Goal: Task Accomplishment & Management: Manage account settings

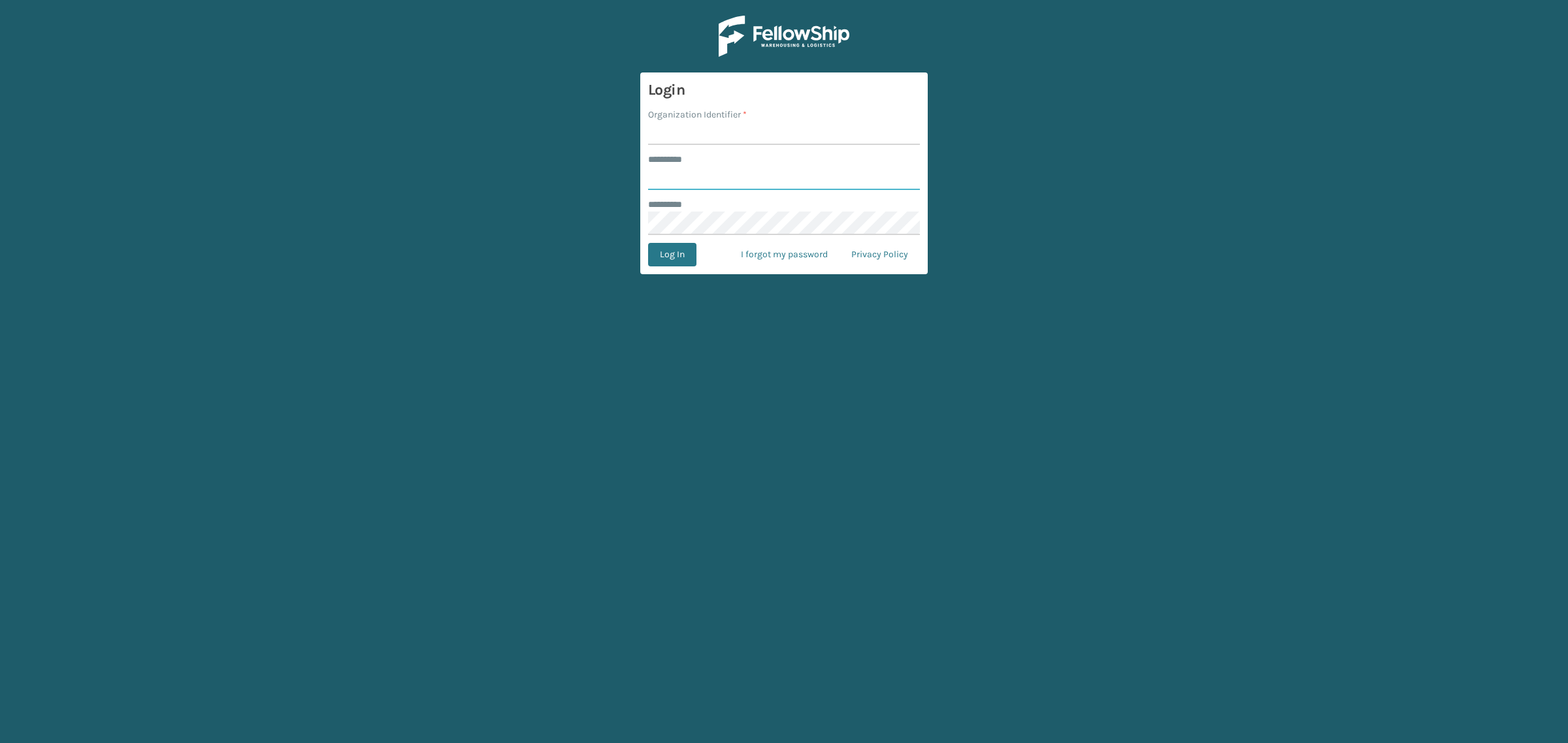
type input "**********"
click at [695, 134] on input "Organization Identifier *" at bounding box center [784, 133] width 272 height 23
type input "SuperAdminOrganization"
click at [670, 269] on form "**********" at bounding box center [784, 173] width 288 height 202
click at [665, 258] on button "Log In" at bounding box center [672, 254] width 49 height 23
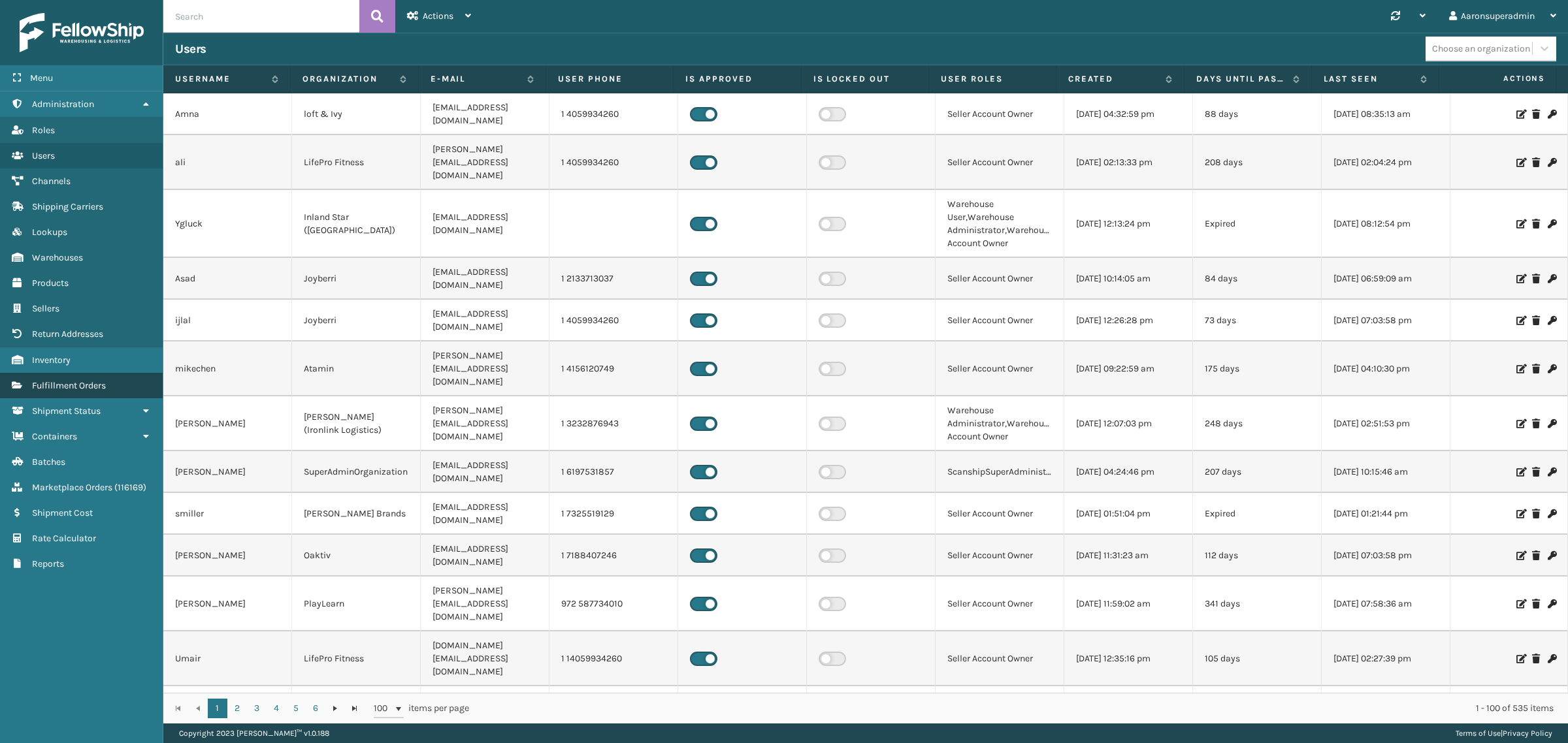
click at [60, 382] on span "Fulfillment Orders" at bounding box center [69, 386] width 74 height 11
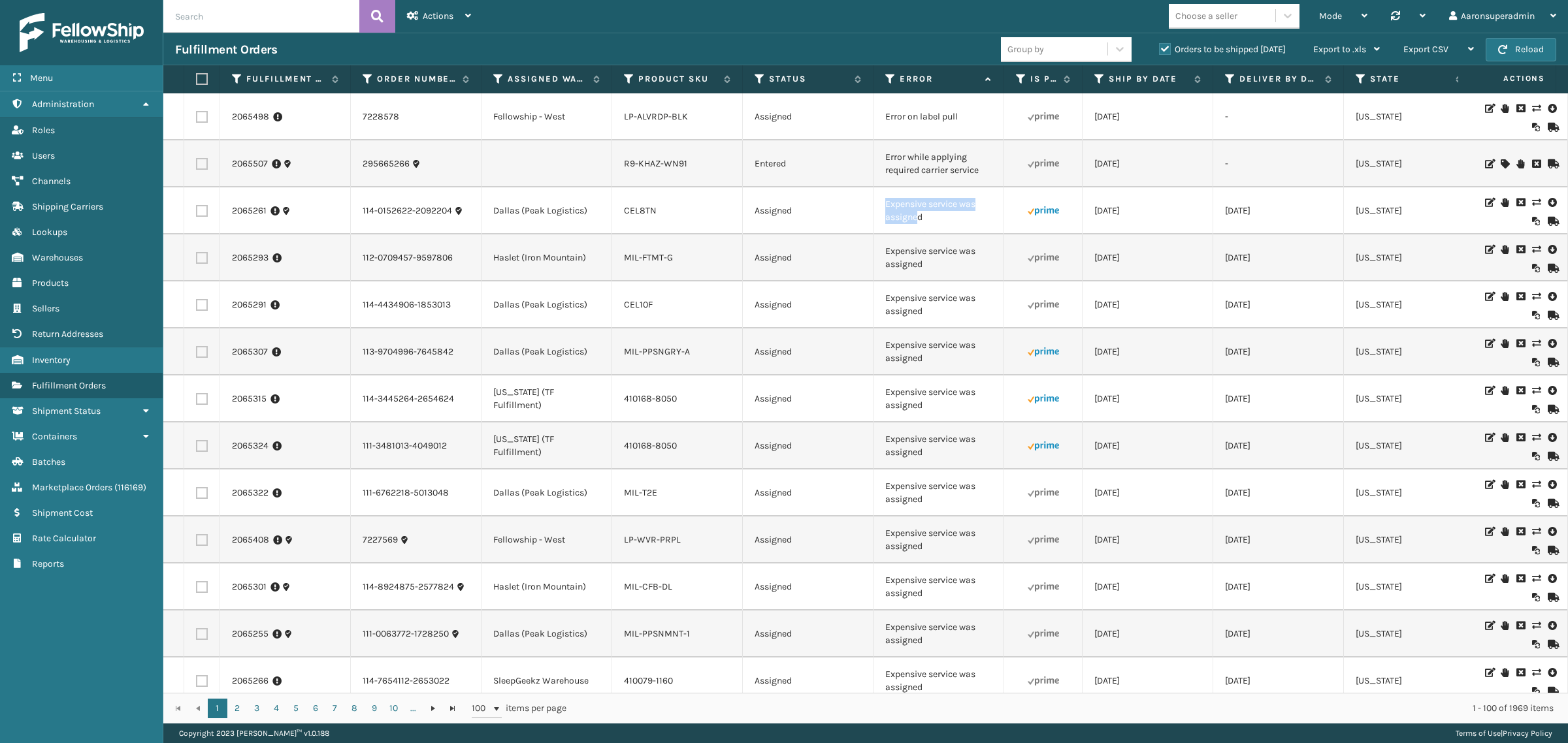
drag, startPoint x: 918, startPoint y: 219, endPoint x: 887, endPoint y: 209, distance: 32.6
click at [887, 209] on td "Expensive service was assigned" at bounding box center [939, 211] width 131 height 47
click at [937, 226] on td "Expensive service was assigned" at bounding box center [939, 211] width 131 height 47
drag, startPoint x: 937, startPoint y: 226, endPoint x: 861, endPoint y: 207, distance: 78.3
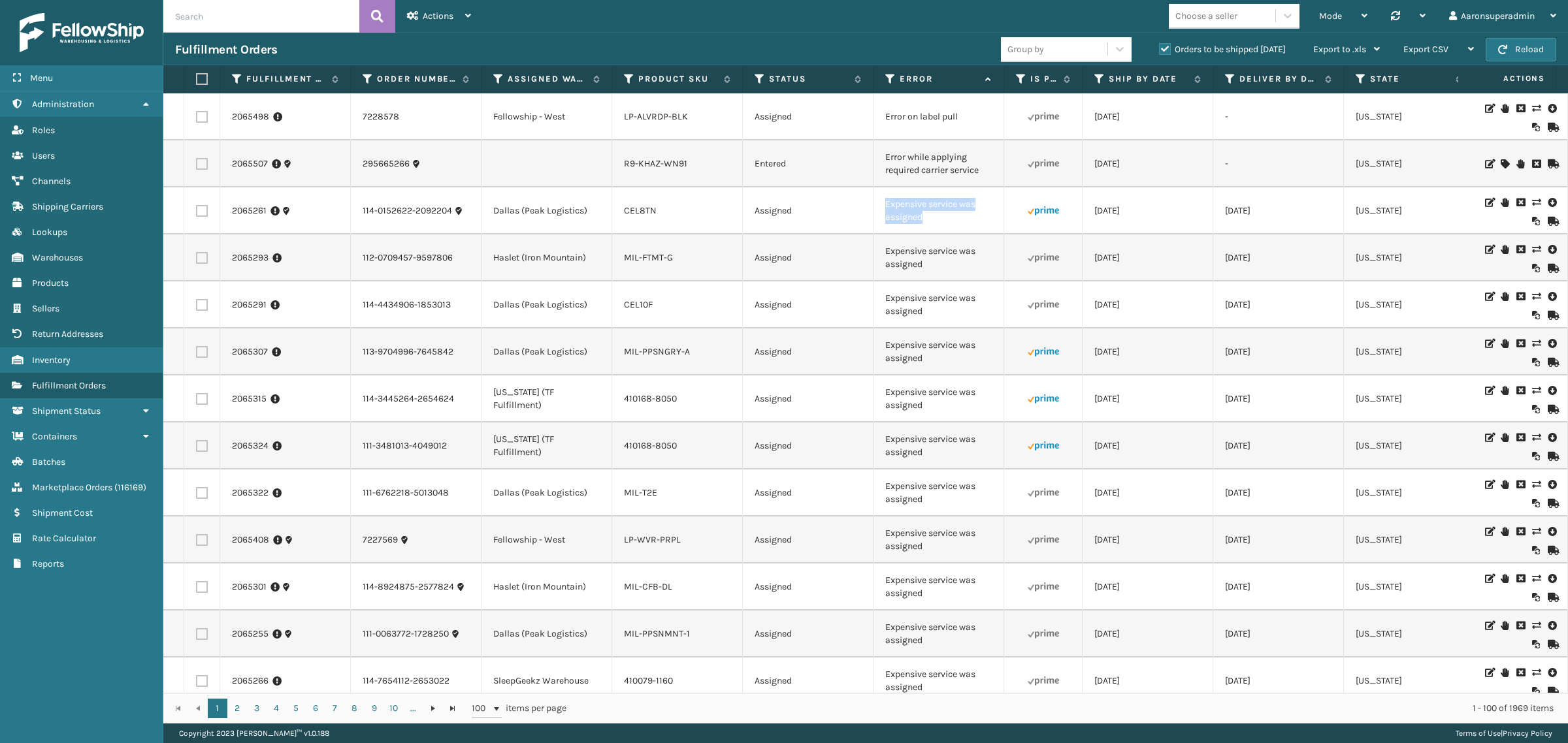
copy tr "Expensive service was assigned"
click at [257, 21] on input "text" at bounding box center [261, 16] width 196 height 32
paste input "Expensive service was assigned"
click at [379, 10] on icon at bounding box center [378, 16] width 13 height 20
type input "Expensive service was assigned"
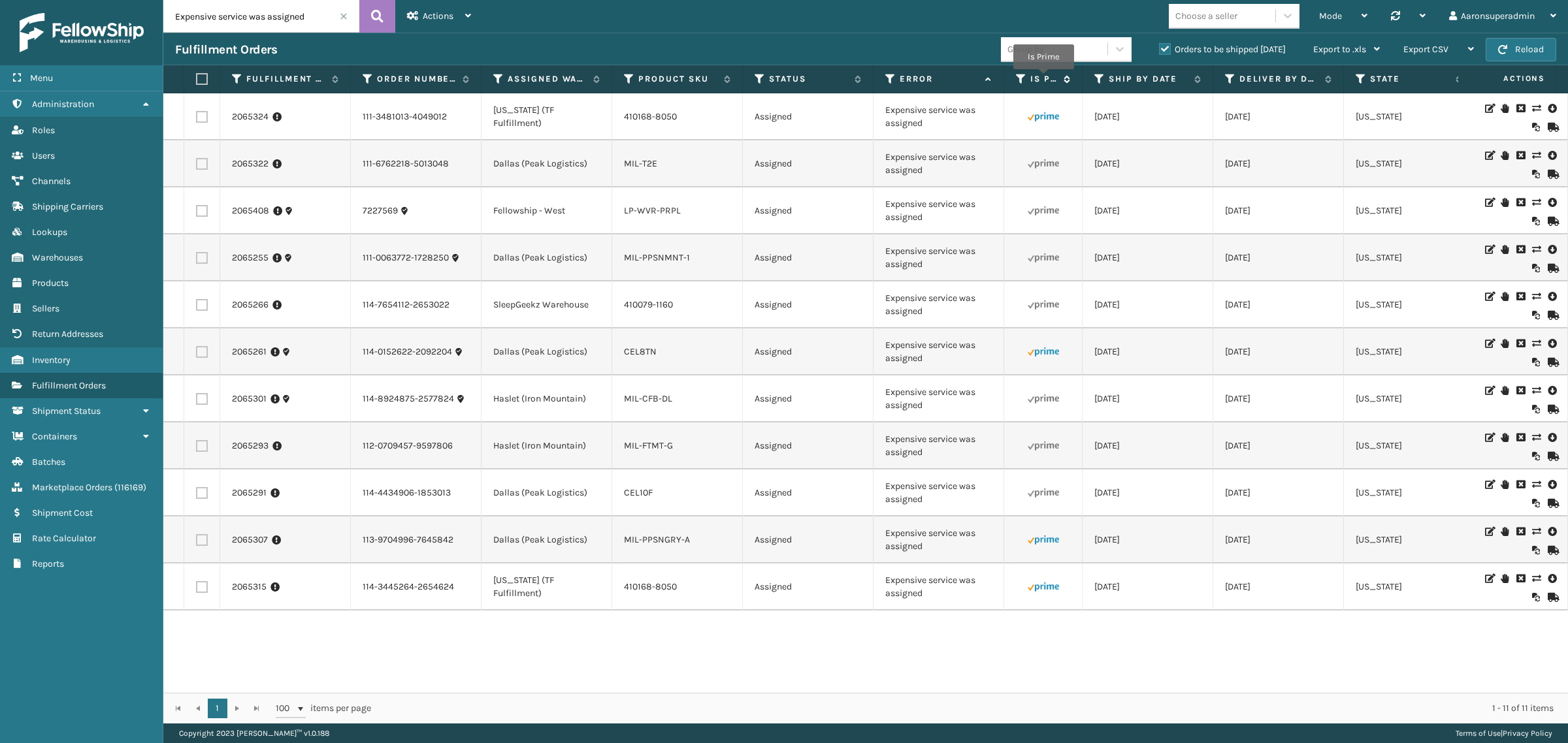
click at [1043, 78] on label "Is Prime" at bounding box center [1043, 79] width 27 height 12
click at [1532, 442] on icon at bounding box center [1536, 437] width 8 height 9
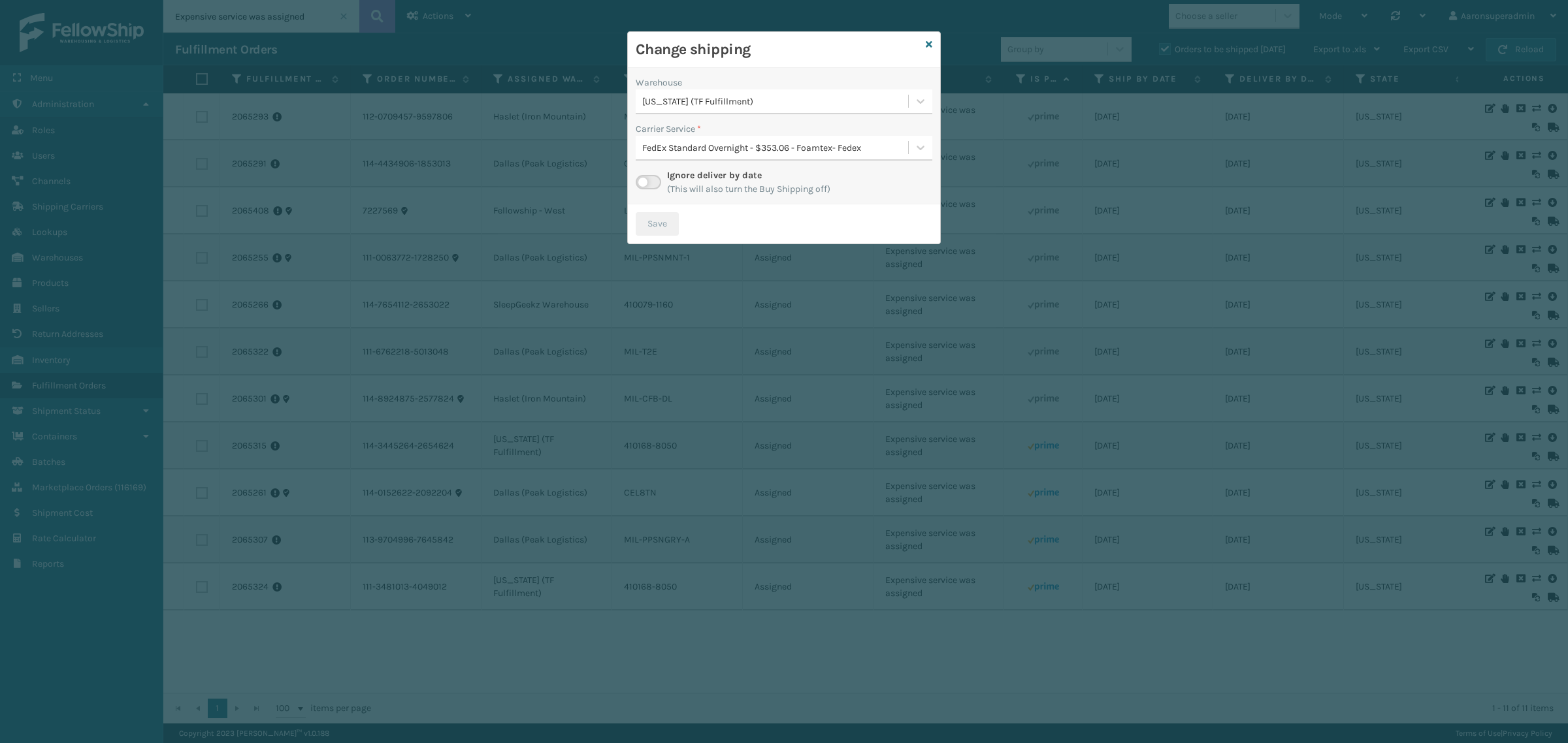
click at [667, 99] on div "[US_STATE] (TF Fulfillment)" at bounding box center [776, 102] width 267 height 14
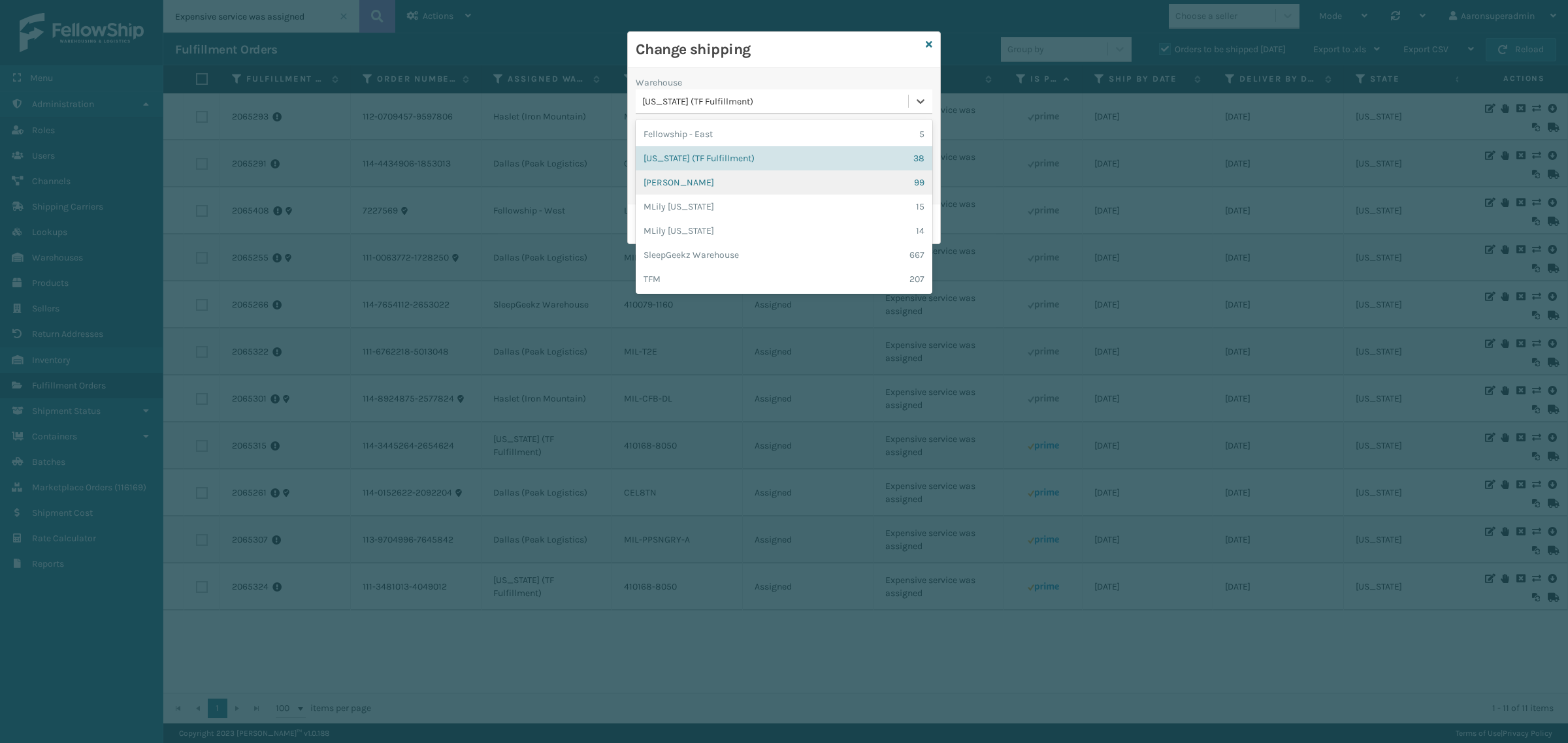
click at [678, 189] on div "[PERSON_NAME] 99" at bounding box center [784, 182] width 297 height 24
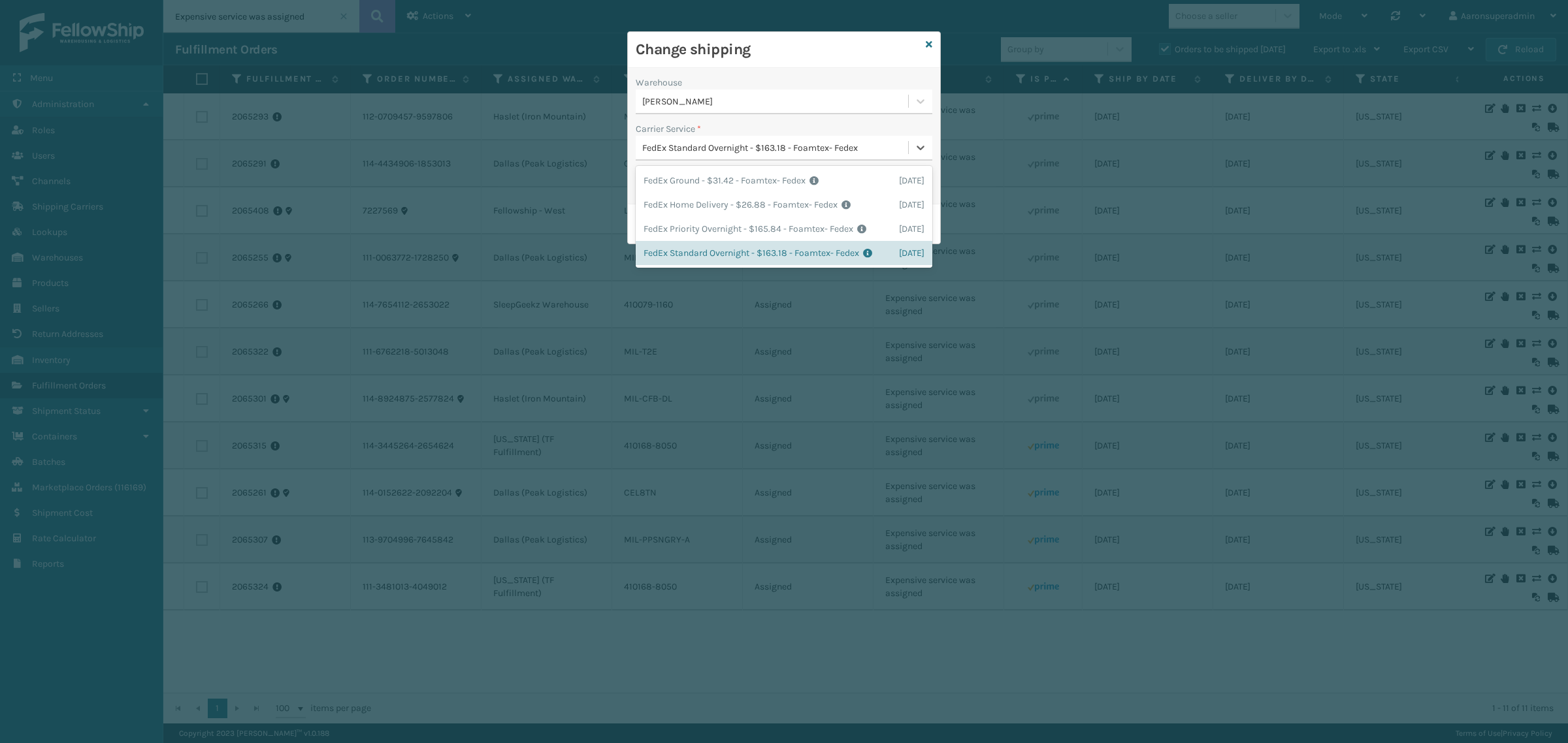
click at [657, 158] on div "FedEx Standard Overnight - $163.18 - Foamtex- Fedex" at bounding box center [771, 148] width 272 height 22
click at [657, 209] on div "FedEx Home Delivery - $26.88 - Foamtex- Fedex Shipping Cost $26.88 Surplus Cost…" at bounding box center [784, 205] width 297 height 24
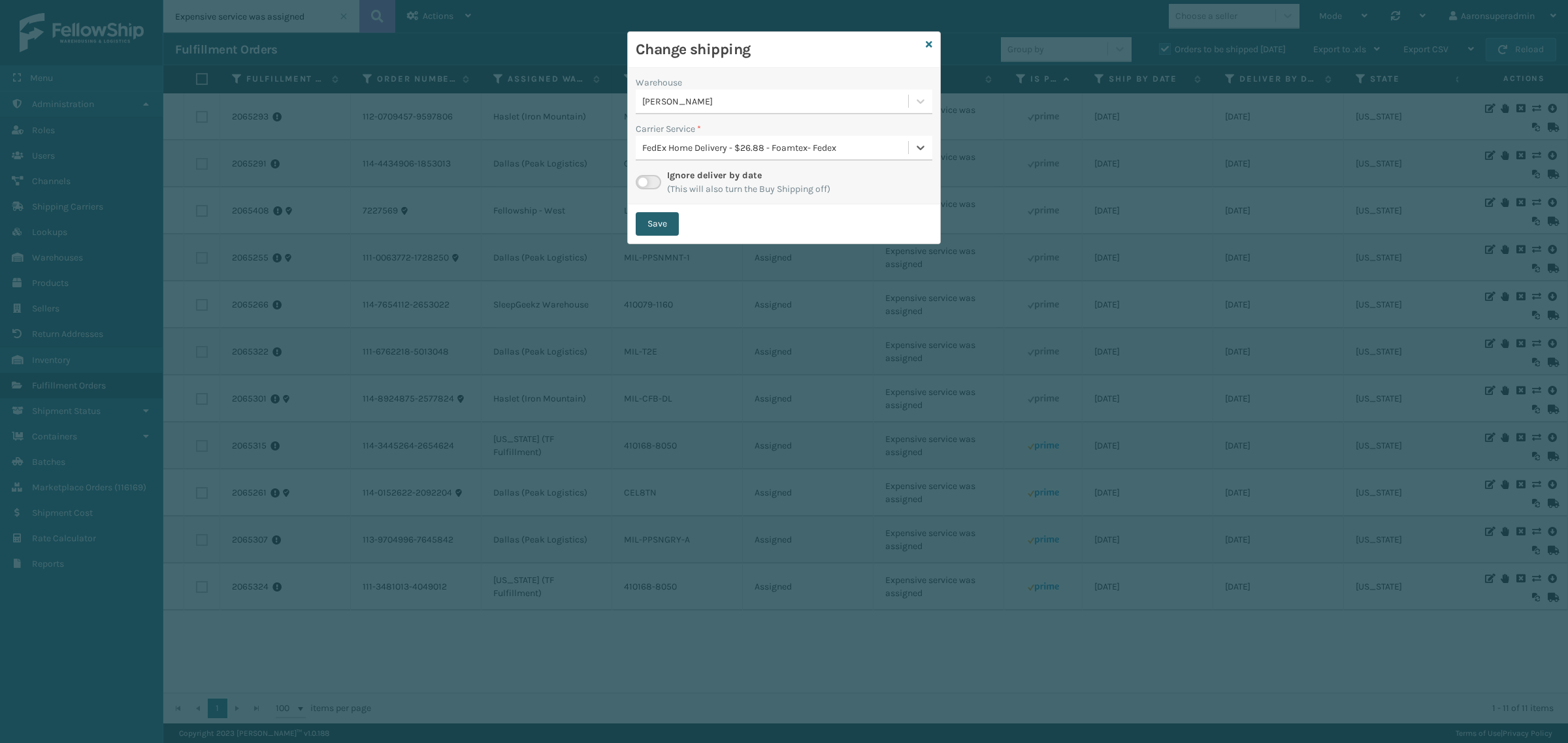
click at [645, 230] on button "Save" at bounding box center [657, 224] width 43 height 23
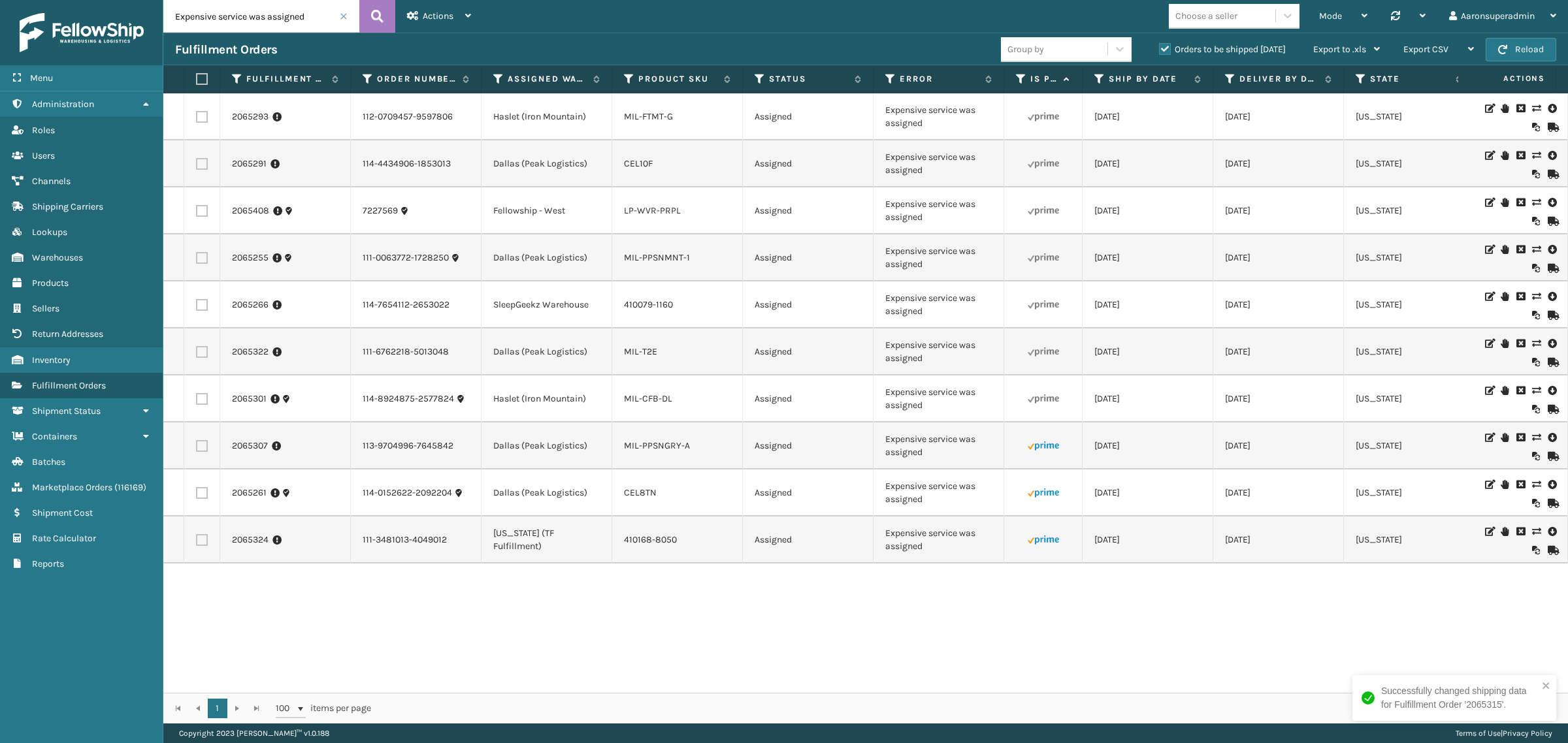
click at [1532, 442] on icon at bounding box center [1536, 437] width 8 height 9
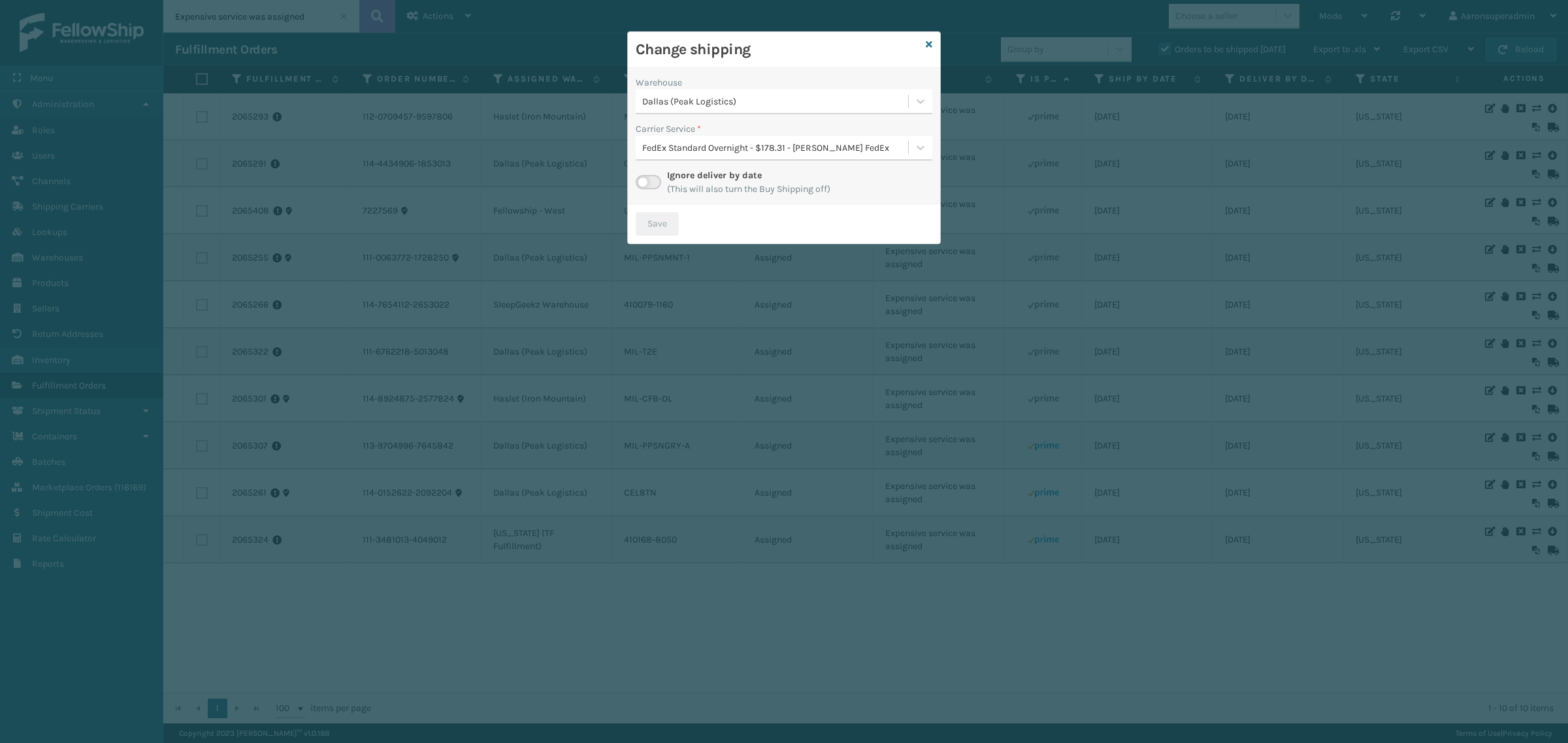
click at [648, 118] on div "Warehouse Dallas (Peak Logistics) Carrier Service * FedEx Standard Overnight - …" at bounding box center [784, 136] width 312 height 136
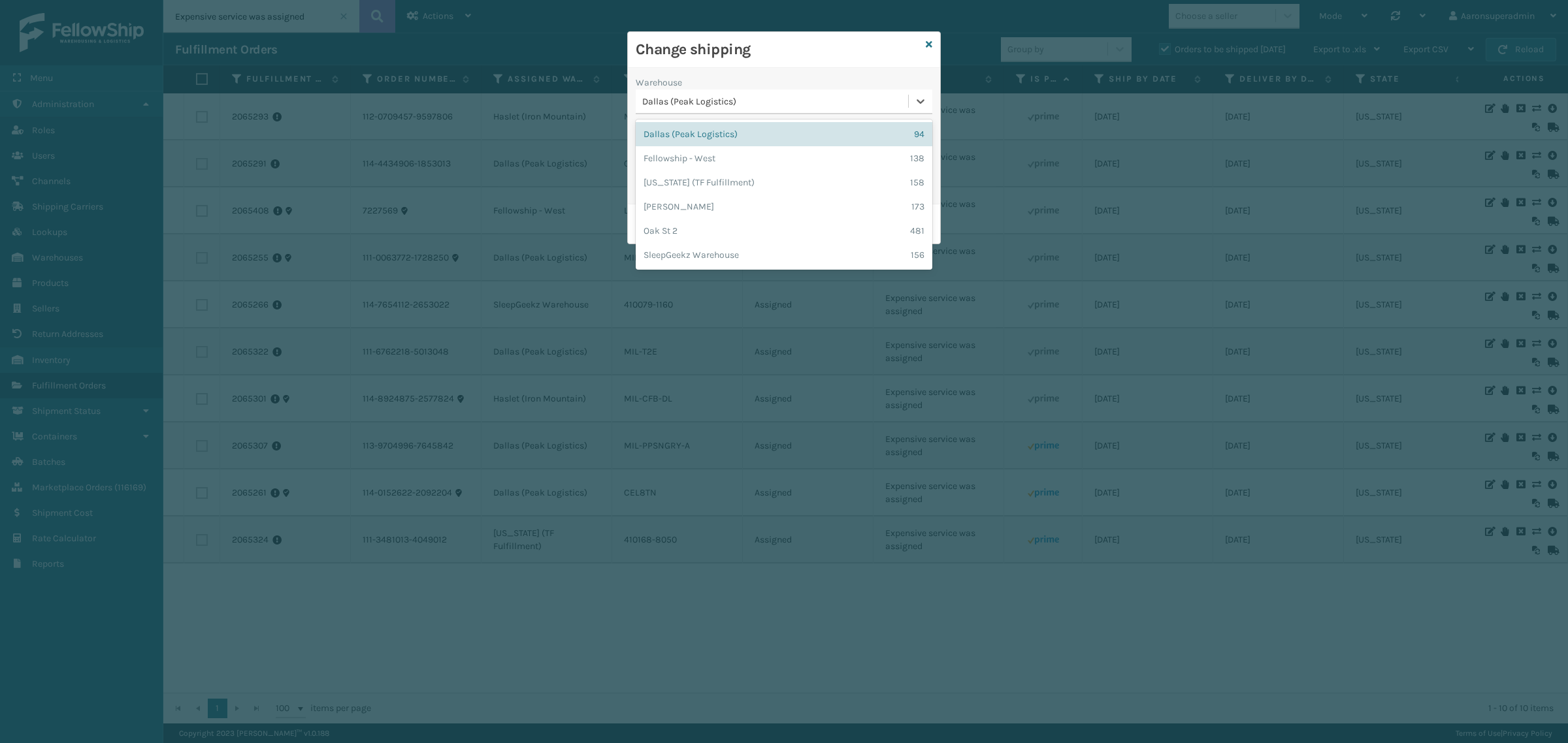
click at [658, 106] on div "Dallas (Peak Logistics)" at bounding box center [776, 102] width 267 height 14
click at [683, 201] on div "[PERSON_NAME] 173" at bounding box center [784, 207] width 297 height 24
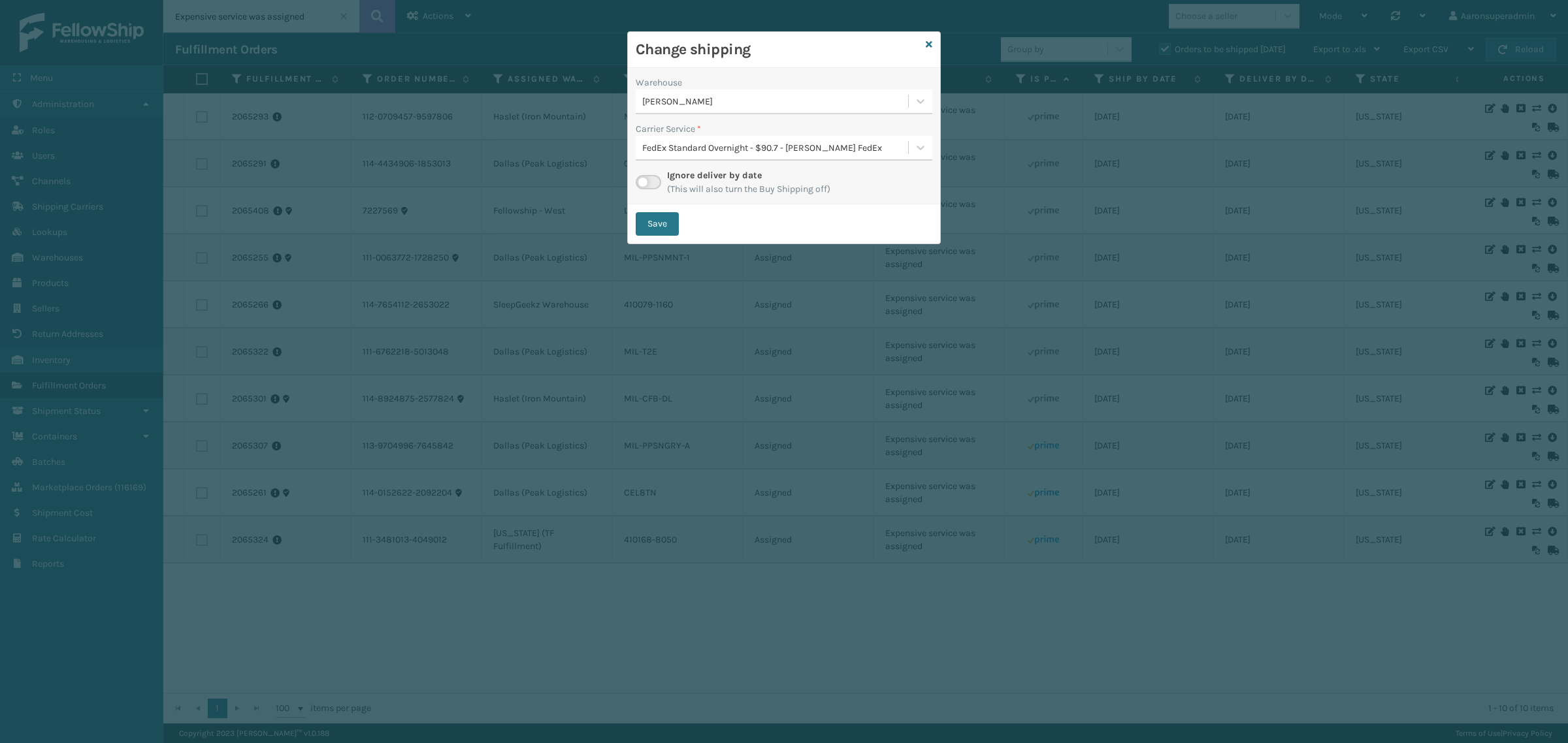
click at [653, 150] on div "FedEx Standard Overnight - $90.7 - [PERSON_NAME] FedEx" at bounding box center [776, 148] width 267 height 14
click at [653, 179] on div "FedEx Home Delivery - $19.82 - [PERSON_NAME] Shipping Cost $17.39 Surplus Cost …" at bounding box center [784, 181] width 297 height 24
click at [639, 227] on button "Save" at bounding box center [657, 224] width 43 height 23
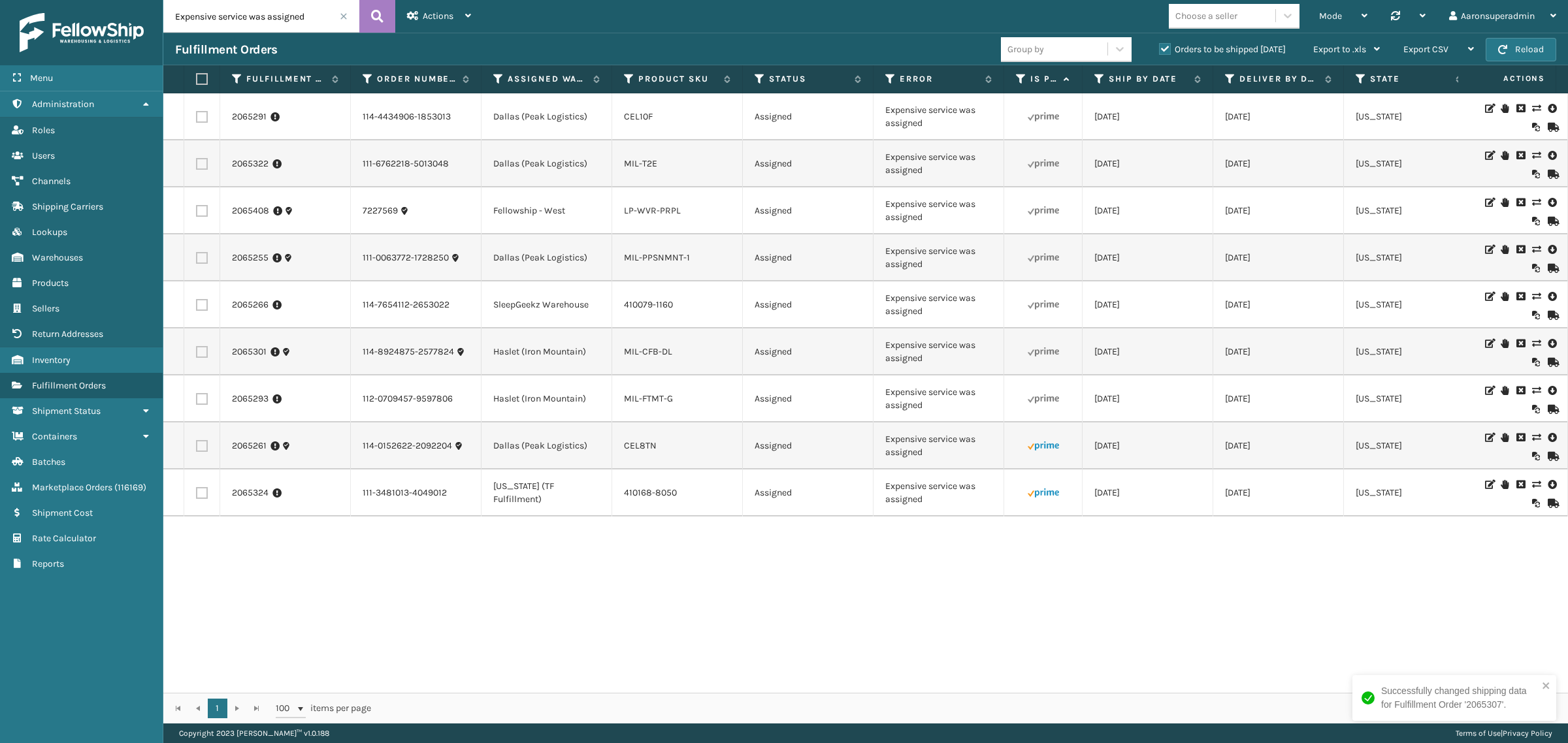
click at [1532, 442] on icon at bounding box center [1536, 437] width 8 height 9
click div "Dallas (Peak Logistics)"
click div "Fellowship - West 82"
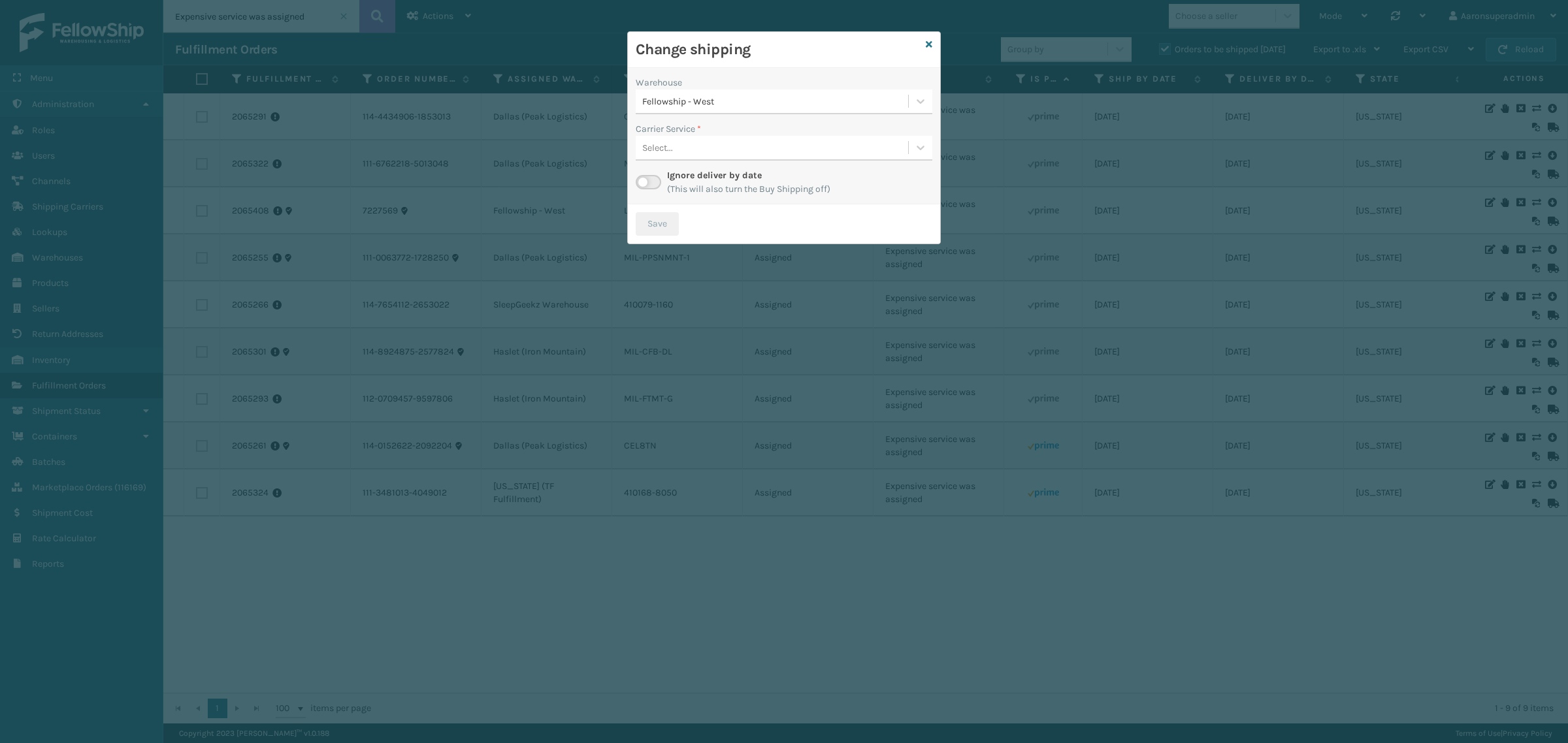
click at [711, 152] on div "Select..." at bounding box center [771, 148] width 272 height 22
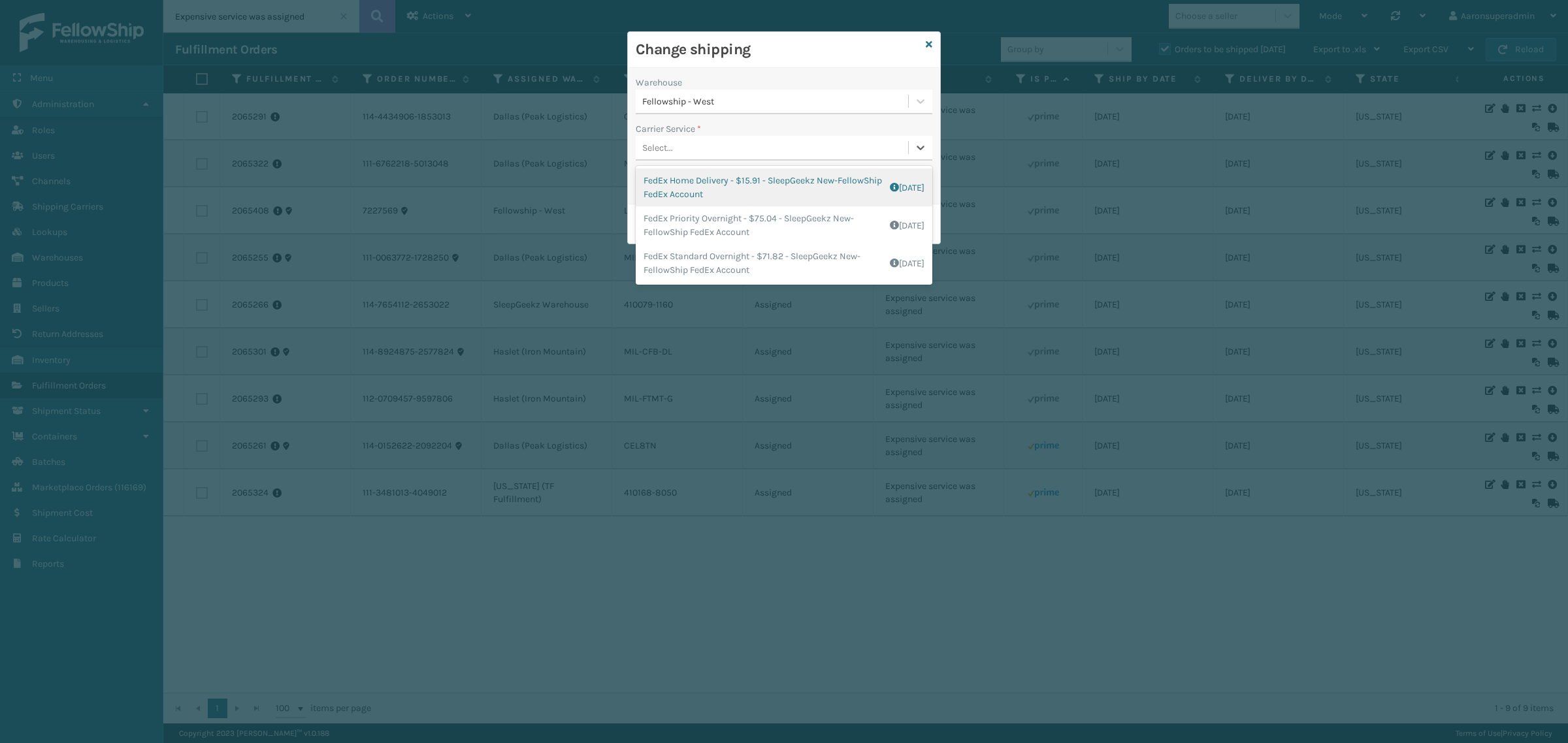
click at [680, 196] on div "FedEx Home Delivery - $15.91 - SleepGeekz New-FellowShip FedEx Account Shipping…" at bounding box center [784, 188] width 297 height 38
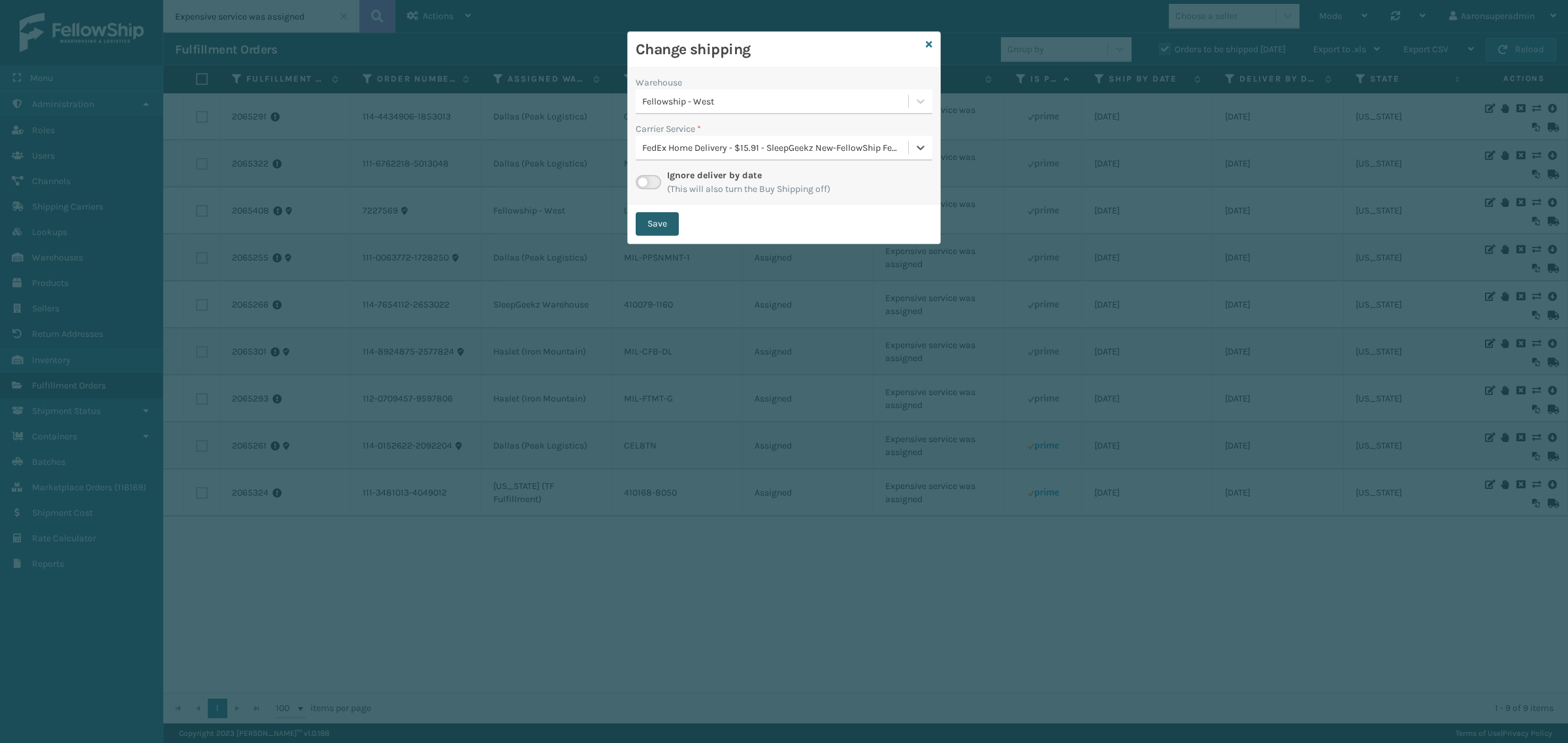
click at [657, 223] on button "Save" at bounding box center [657, 224] width 43 height 23
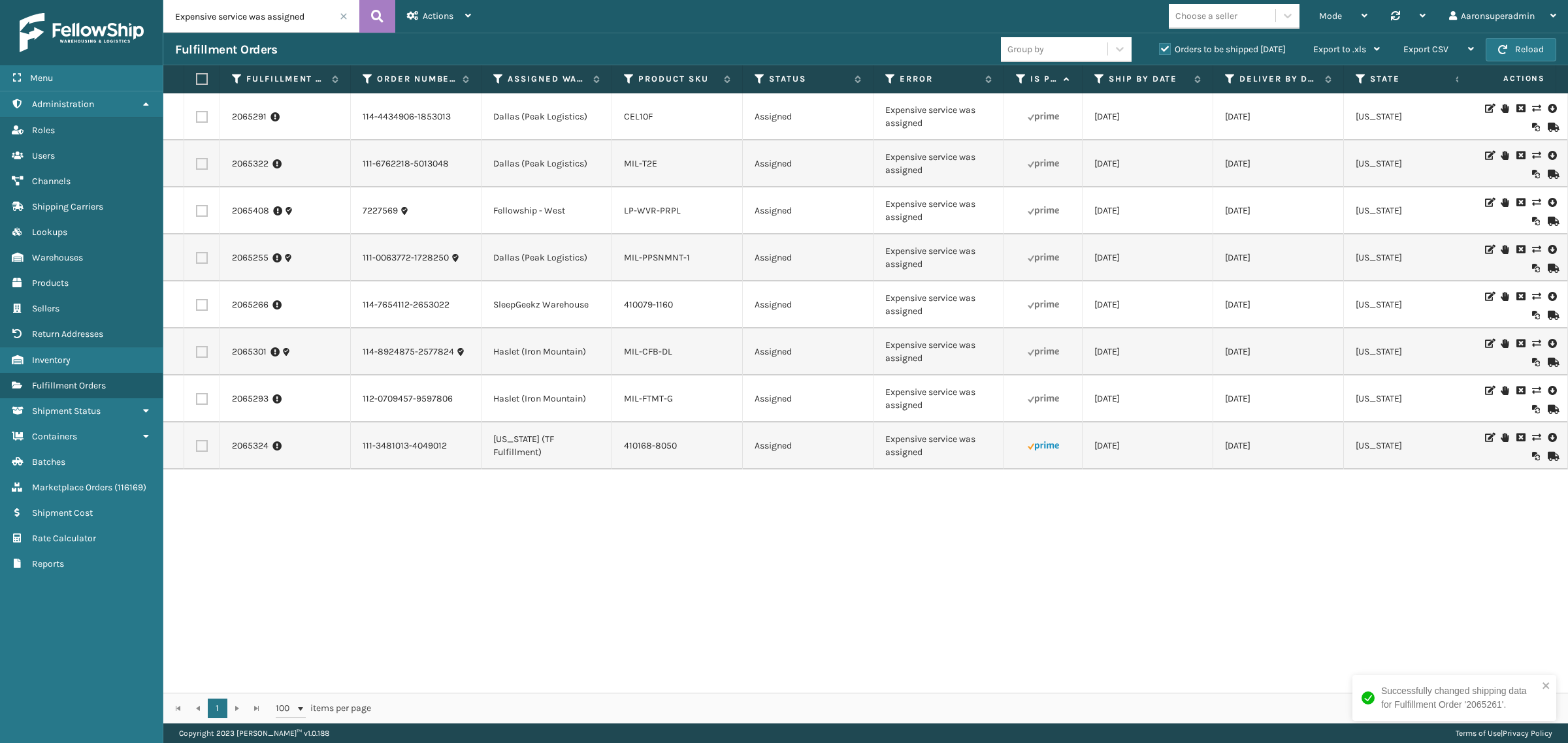
click at [1532, 442] on icon at bounding box center [1536, 437] width 8 height 9
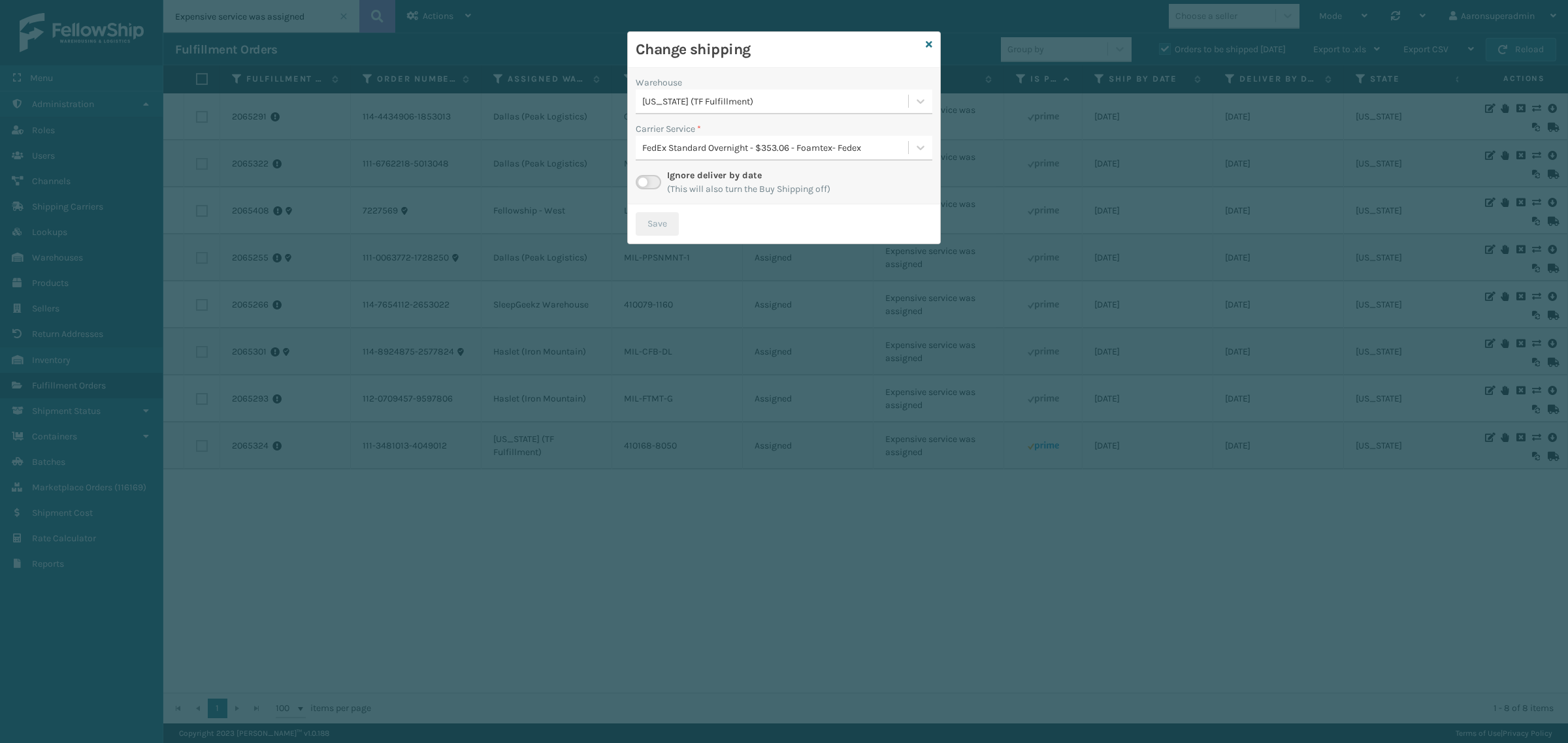
click at [681, 97] on div "[US_STATE] (TF Fulfillment)" at bounding box center [776, 102] width 267 height 14
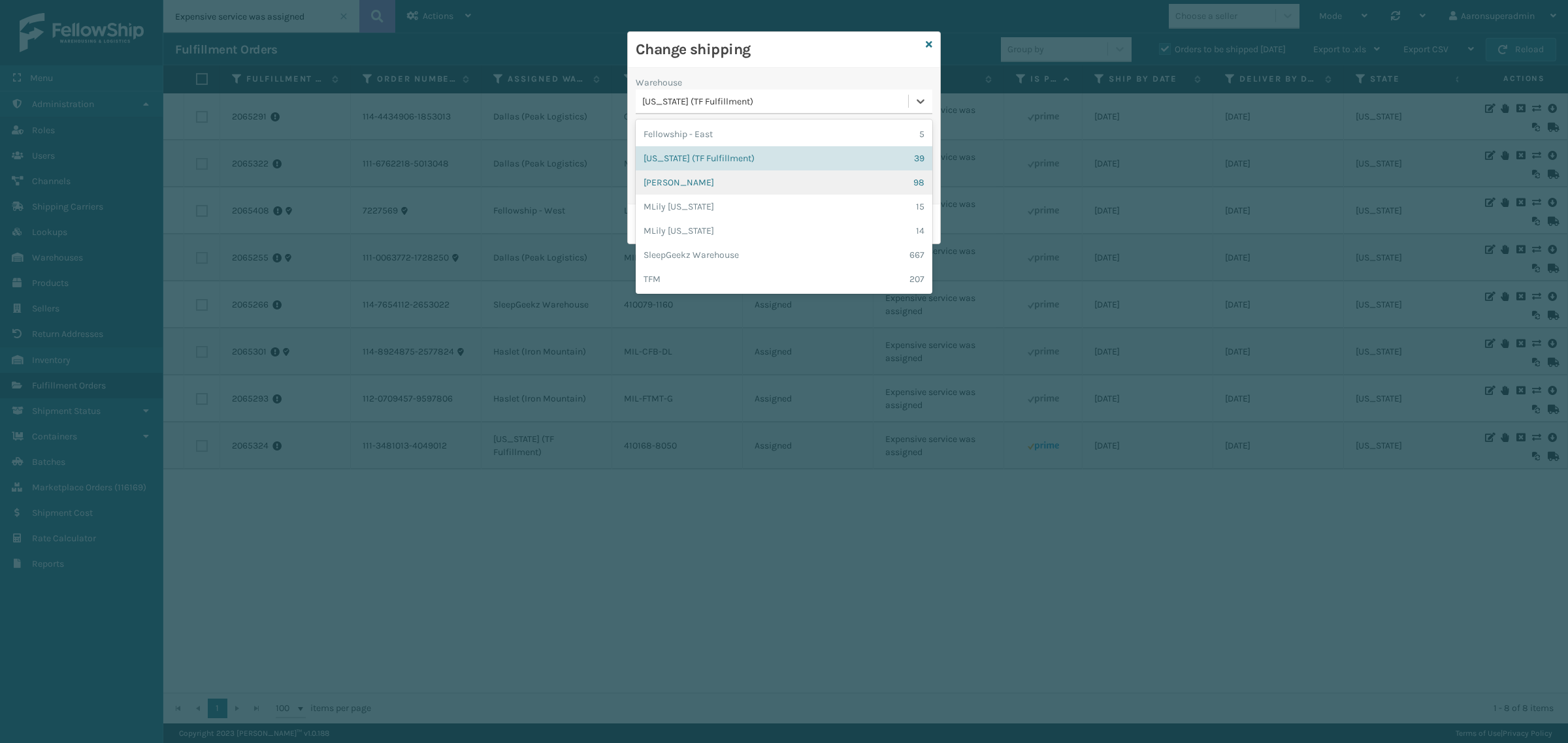
click at [674, 186] on div "[PERSON_NAME] 98" at bounding box center [784, 182] width 297 height 24
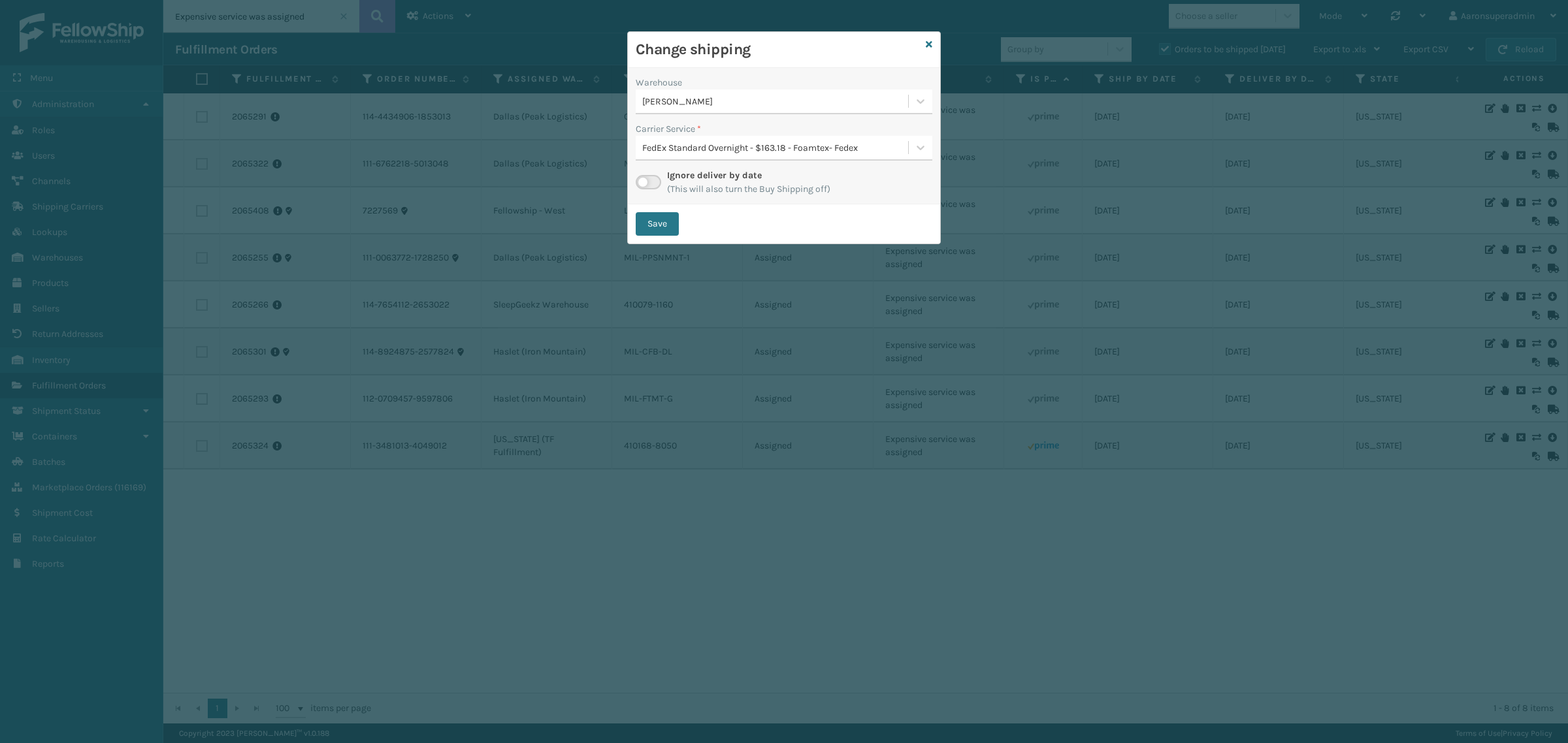
click at [730, 150] on div "FedEx Standard Overnight - $163.18 - Foamtex- Fedex" at bounding box center [776, 148] width 267 height 14
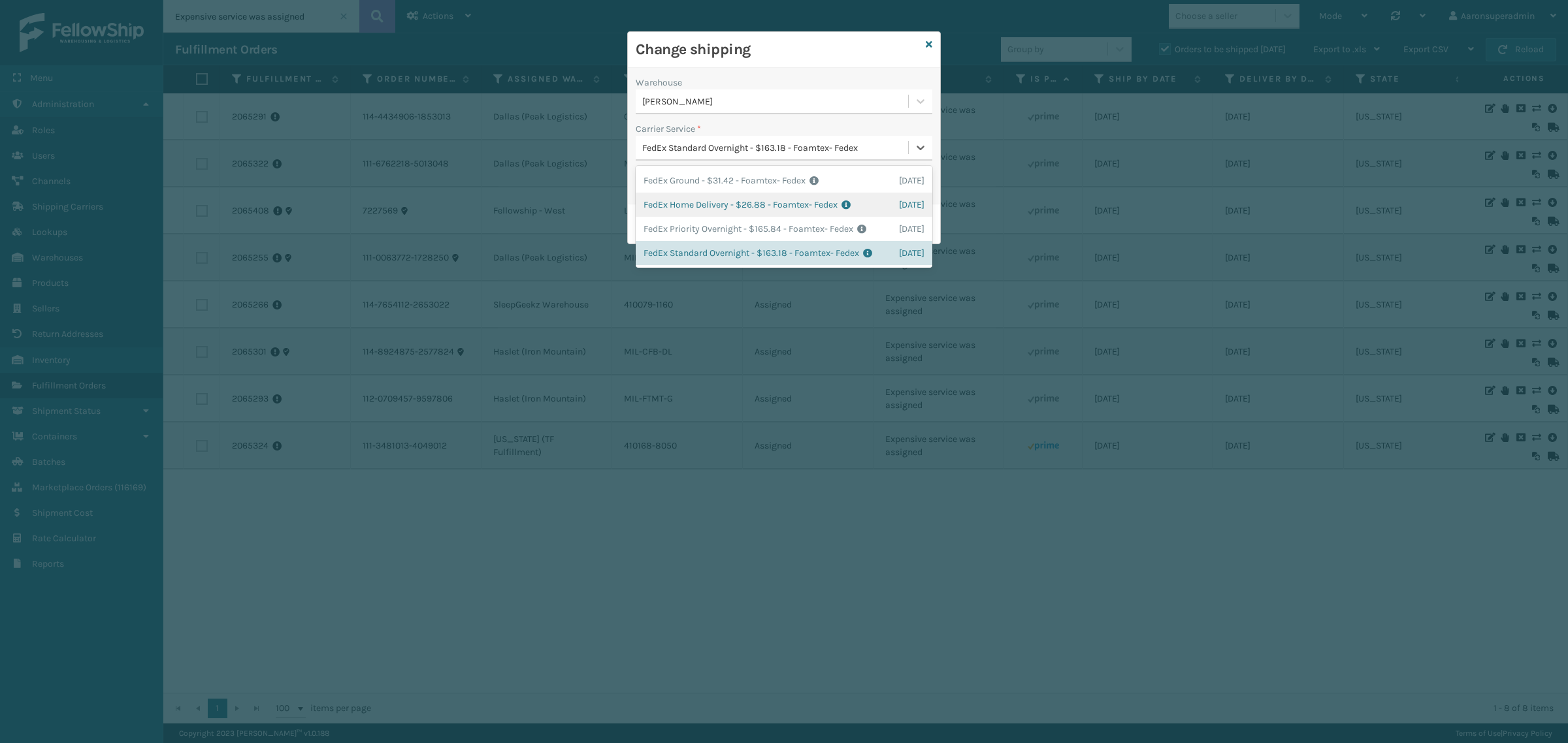
click at [699, 207] on div "FedEx Home Delivery - $26.88 - Foamtex- Fedex Shipping Cost $26.88 Surplus Cost…" at bounding box center [784, 205] width 297 height 24
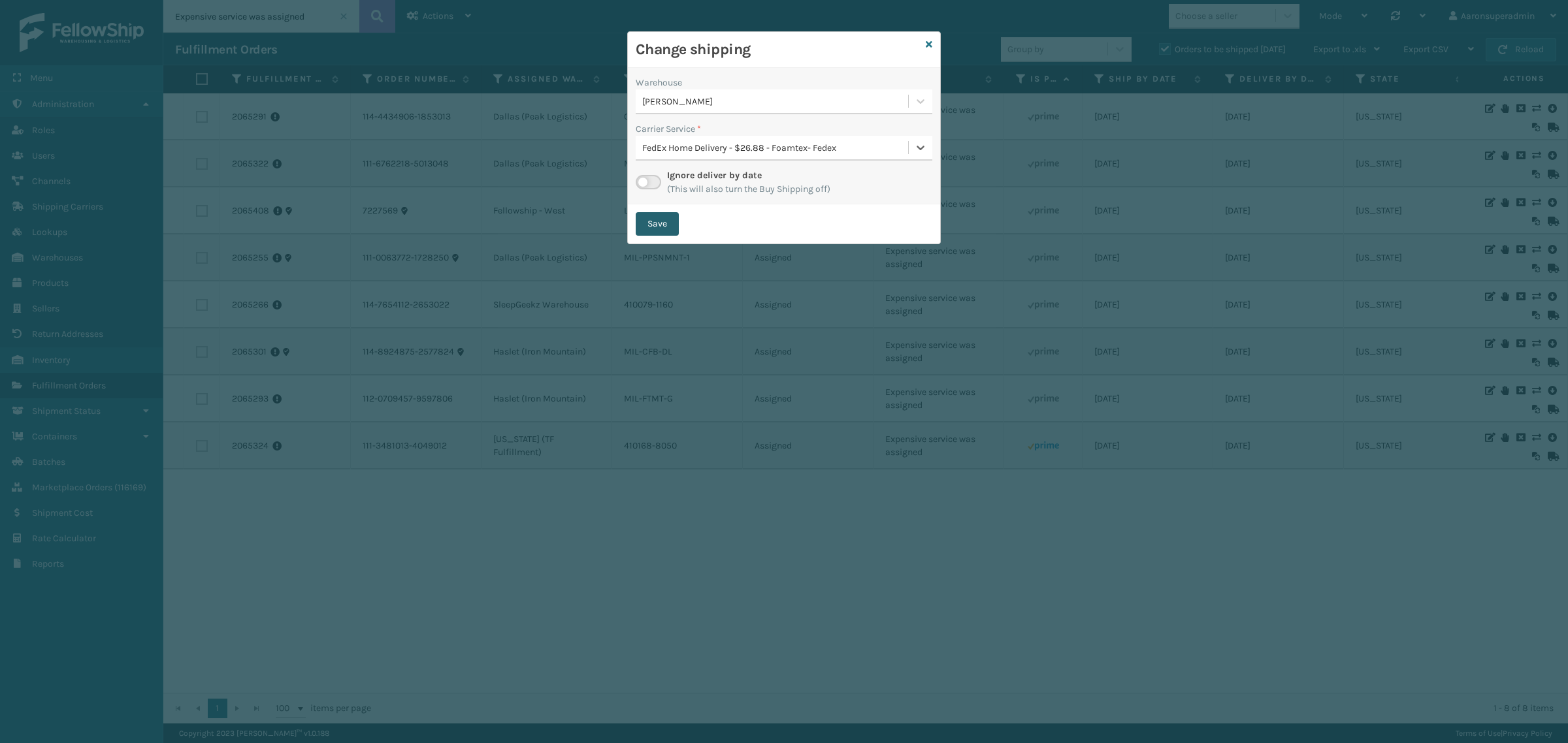
click at [655, 233] on button "Save" at bounding box center [657, 224] width 43 height 23
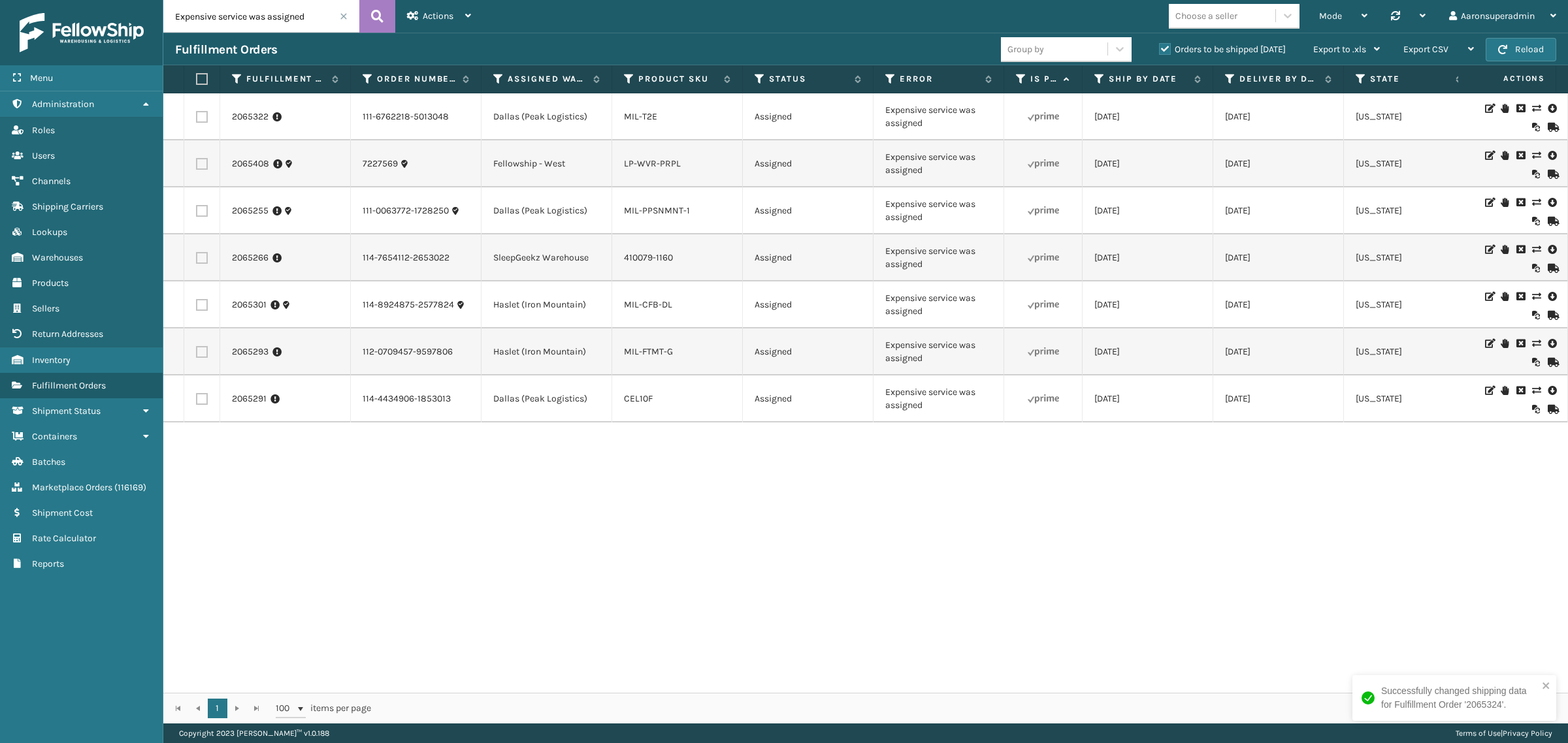
click at [1532, 394] on icon at bounding box center [1536, 390] width 8 height 9
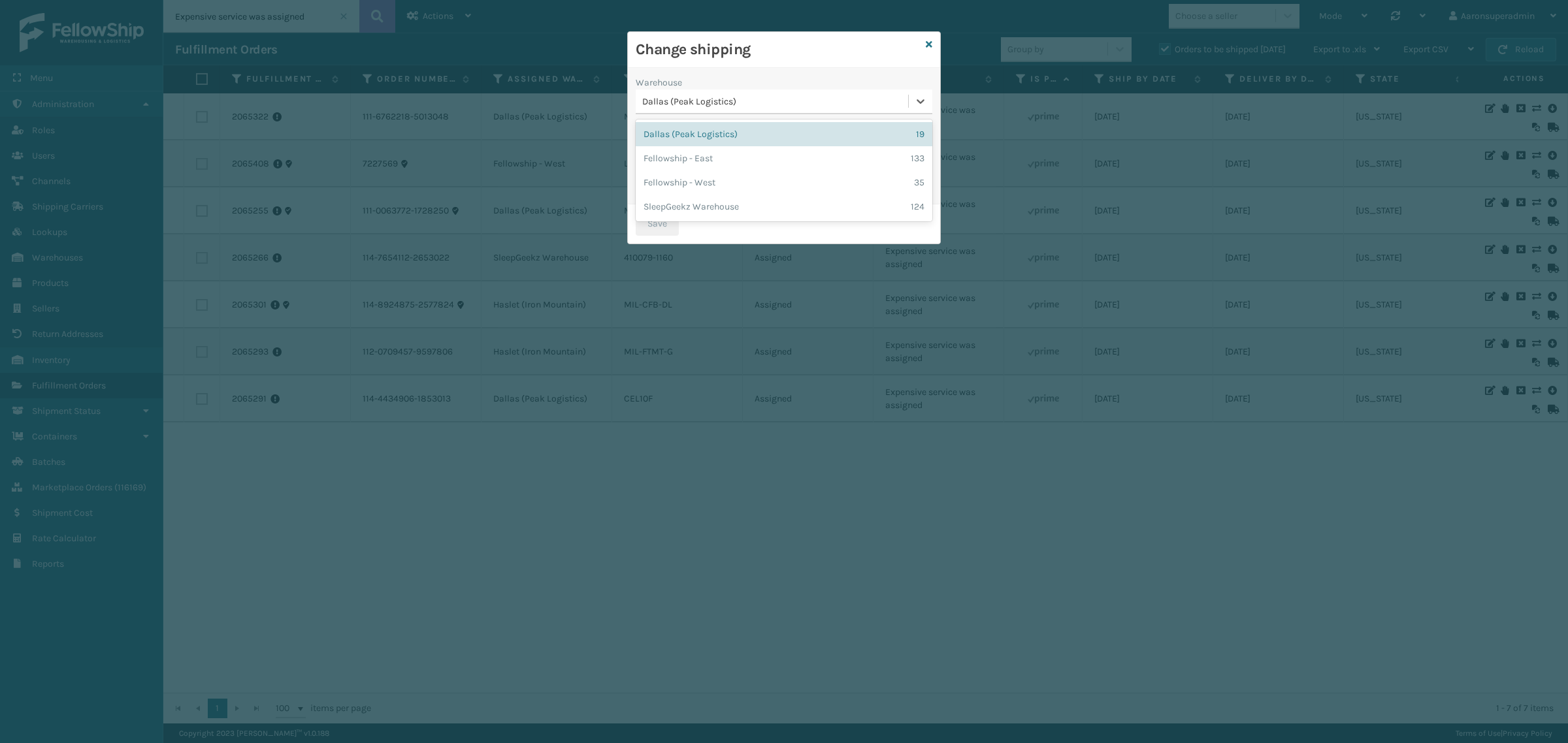
drag, startPoint x: 690, startPoint y: 108, endPoint x: 681, endPoint y: 99, distance: 12.7
click at [690, 106] on div "Dallas (Peak Logistics)" at bounding box center [771, 101] width 272 height 22
click at [669, 180] on div "Fellowship - West 35" at bounding box center [784, 182] width 297 height 24
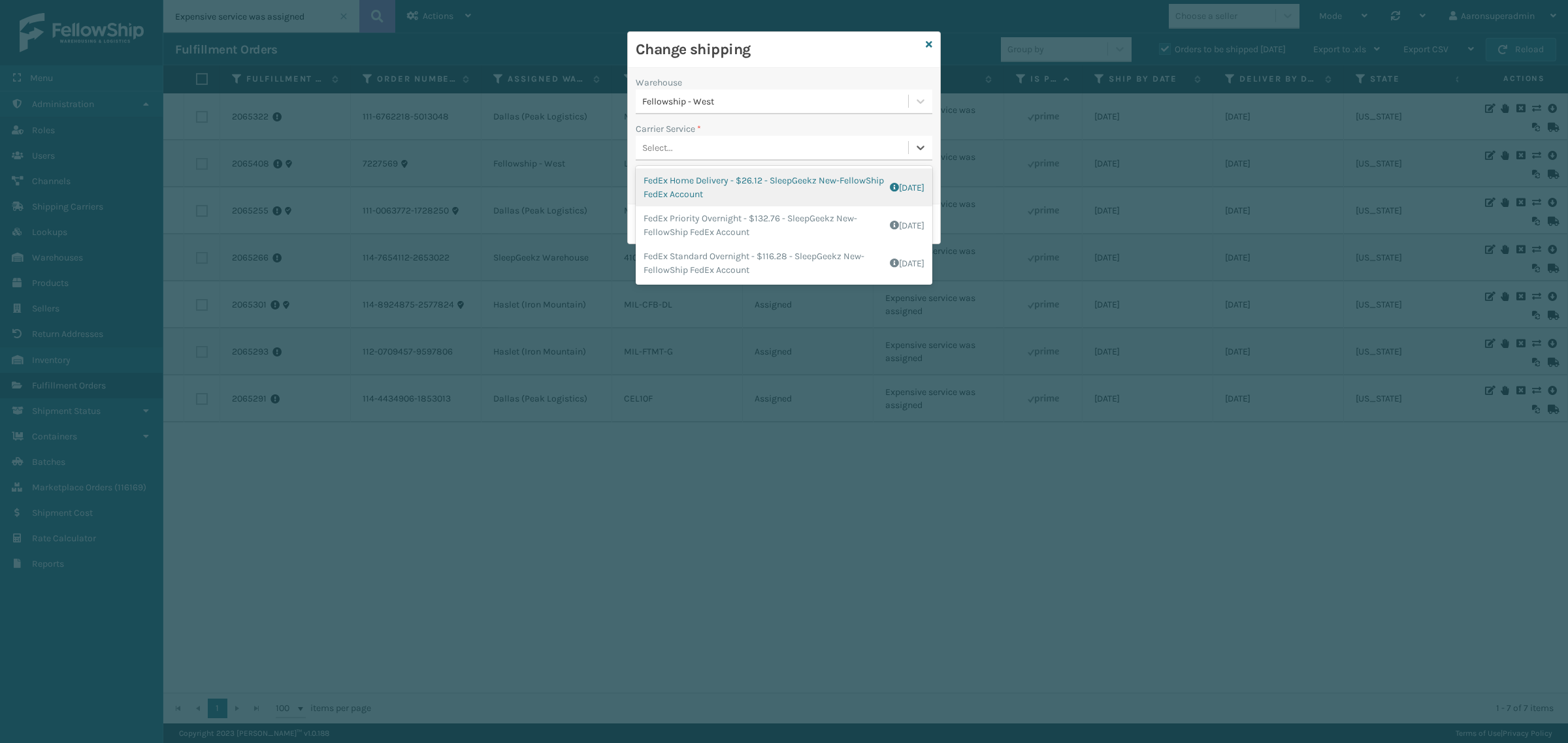
click at [657, 144] on div "Select..." at bounding box center [657, 148] width 31 height 14
click at [681, 183] on div "FedEx Home Delivery - $26.12 - SleepGeekz New-FellowShip FedEx Account Shipping…" at bounding box center [784, 188] width 297 height 38
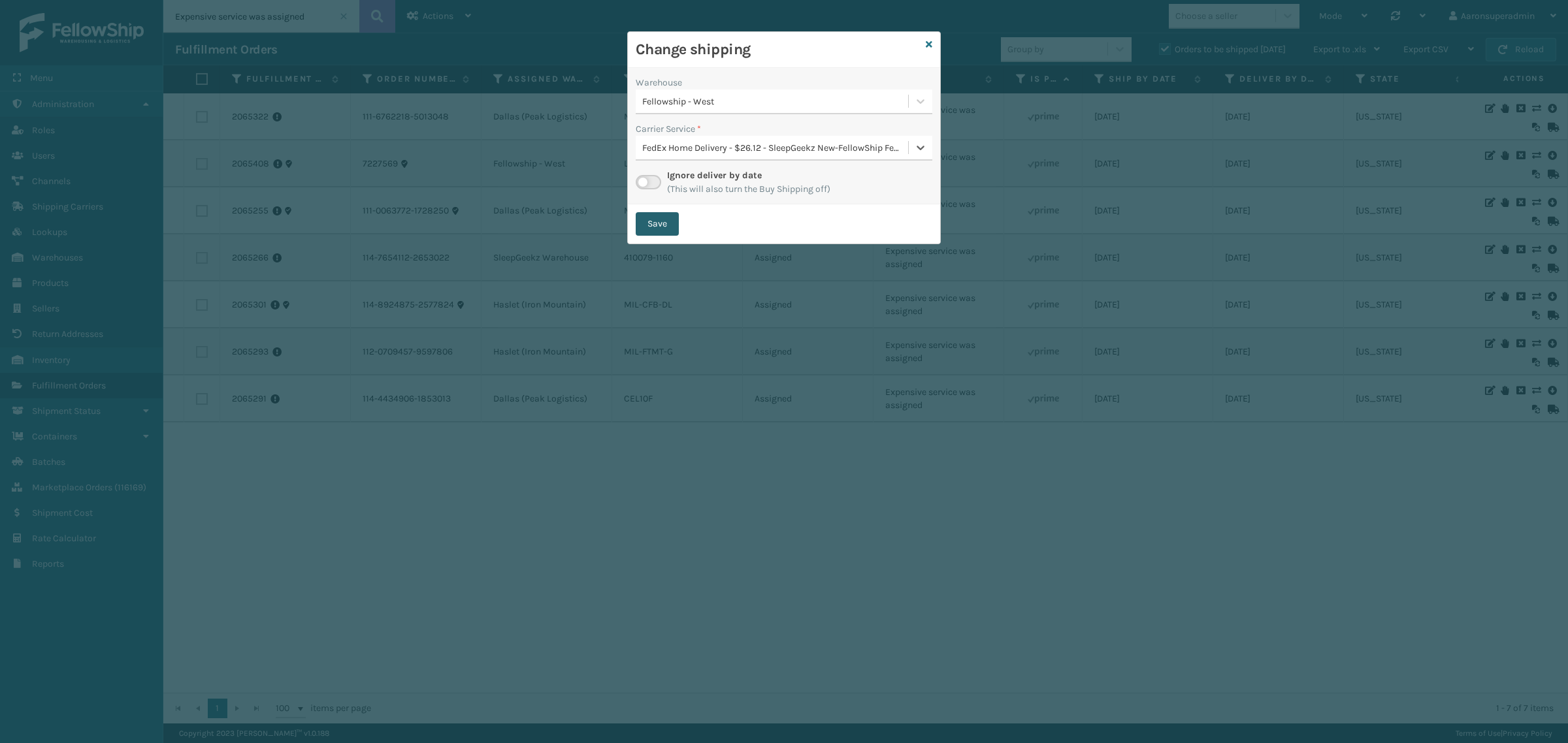
click at [664, 217] on button "Save" at bounding box center [657, 224] width 43 height 23
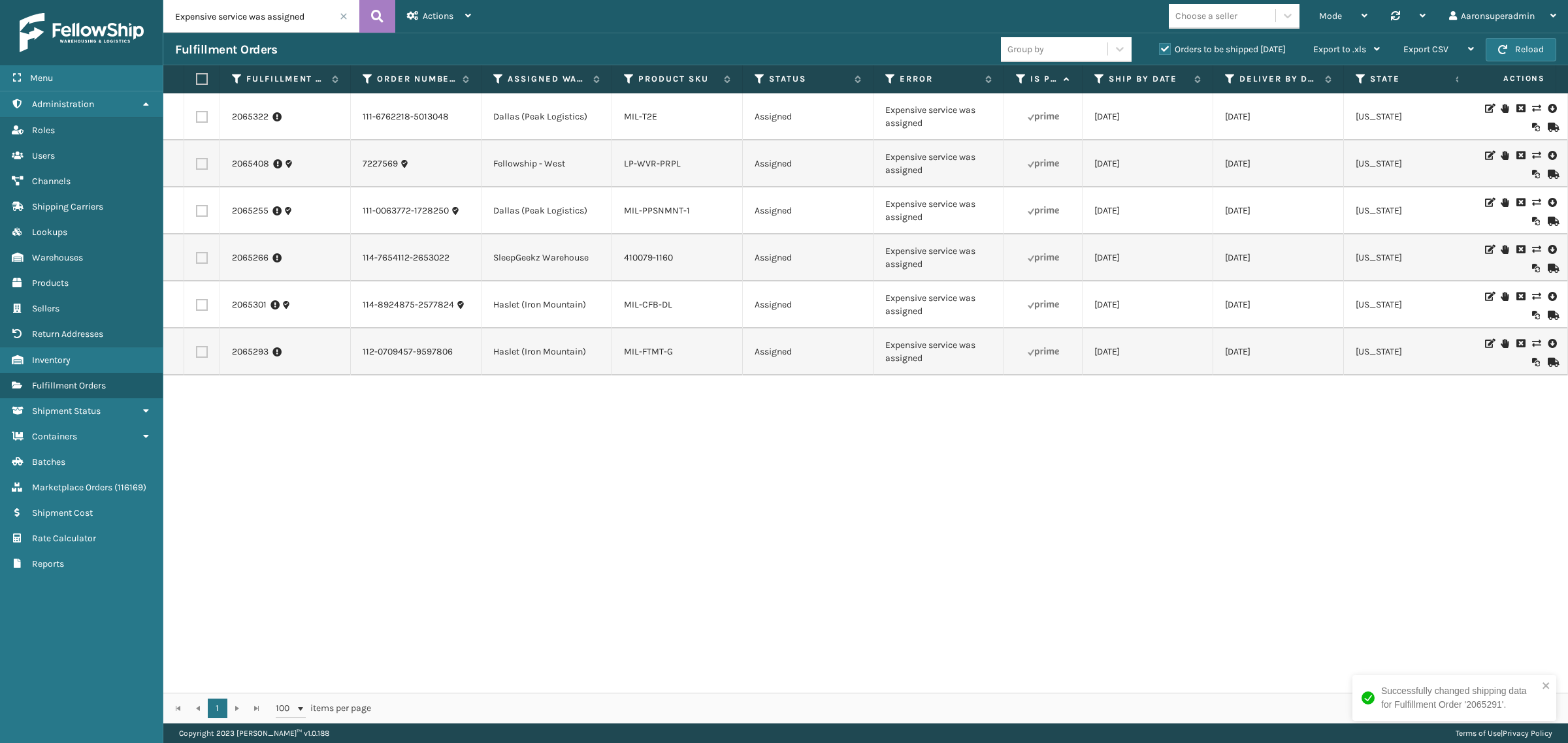
click at [1532, 341] on icon at bounding box center [1536, 343] width 8 height 9
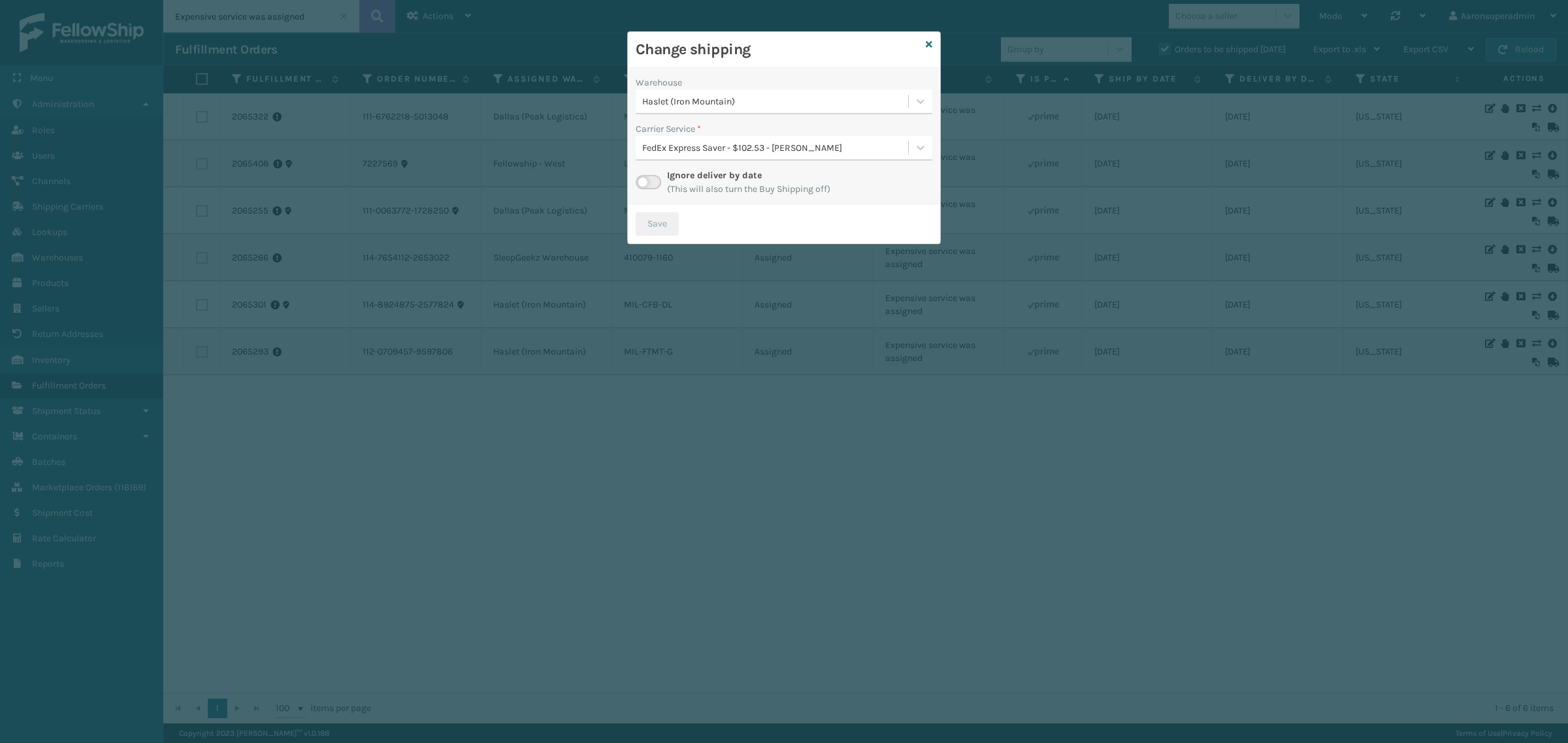
click at [725, 98] on div "Haslet (Iron Mountain)" at bounding box center [776, 102] width 267 height 14
click at [660, 187] on div "[PERSON_NAME] 16" at bounding box center [784, 182] width 297 height 24
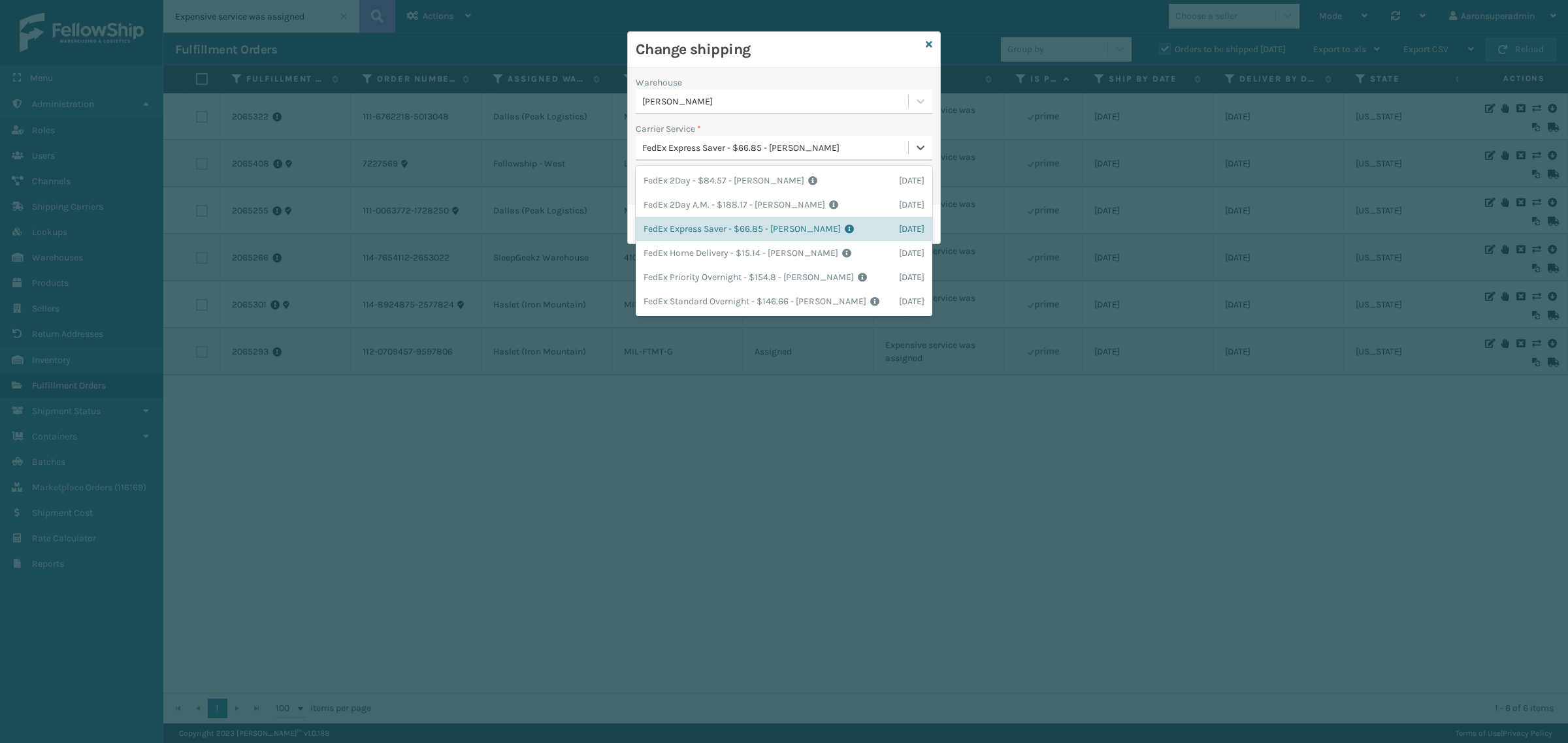
click at [678, 158] on div "FedEx Express Saver - $66.85 - [PERSON_NAME]" at bounding box center [771, 148] width 272 height 22
click at [668, 259] on div "FedEx Home Delivery - $15.14 - [PERSON_NAME] FedEx Shipping Cost $13.28 Surplus…" at bounding box center [784, 253] width 297 height 24
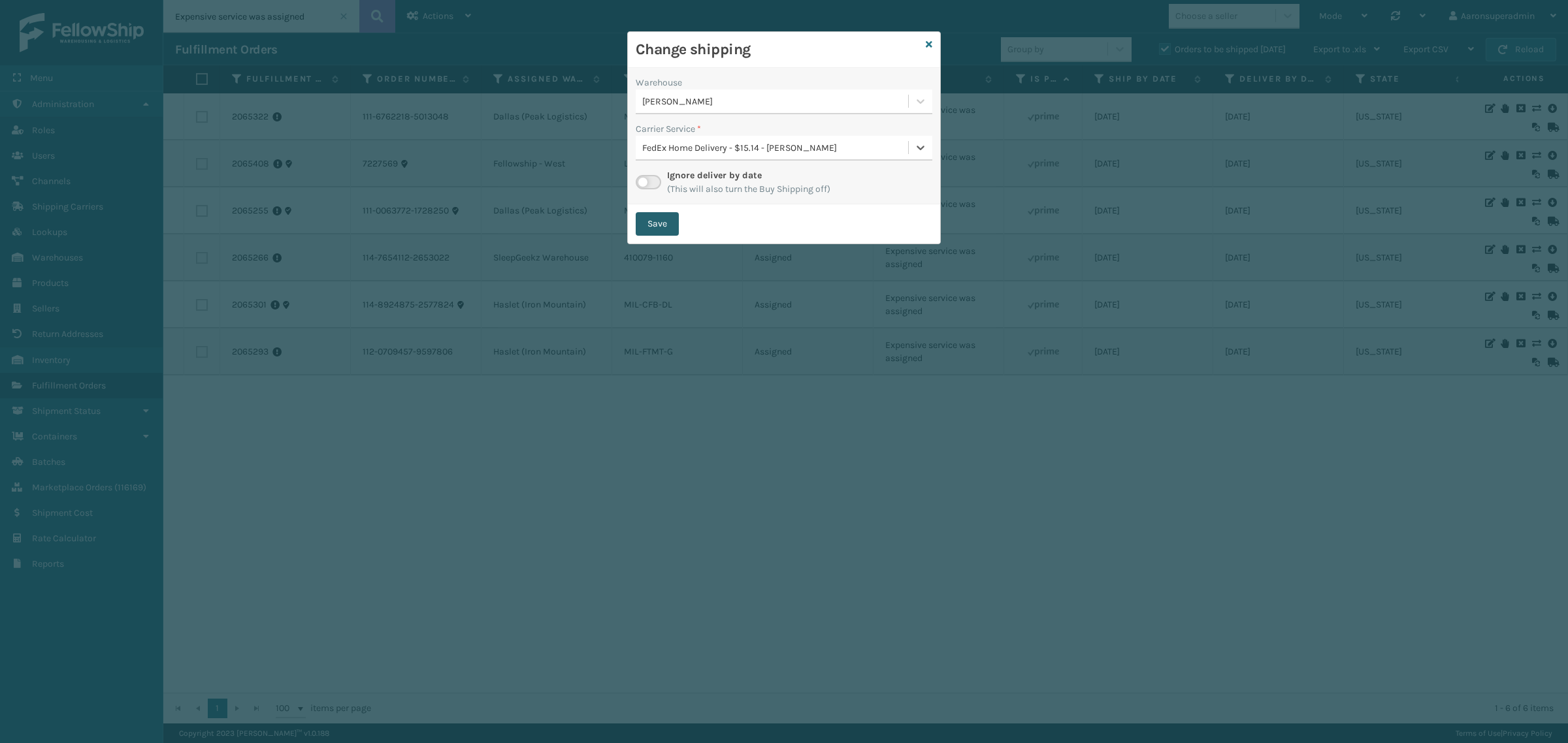
click at [664, 235] on button "Save" at bounding box center [657, 224] width 43 height 23
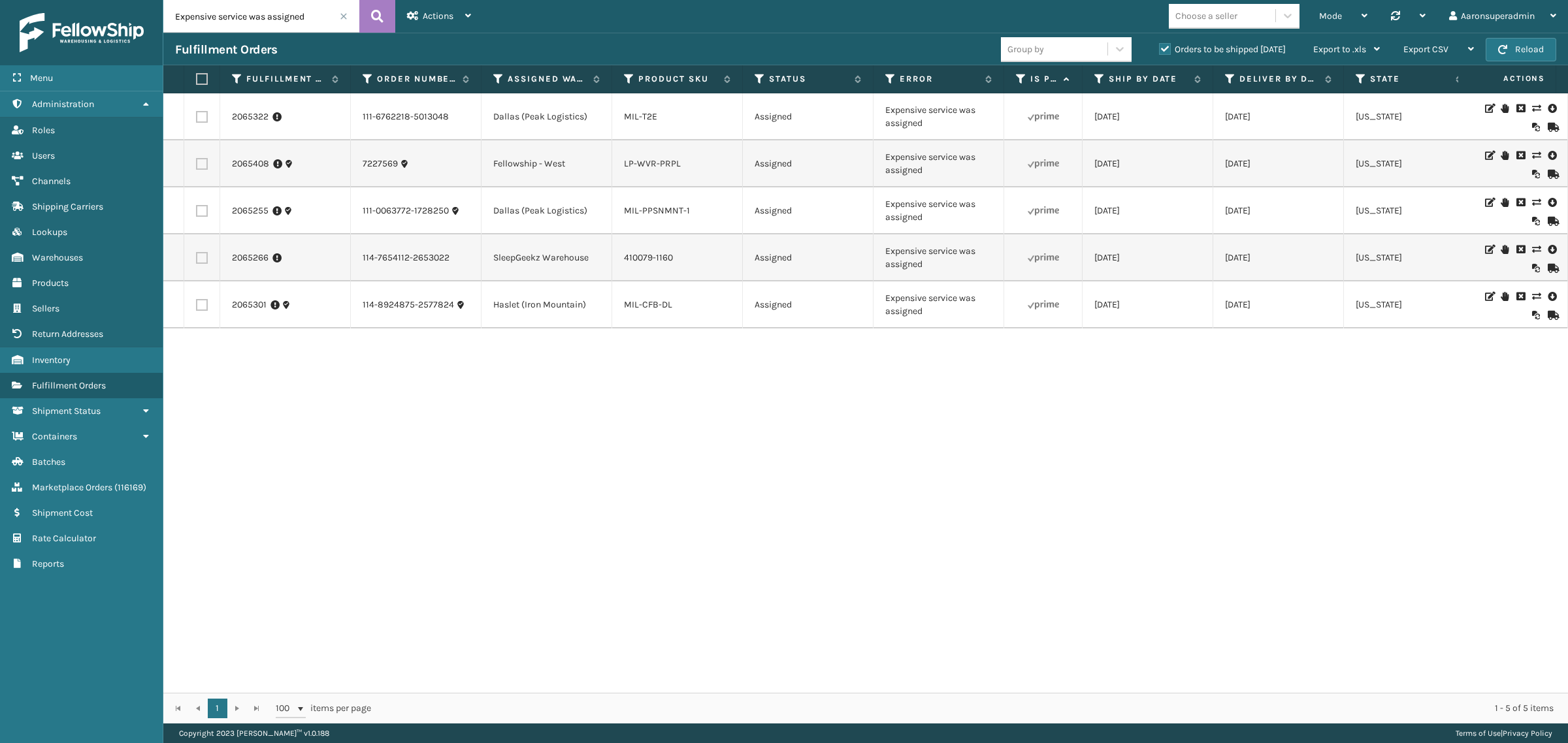
click at [1532, 295] on icon at bounding box center [1536, 296] width 8 height 9
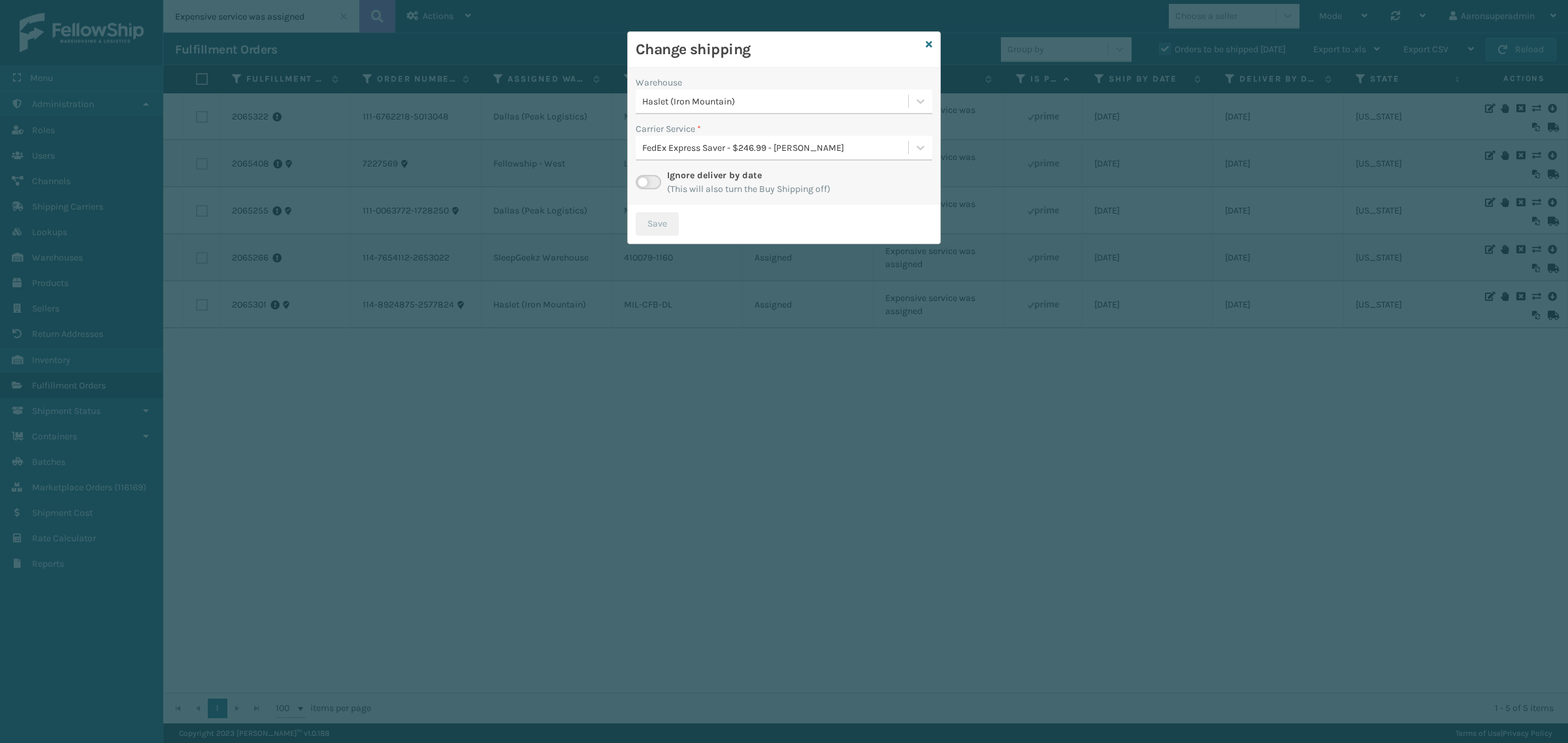
click at [683, 105] on div "Haslet (Iron Mountain)" at bounding box center [776, 102] width 267 height 14
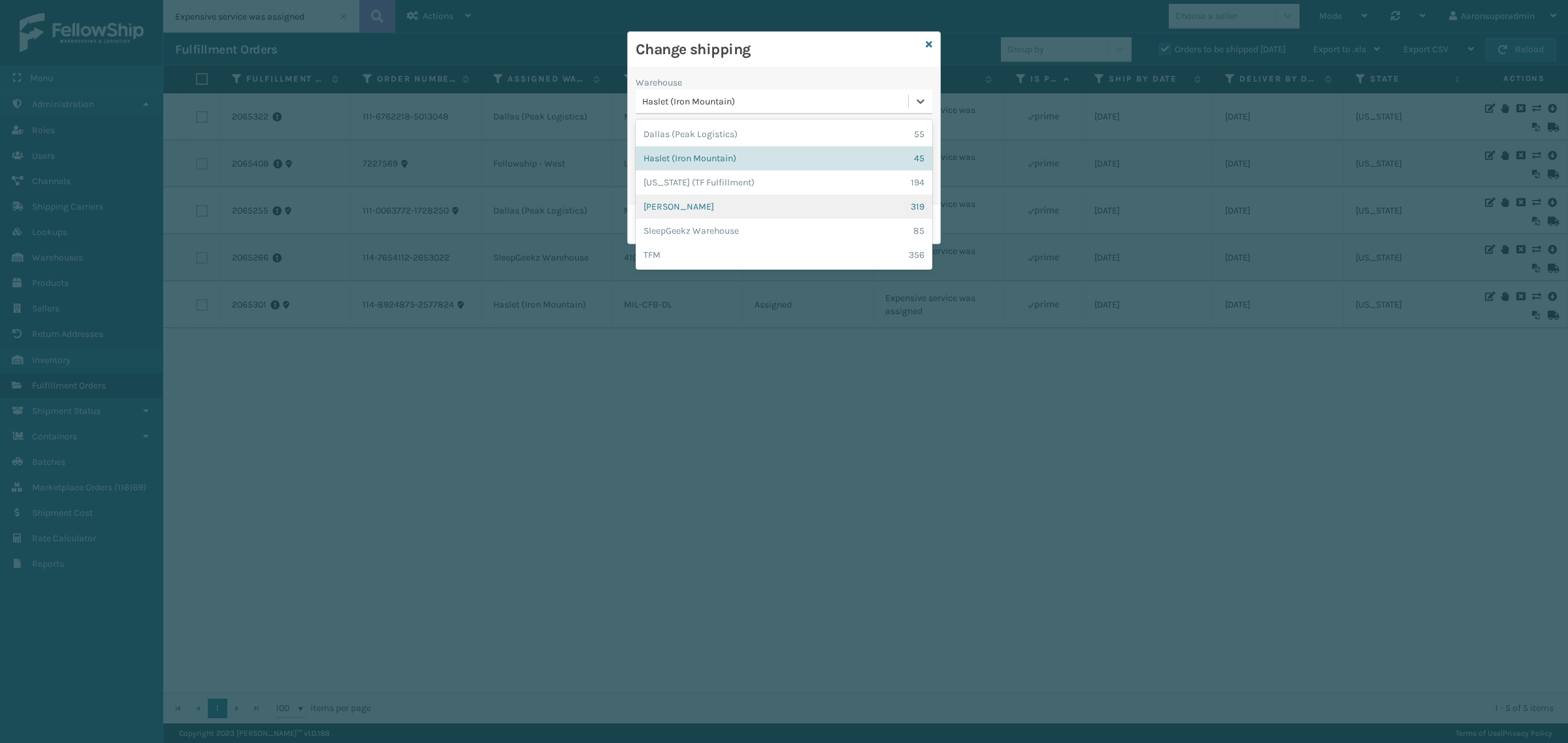
click at [667, 200] on div "[PERSON_NAME] 319" at bounding box center [784, 207] width 297 height 24
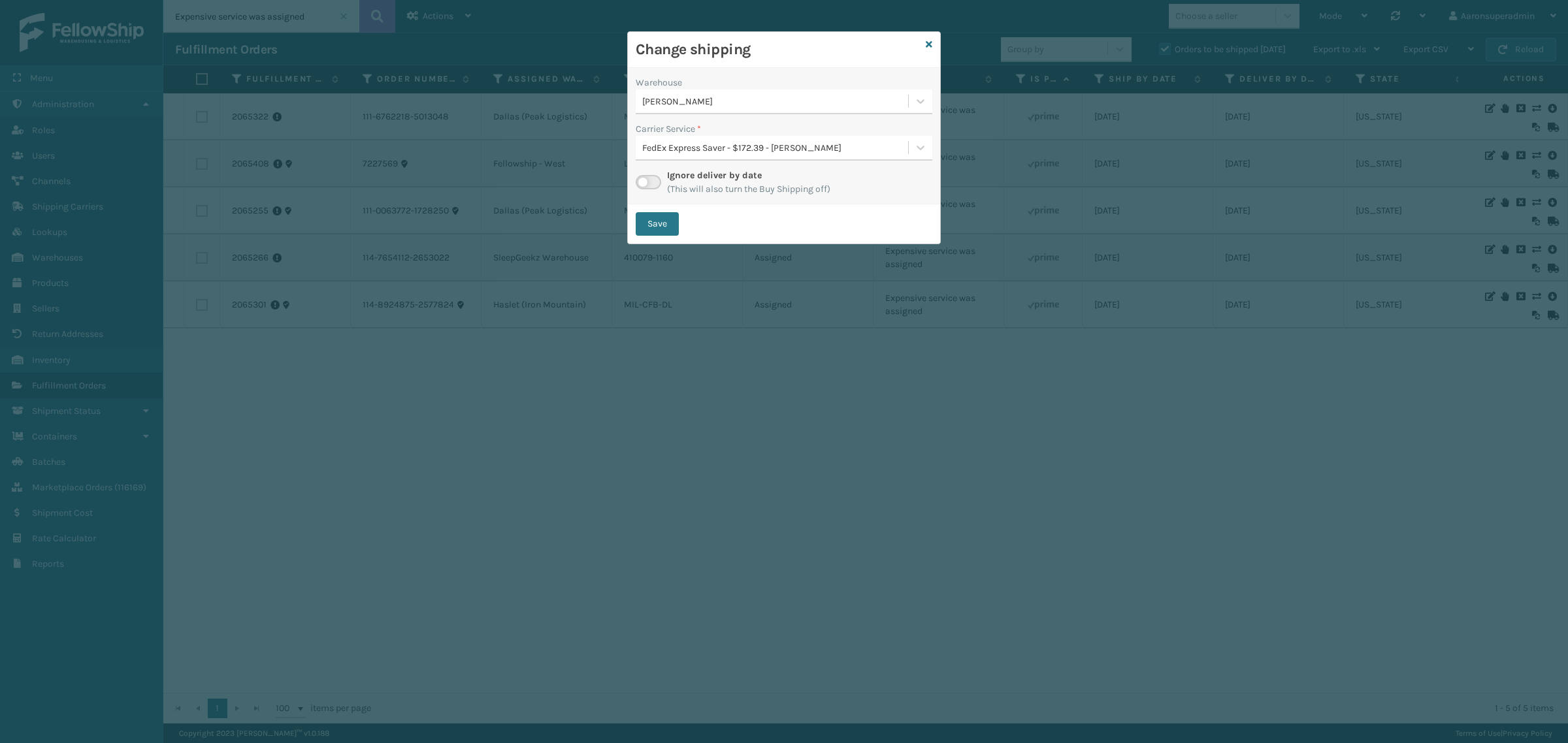
drag, startPoint x: 709, startPoint y: 146, endPoint x: 706, endPoint y: 155, distance: 9.5
click at [707, 146] on div "FedEx Express Saver - $172.39 - [PERSON_NAME]" at bounding box center [776, 148] width 267 height 14
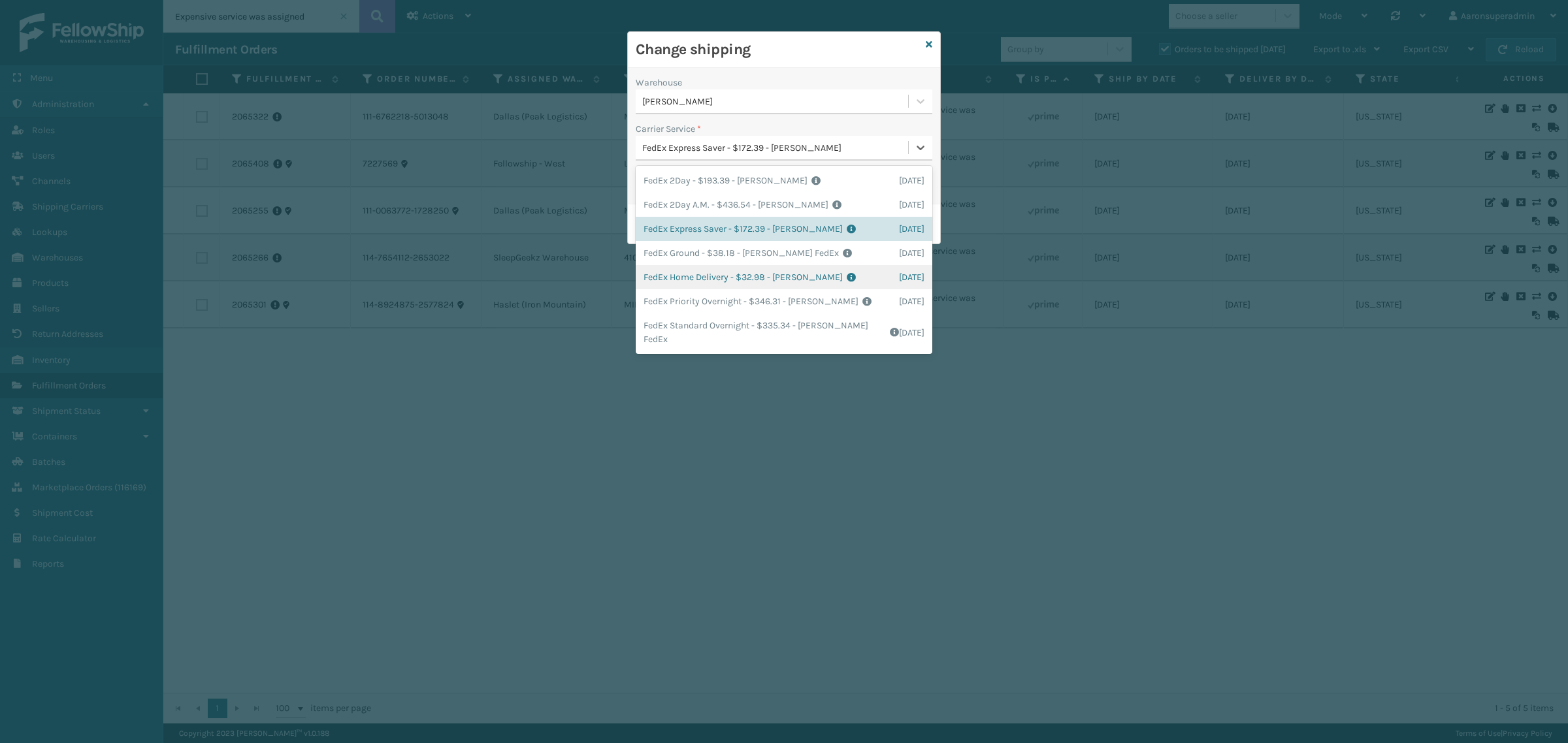
click at [683, 272] on div "FedEx Home Delivery - $32.98 - [PERSON_NAME] FedEx Shipping Cost $28.93 Surplus…" at bounding box center [784, 277] width 297 height 24
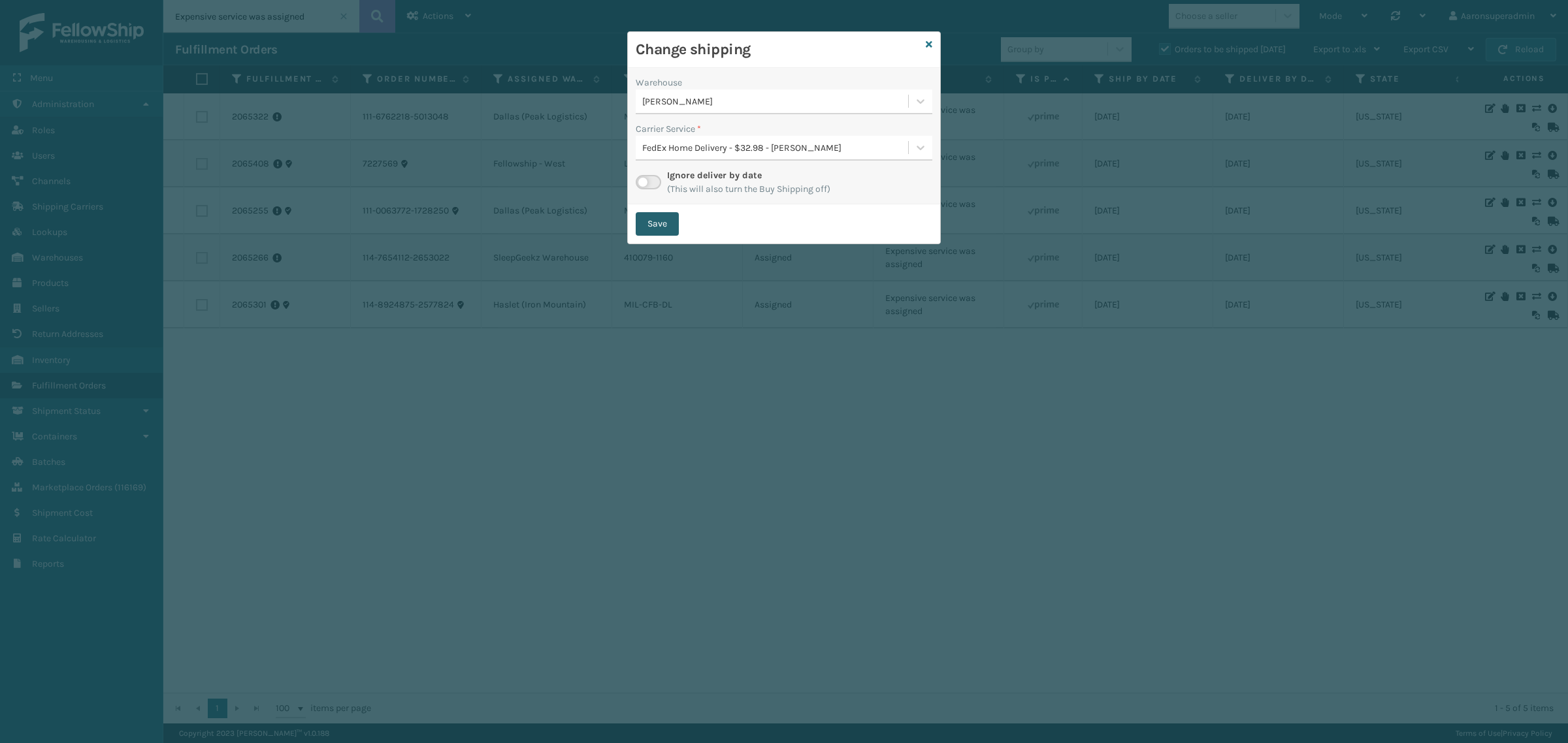
click at [651, 219] on button "Save" at bounding box center [657, 224] width 43 height 23
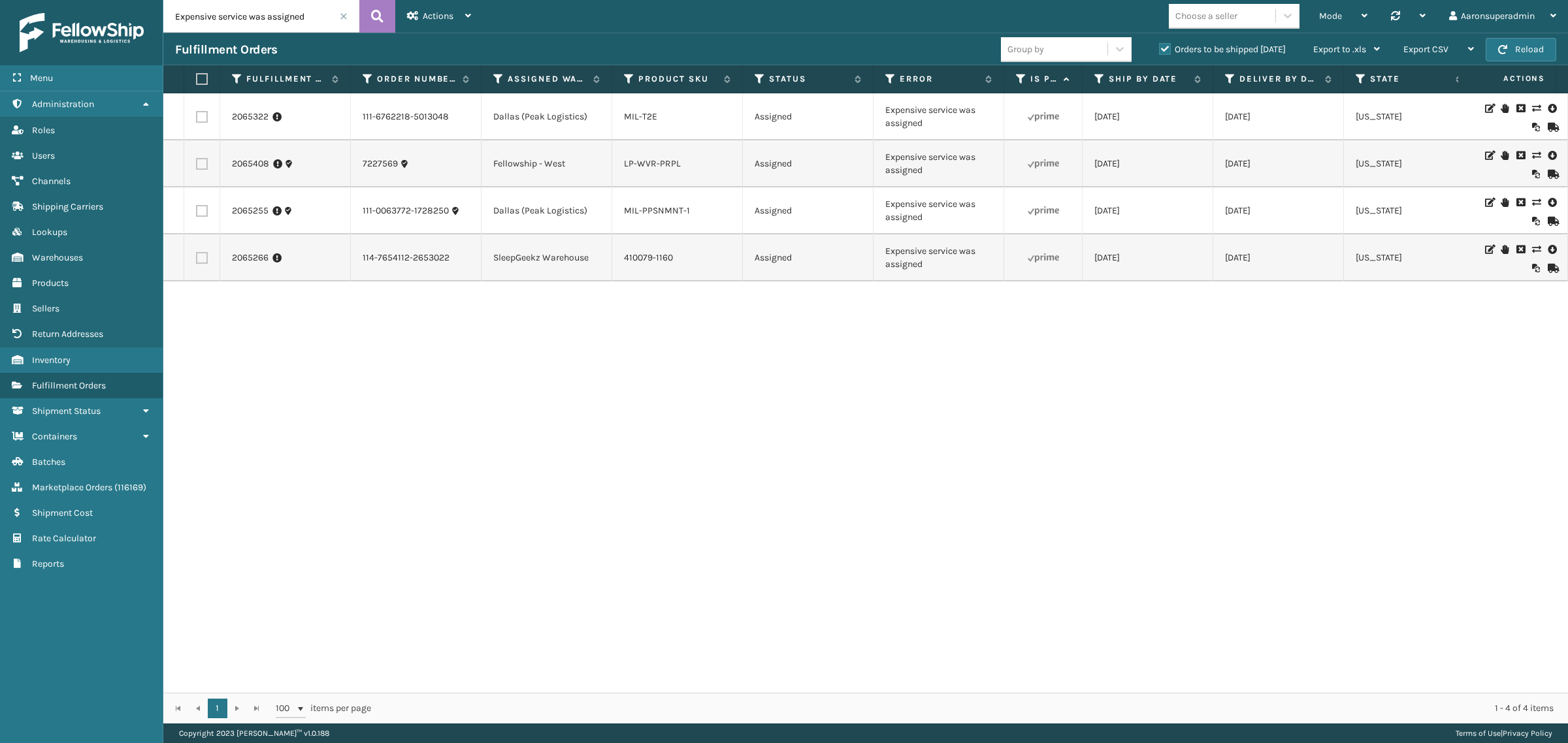
click at [1532, 111] on icon at bounding box center [1536, 108] width 8 height 9
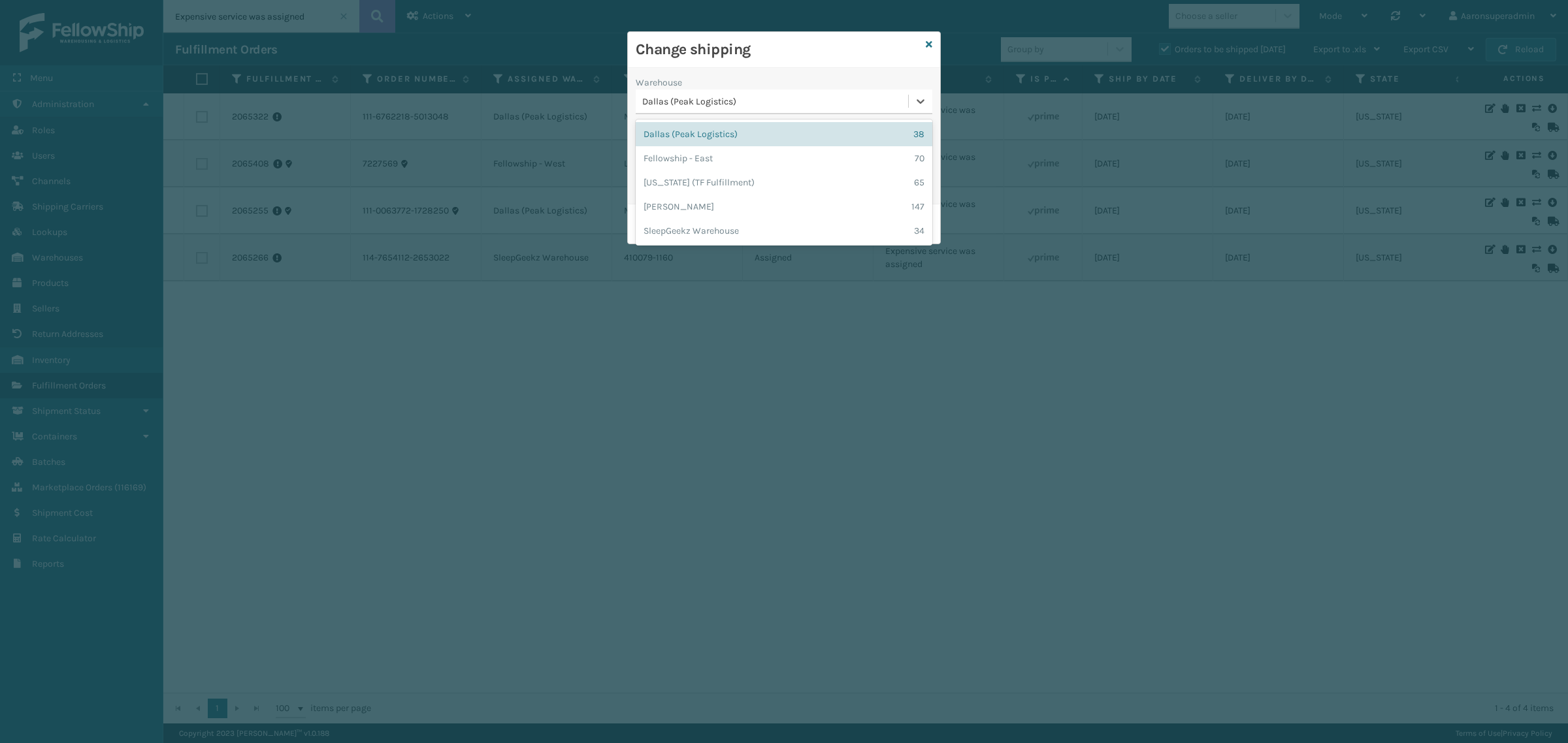
click at [671, 103] on div "Dallas (Peak Logistics)" at bounding box center [776, 102] width 267 height 14
click at [668, 217] on div "[PERSON_NAME] 147" at bounding box center [784, 207] width 297 height 24
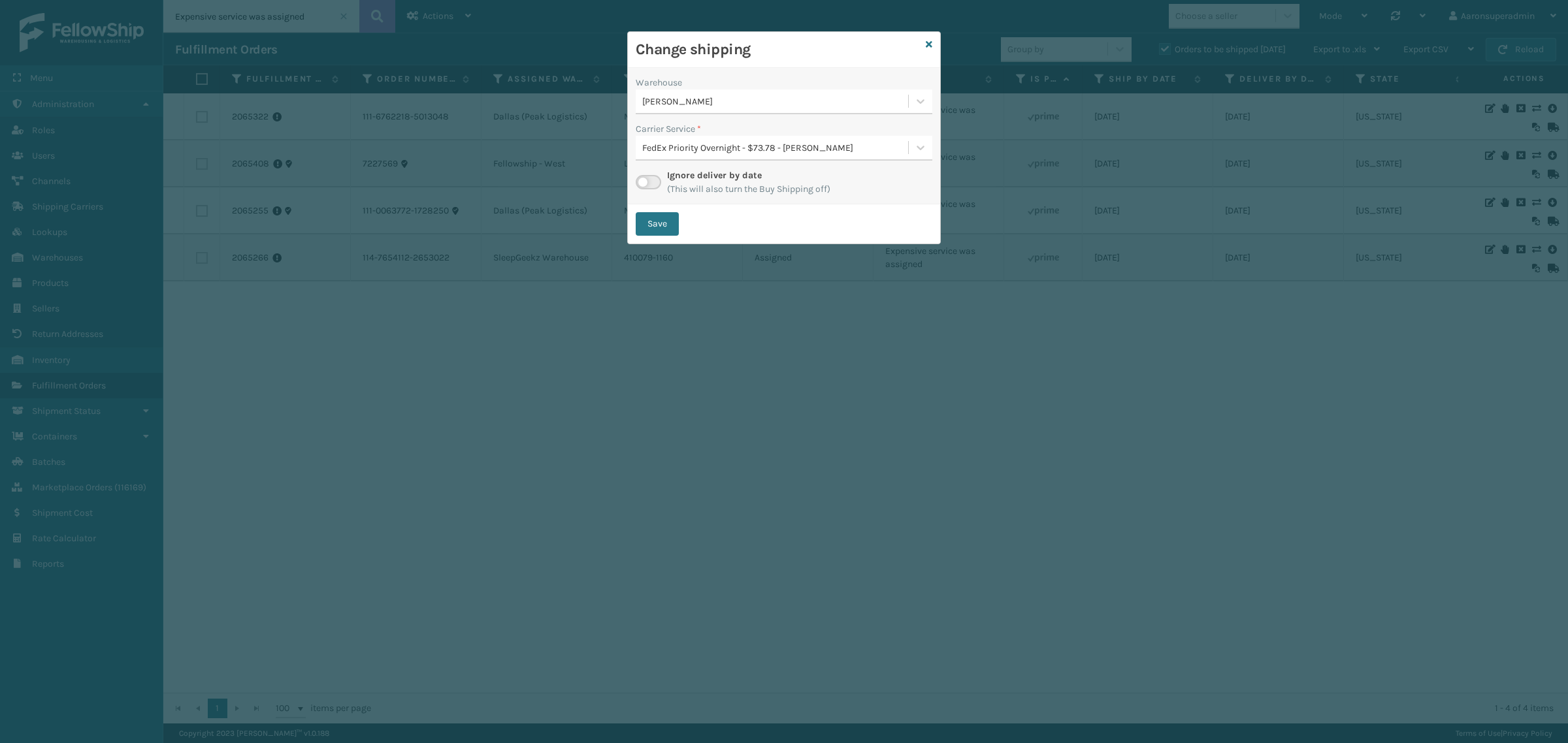
click at [686, 143] on div "FedEx Priority Overnight - $73.78 - [PERSON_NAME]" at bounding box center [776, 148] width 267 height 14
click at [667, 181] on div "FedEx Home Delivery - $16.93 - [PERSON_NAME] FedEx Shipping Cost $14.85 Surplus…" at bounding box center [784, 181] width 297 height 24
click at [648, 224] on button "Save" at bounding box center [657, 224] width 43 height 23
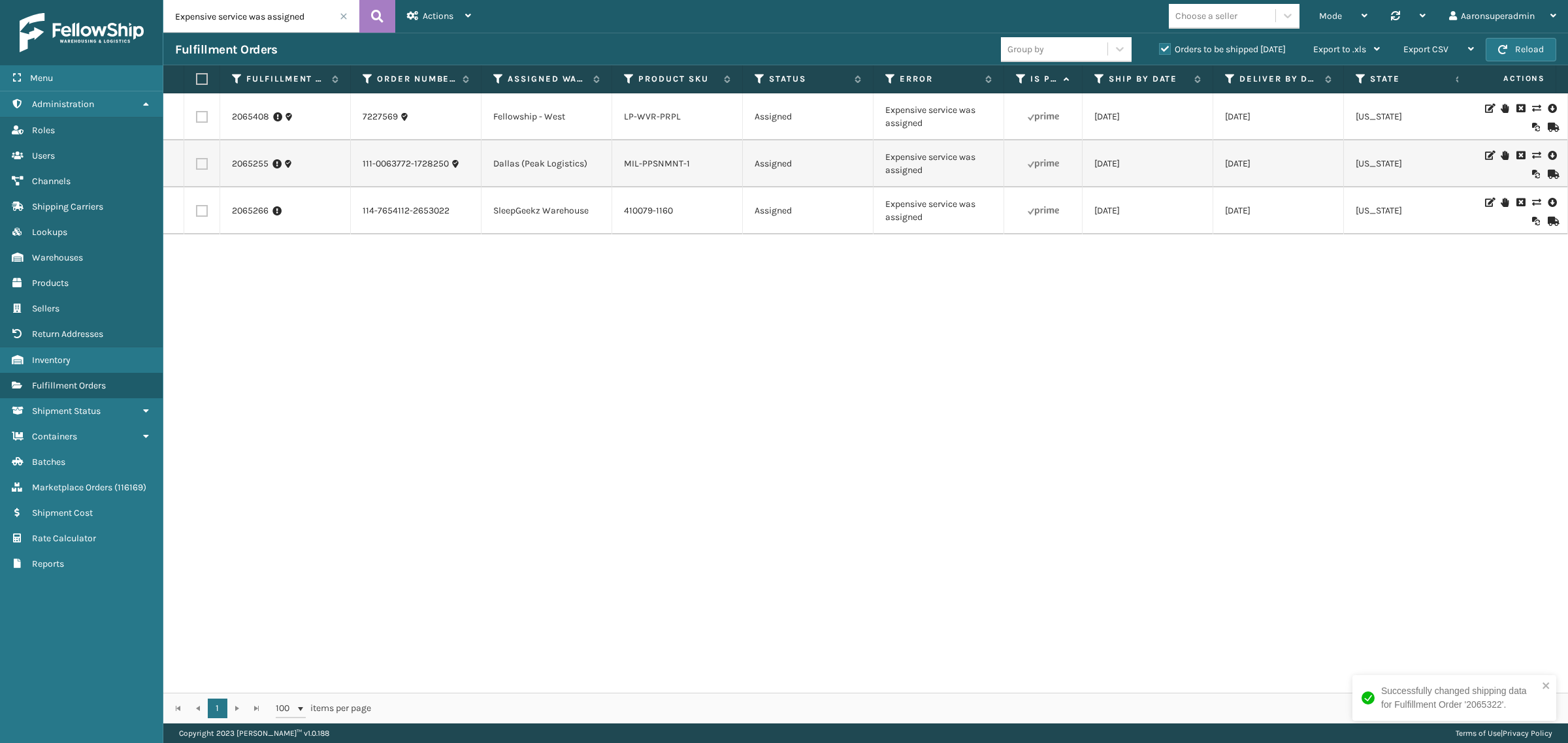
click at [1548, 108] on icon at bounding box center [1551, 108] width 8 height 13
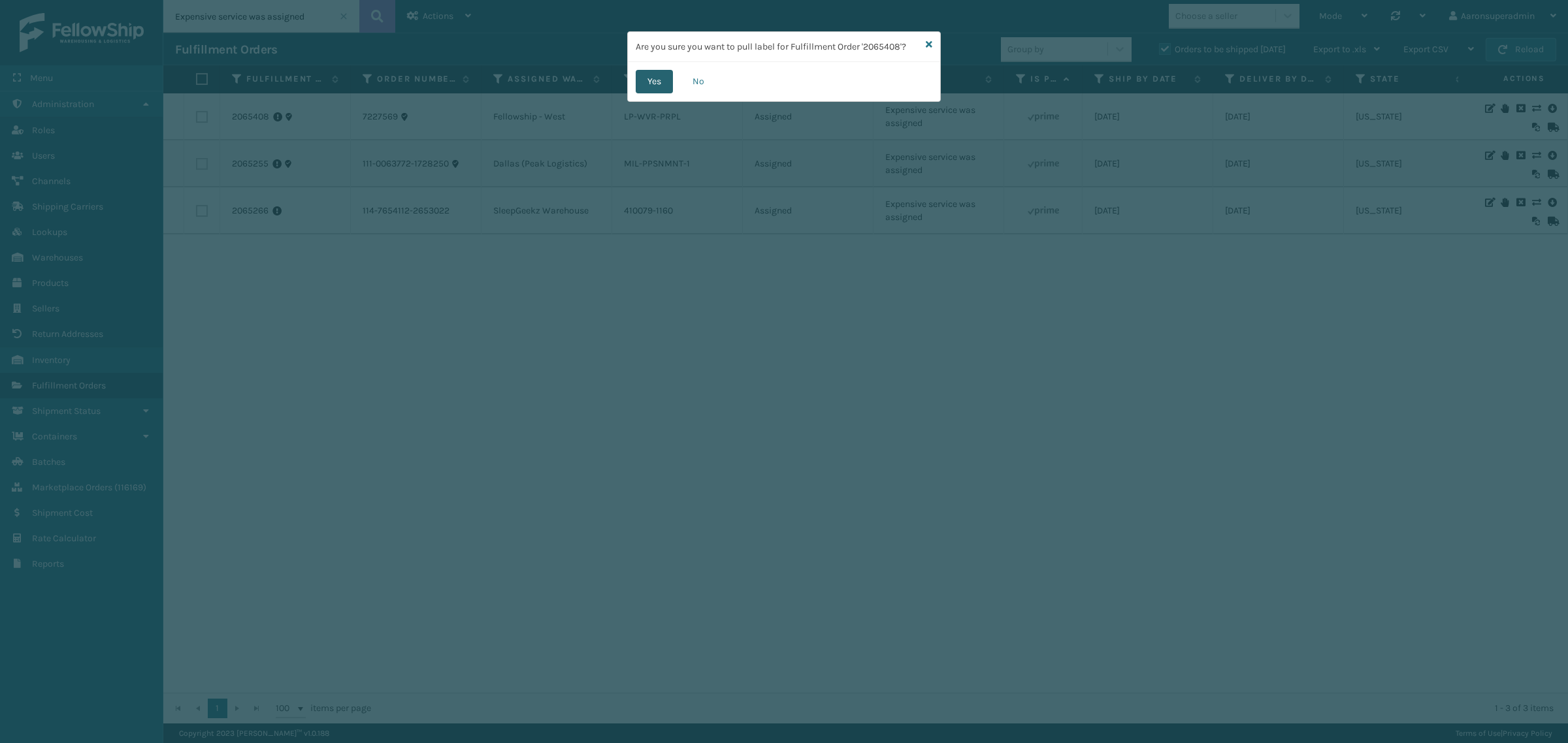
click at [638, 89] on button "Yes" at bounding box center [654, 81] width 37 height 23
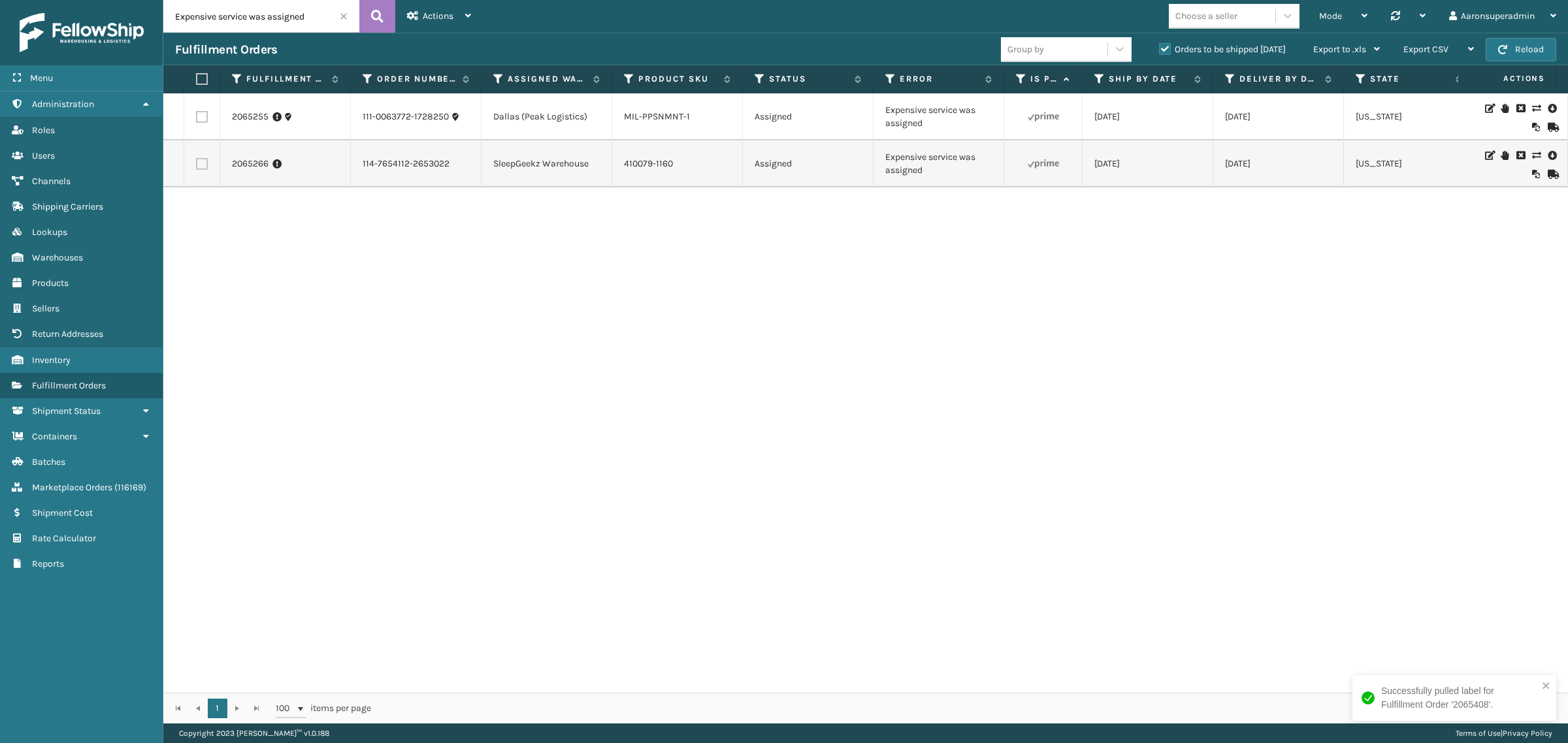
click at [198, 78] on label at bounding box center [200, 79] width 8 height 12
click at [197, 78] on input "checkbox" at bounding box center [196, 79] width 1 height 8
checkbox input "true"
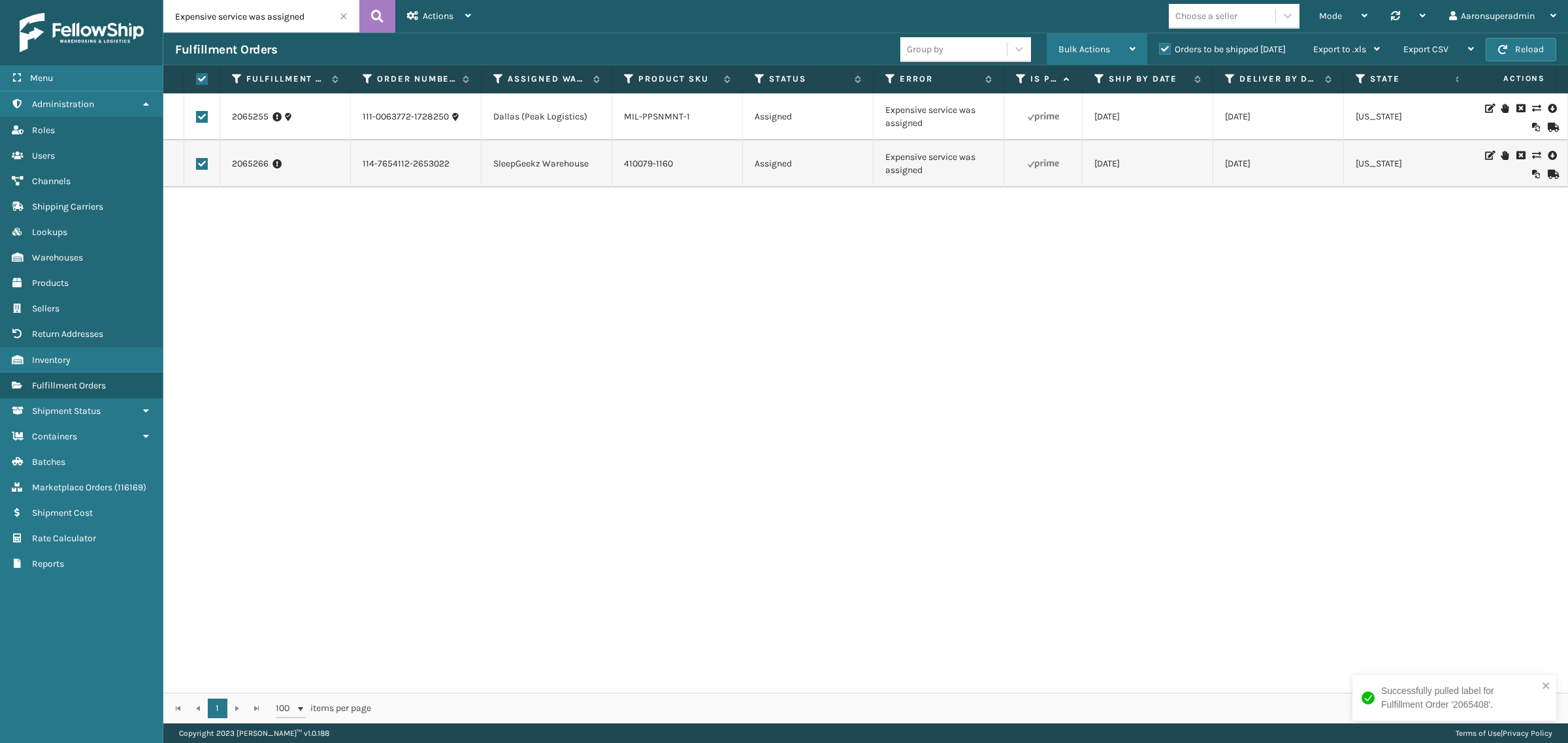
click at [1086, 51] on span "Bulk Actions" at bounding box center [1084, 49] width 51 height 11
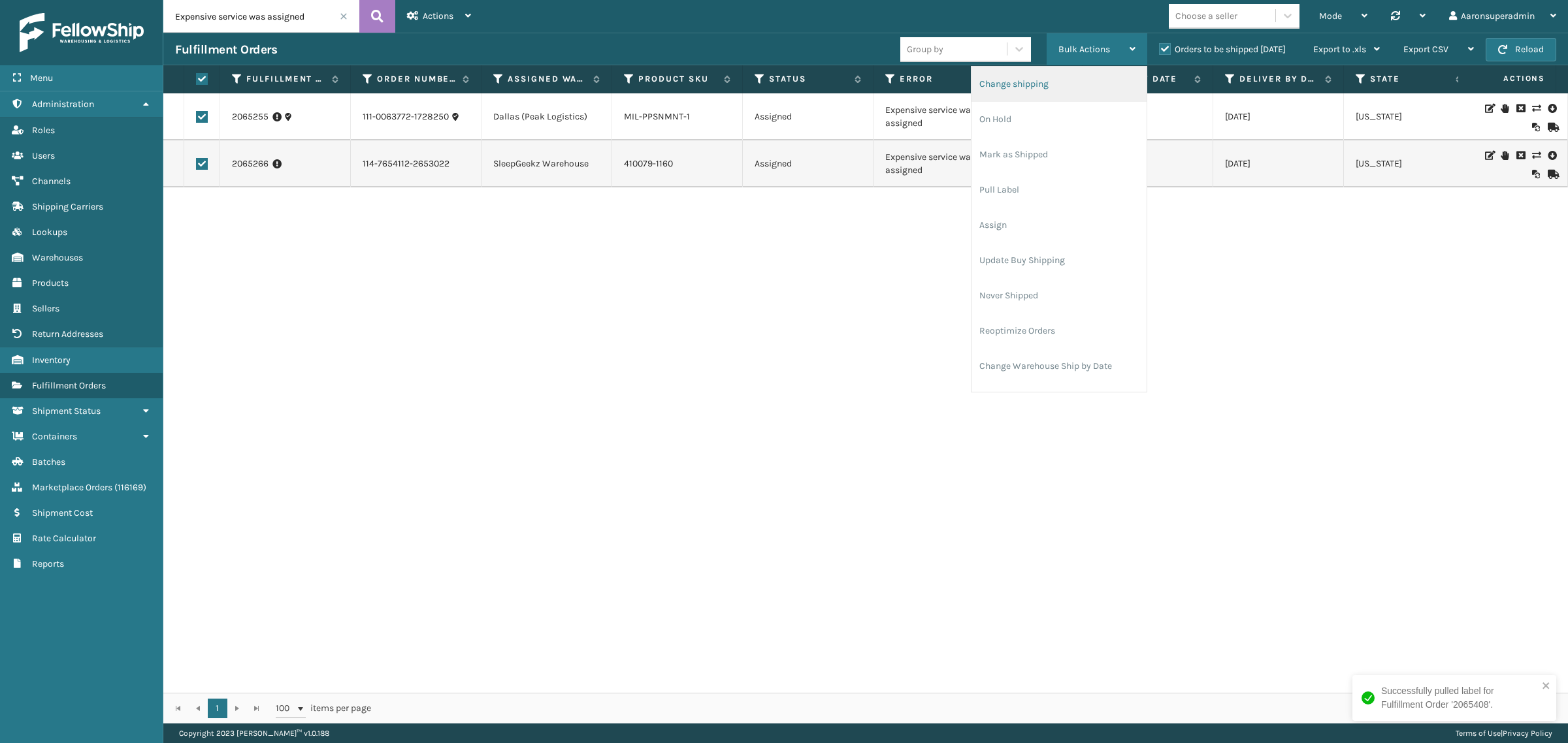
click at [1050, 74] on li "Change shipping" at bounding box center [1059, 84] width 175 height 35
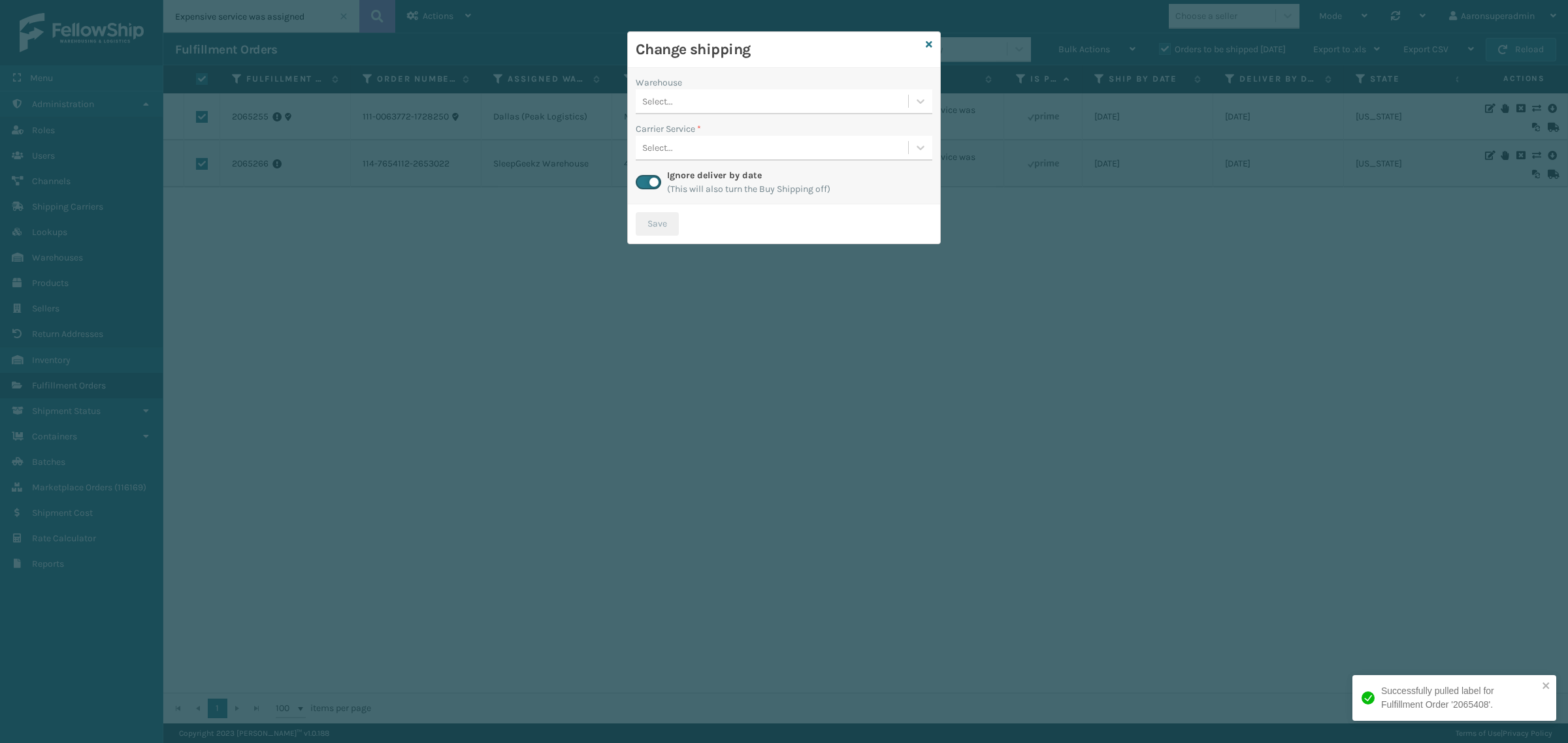
click at [664, 106] on div "Select..." at bounding box center [657, 102] width 31 height 14
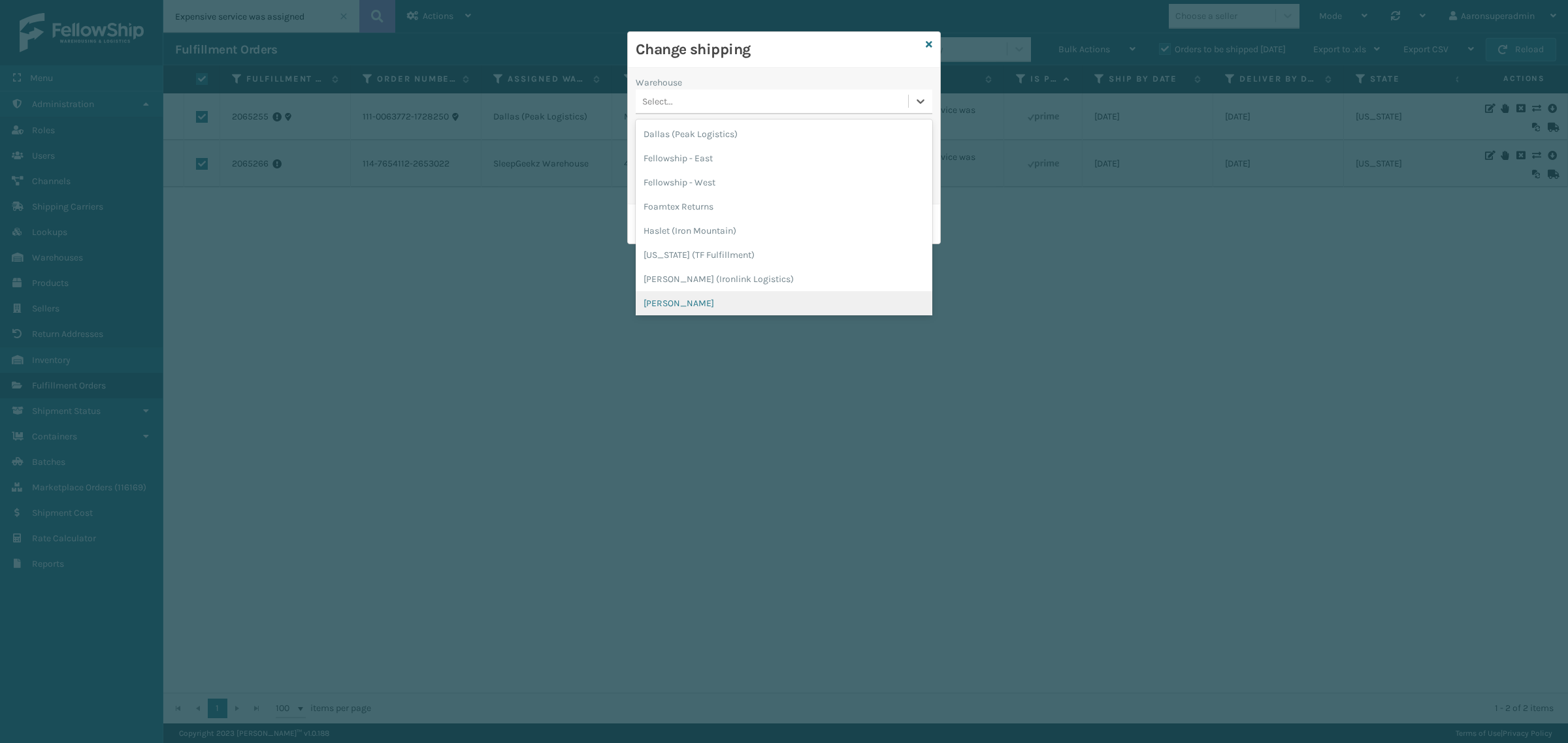
click at [655, 298] on div "[PERSON_NAME]" at bounding box center [784, 303] width 297 height 24
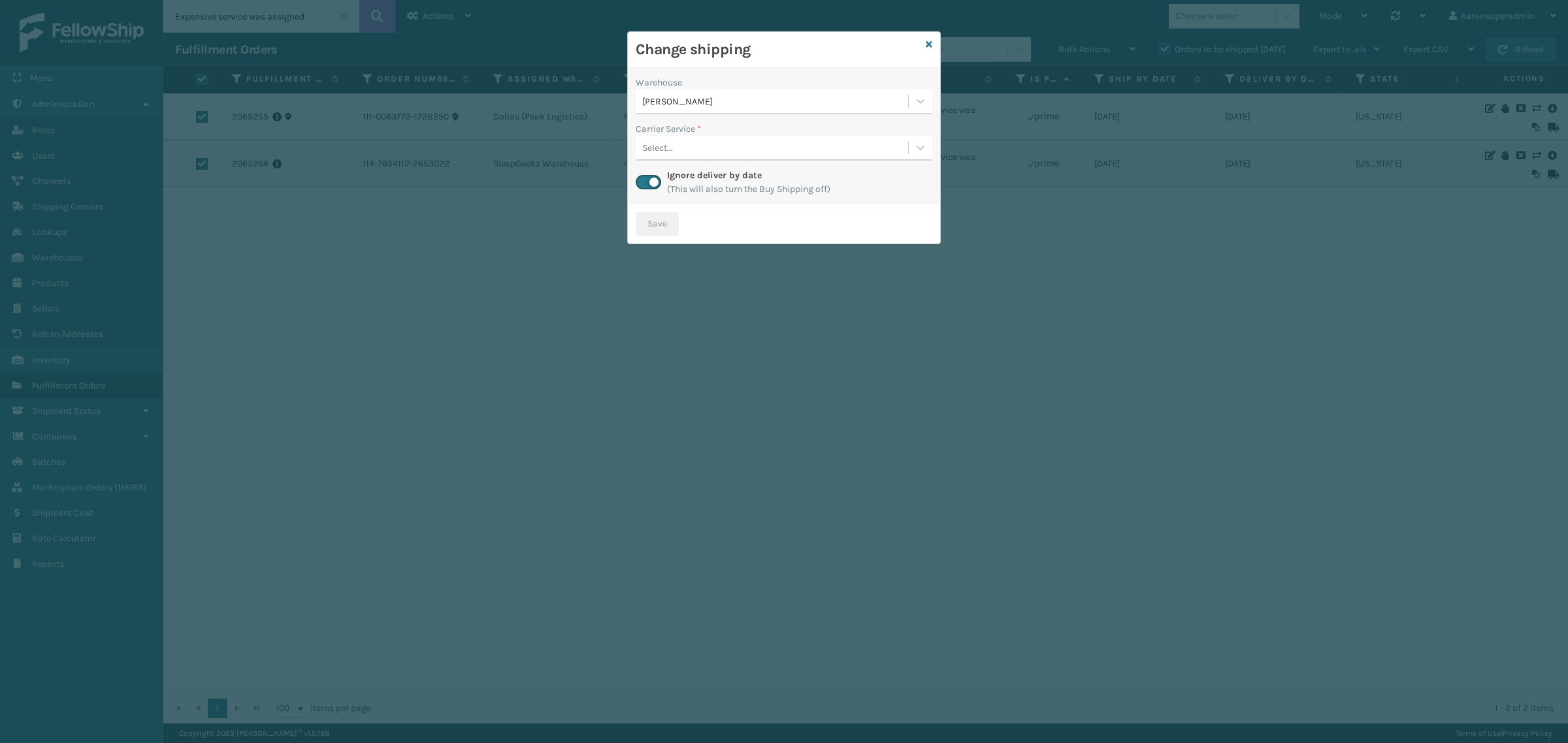
drag, startPoint x: 651, startPoint y: 185, endPoint x: 676, endPoint y: 155, distance: 39.1
click at [651, 183] on label at bounding box center [648, 182] width 25 height 14
click at [644, 183] on input "checkbox" at bounding box center [640, 179] width 8 height 8
checkbox input "false"
drag, startPoint x: 676, startPoint y: 155, endPoint x: 676, endPoint y: 164, distance: 9.0
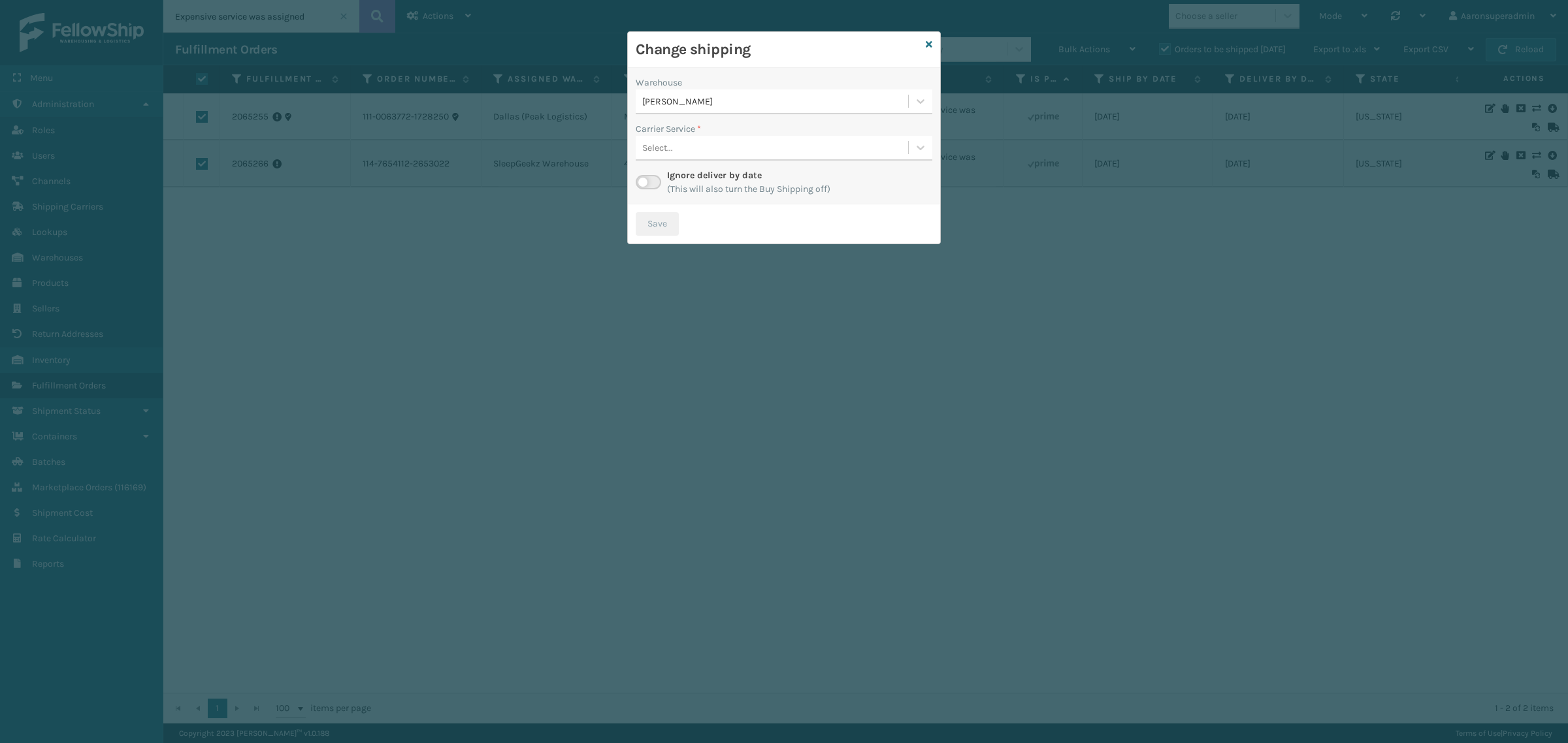
click at [676, 157] on div "Select..." at bounding box center [771, 148] width 272 height 22
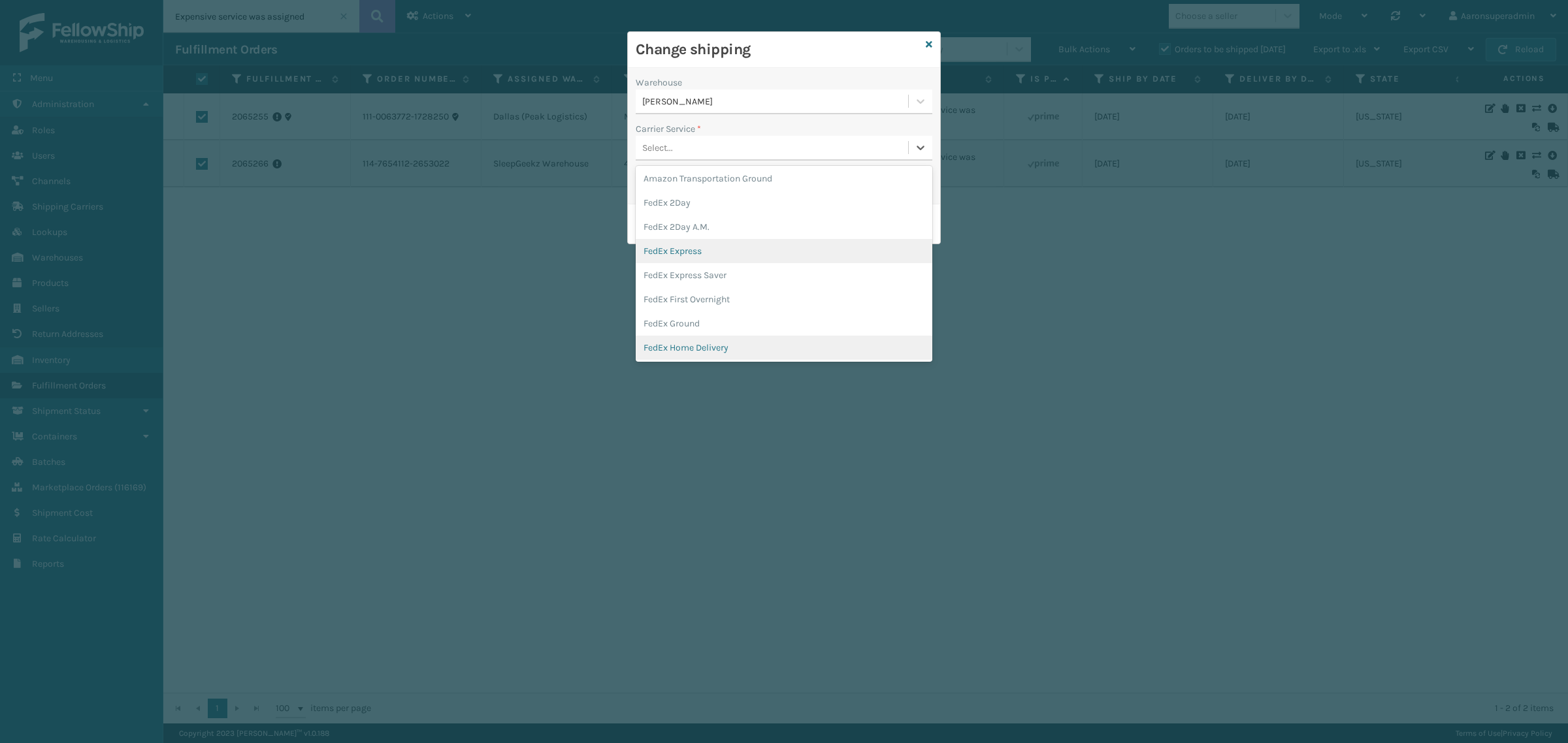
scroll to position [54, 0]
click at [677, 315] on div "FedEx Home Delivery" at bounding box center [784, 320] width 297 height 24
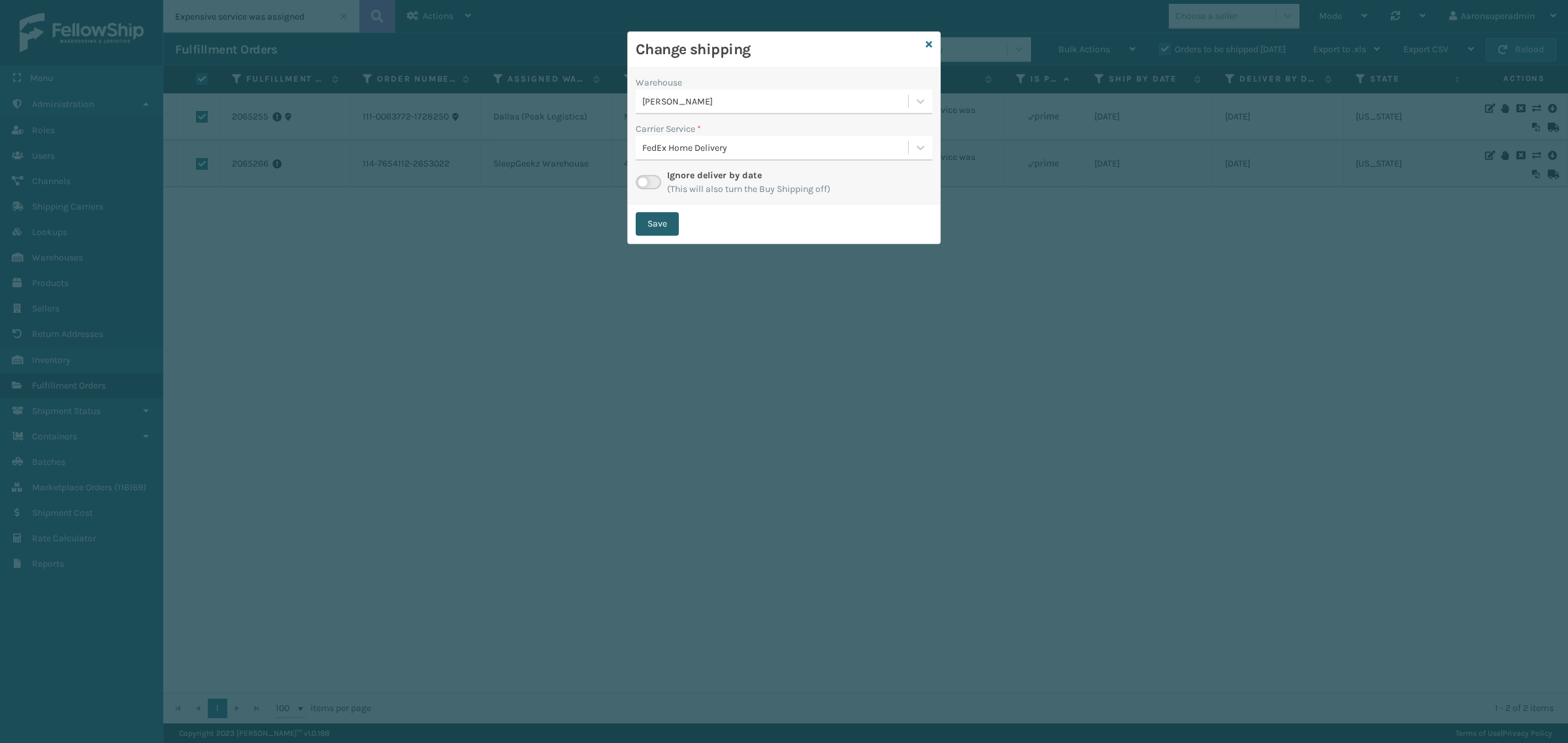
click at [644, 221] on button "Save" at bounding box center [657, 224] width 43 height 23
checkbox input "false"
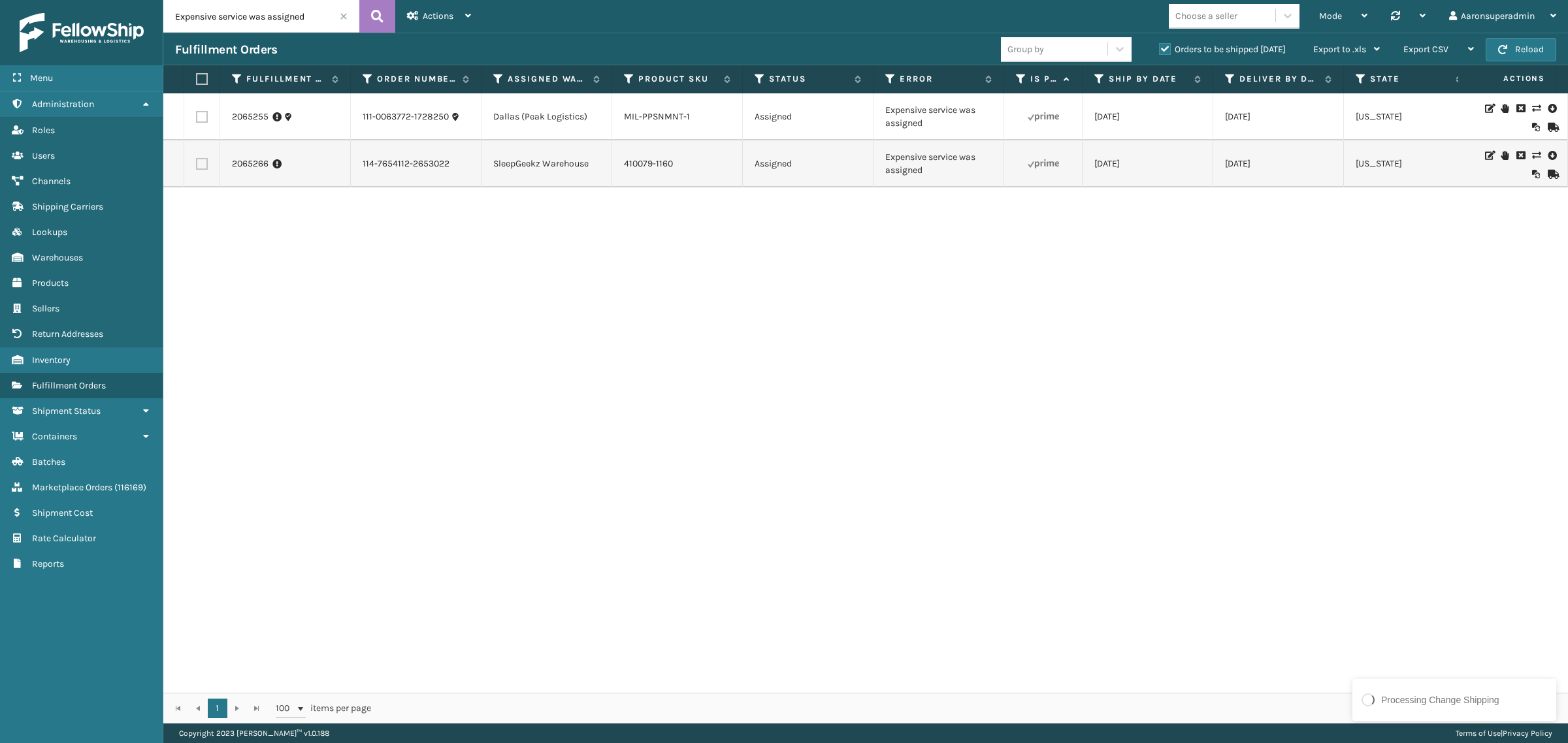
click at [343, 14] on span at bounding box center [343, 16] width 8 height 8
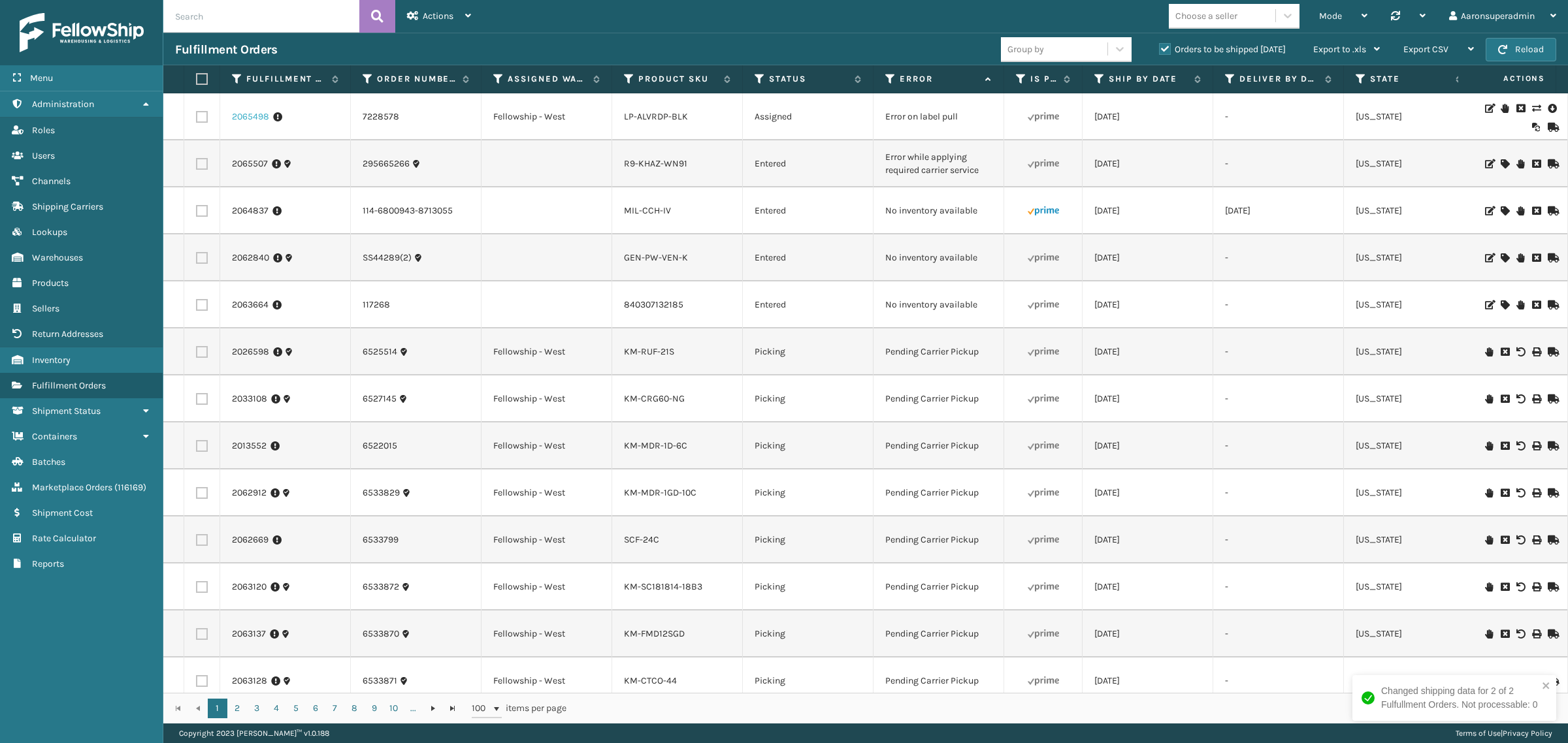
click at [246, 123] on td "2065498" at bounding box center [285, 117] width 131 height 47
drag, startPoint x: 464, startPoint y: 212, endPoint x: 349, endPoint y: 207, distance: 115.1
copy tr "114-6800943-8713055"
click at [634, 214] on link "MIL-CCH-IV" at bounding box center [647, 211] width 47 height 11
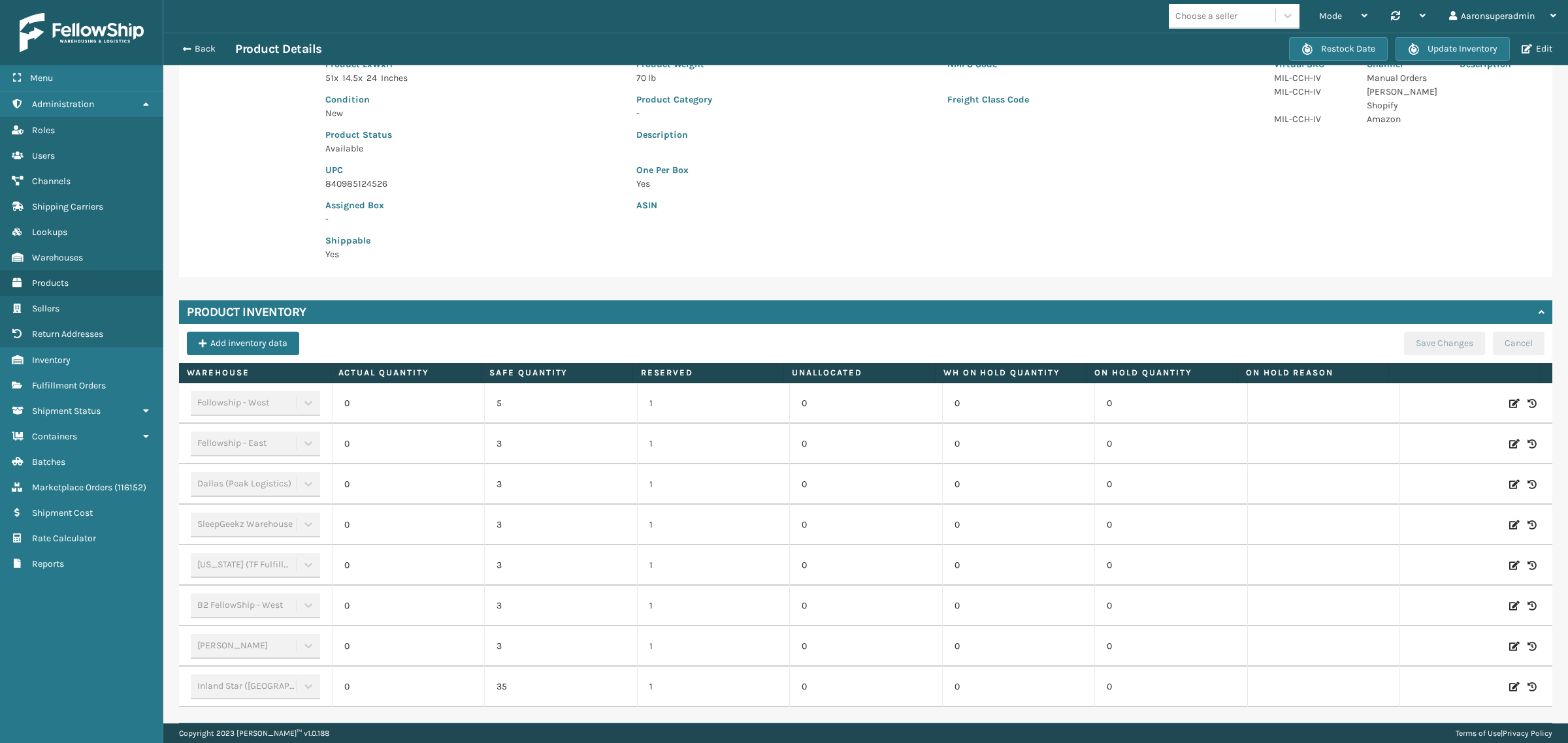
scroll to position [108, 0]
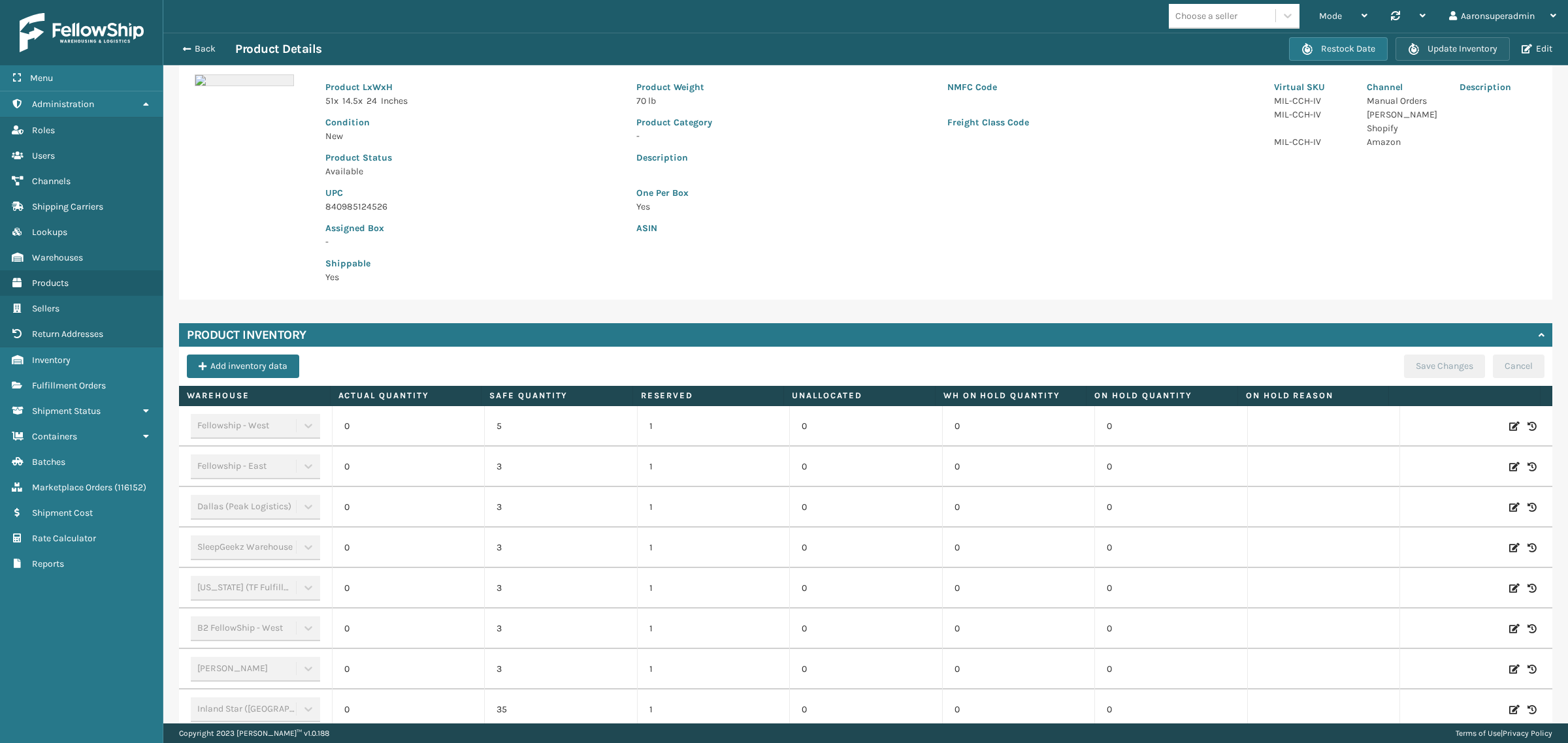
click at [1424, 41] on button "Update Inventory" at bounding box center [1453, 49] width 115 height 23
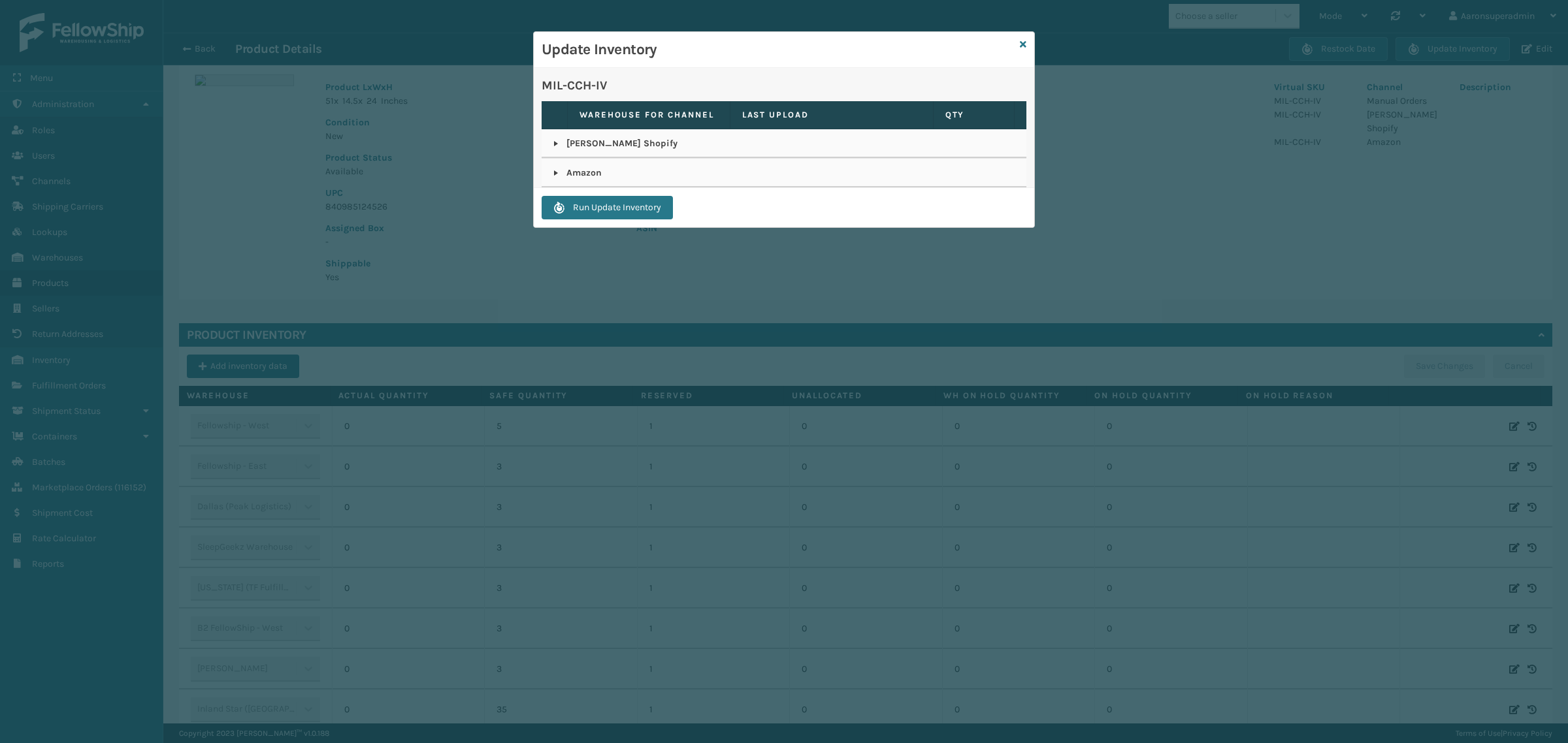
click at [554, 174] on link at bounding box center [555, 173] width 11 height 11
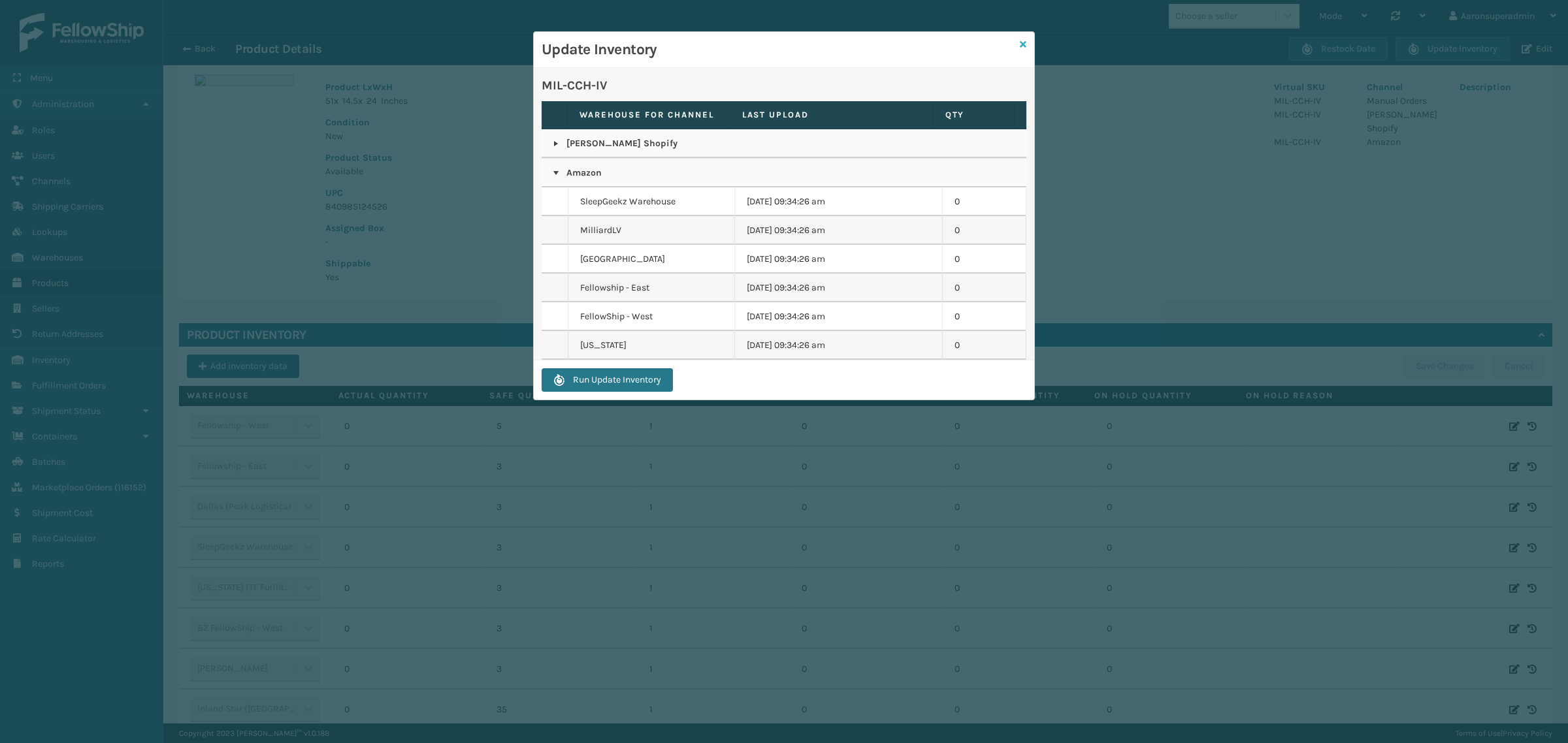
click at [1026, 42] on icon at bounding box center [1022, 44] width 6 height 9
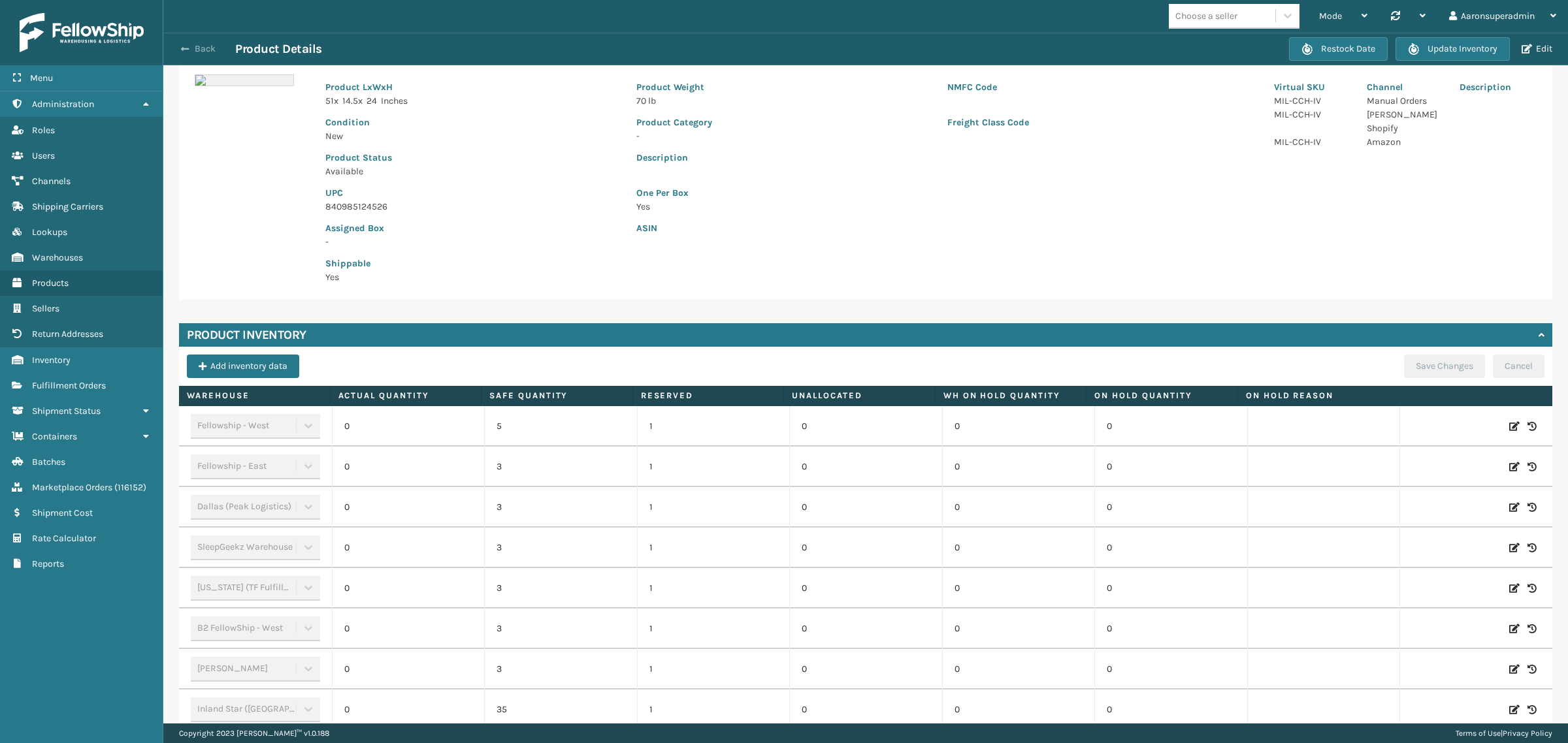
click at [180, 53] on button "Back" at bounding box center [205, 49] width 60 height 12
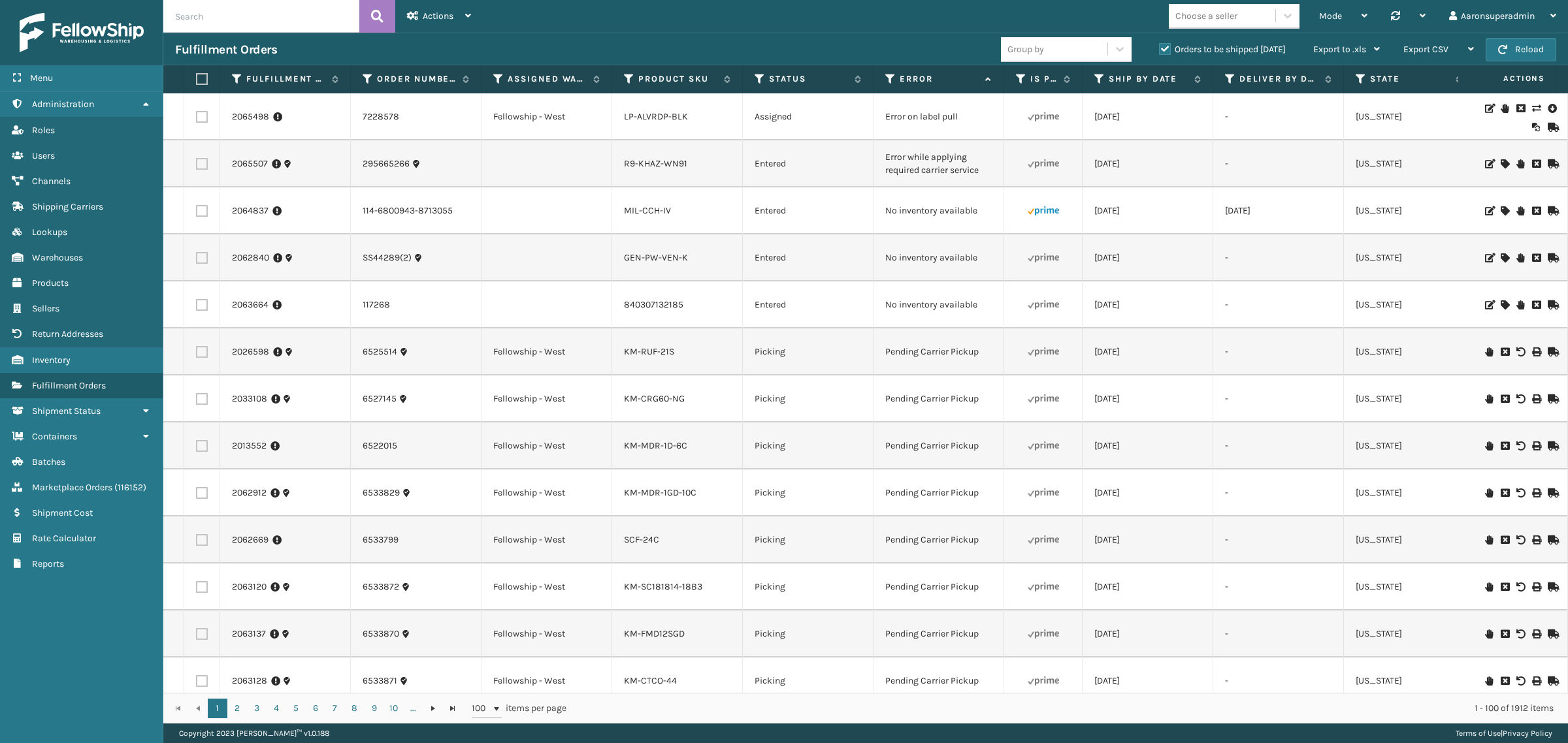
click at [1516, 212] on icon at bounding box center [1519, 211] width 8 height 9
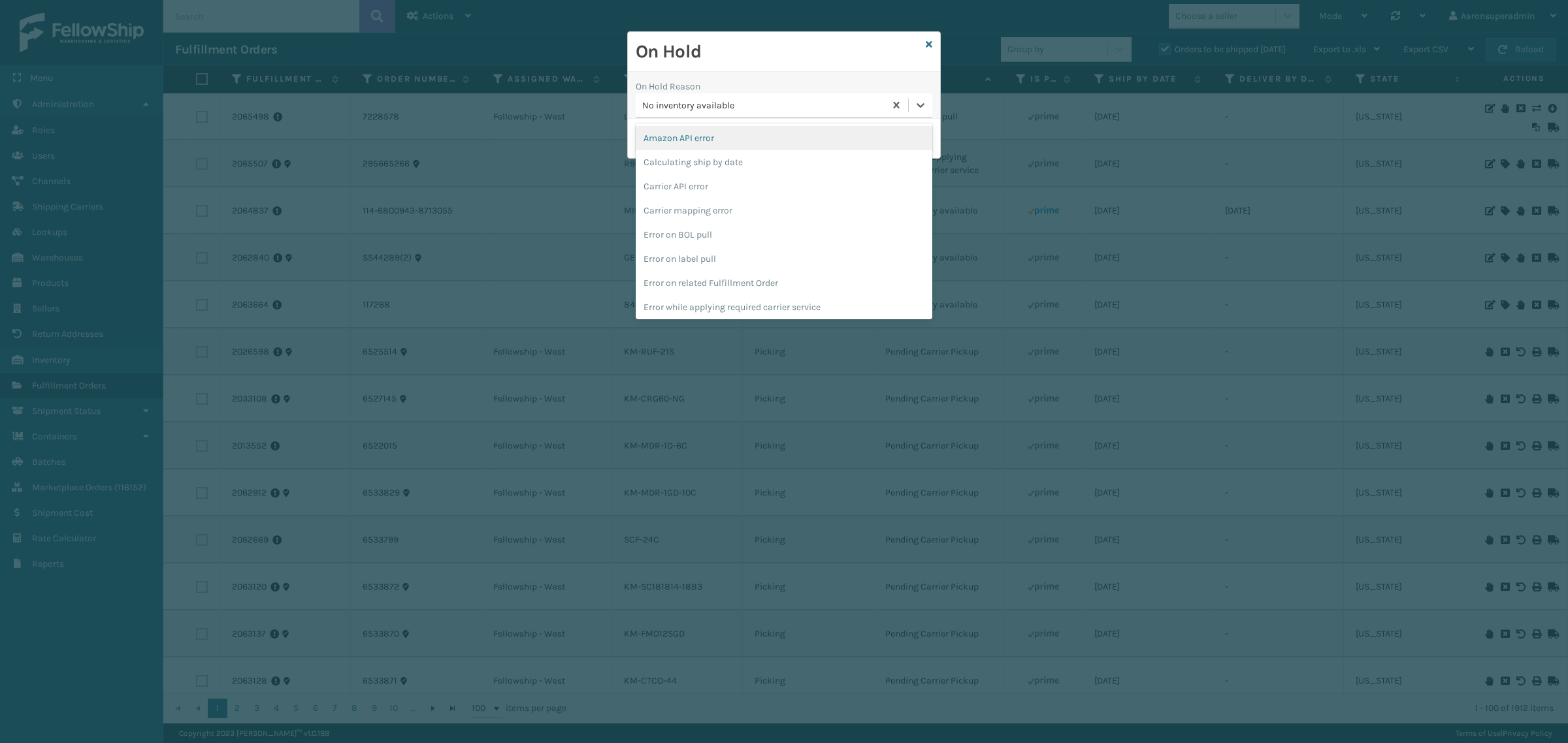
click at [678, 102] on div "No inventory available" at bounding box center [764, 105] width 244 height 14
click at [671, 98] on div "No inventory available" at bounding box center [764, 105] width 244 height 14
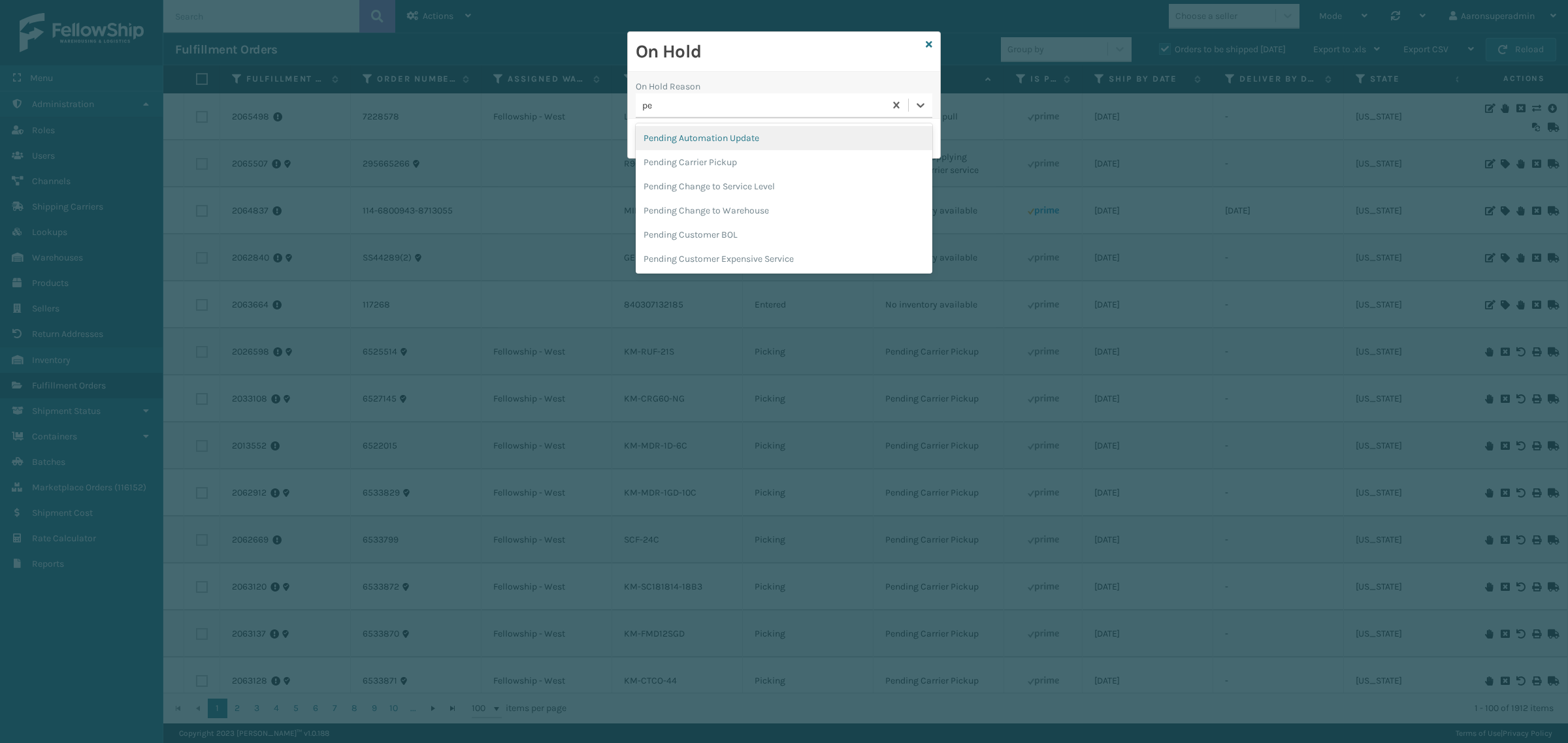
type input "pen"
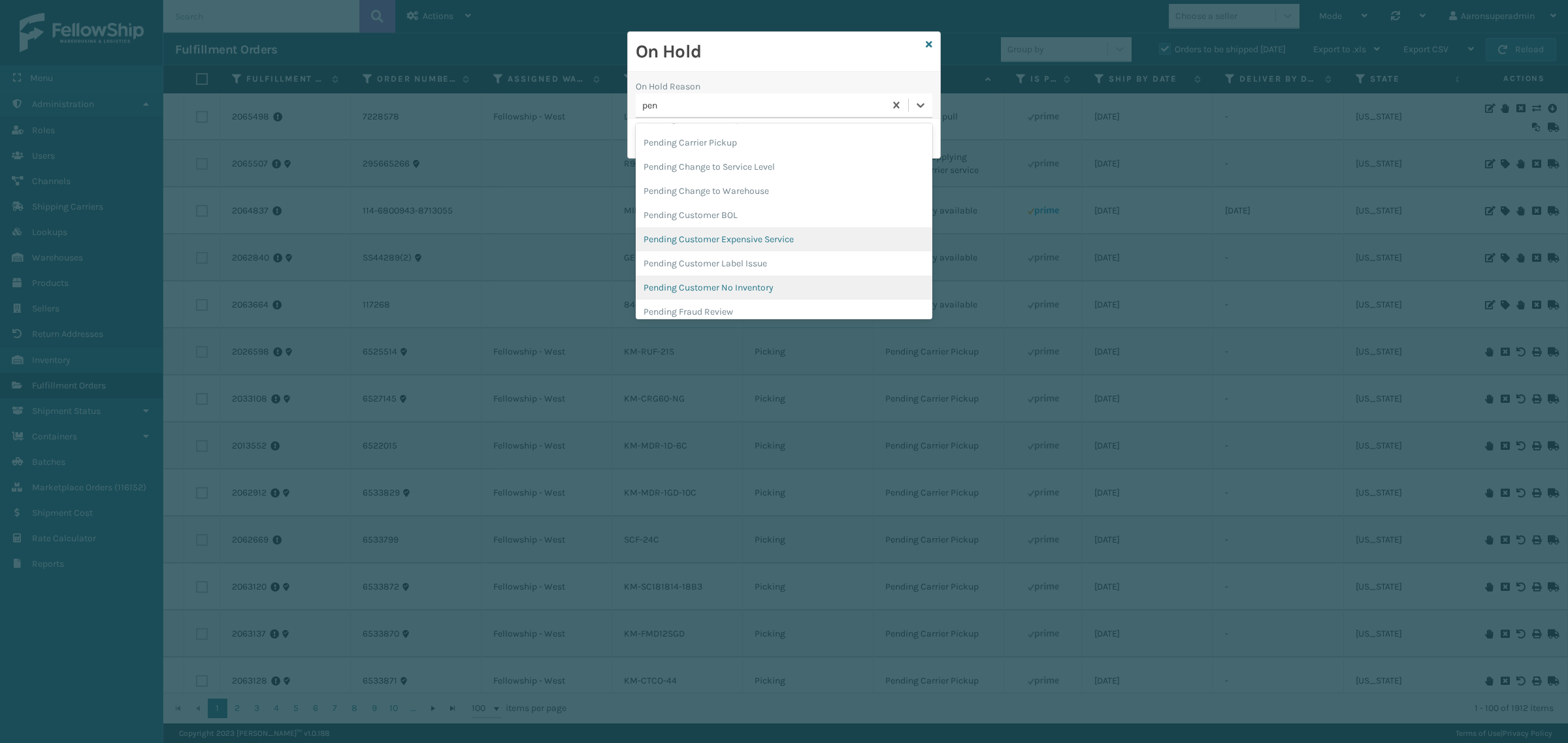
scroll to position [27, 0]
click at [736, 285] on div "Pending Customer No Inventory" at bounding box center [784, 280] width 297 height 24
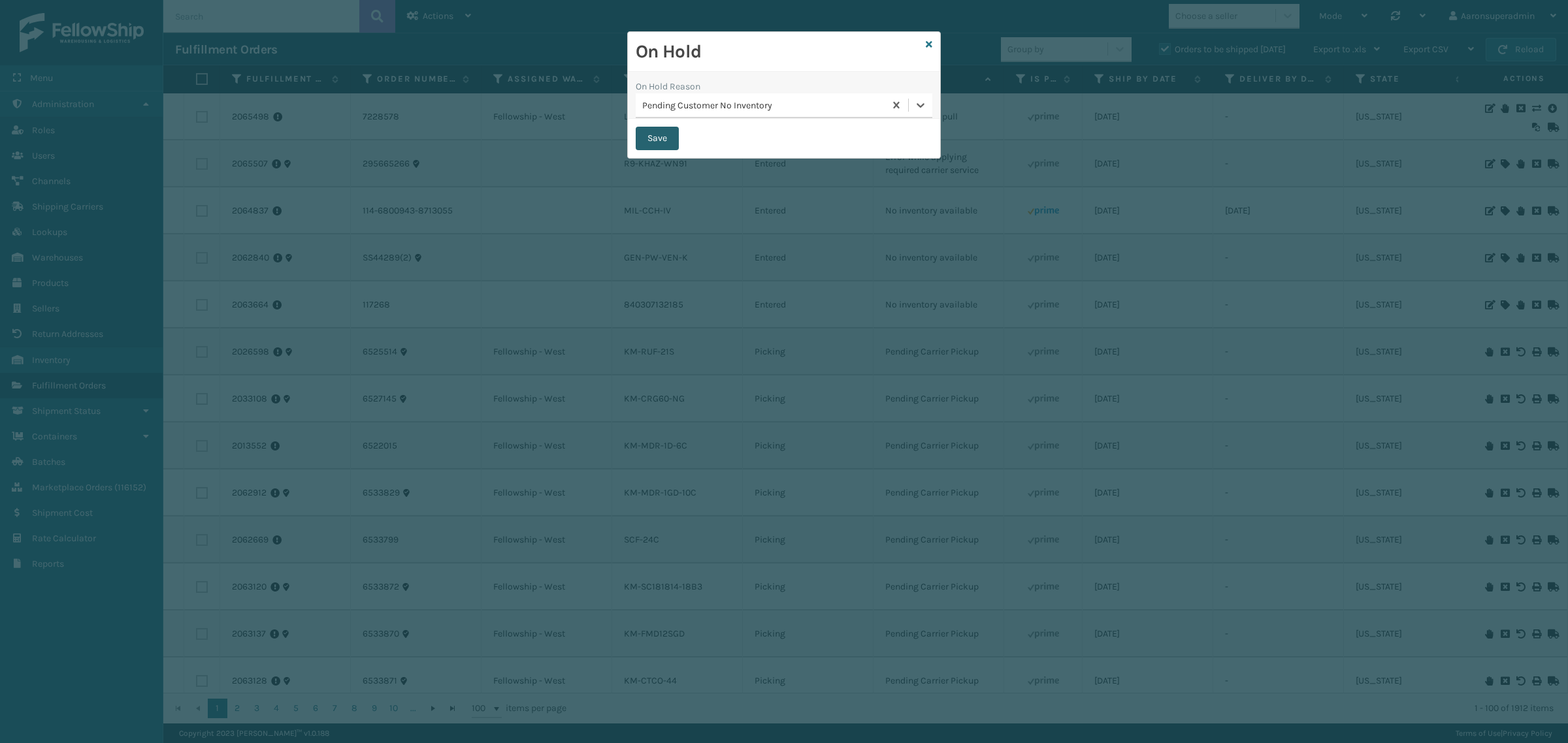
click at [658, 135] on button "Save" at bounding box center [657, 138] width 43 height 23
